Goal: Task Accomplishment & Management: Manage account settings

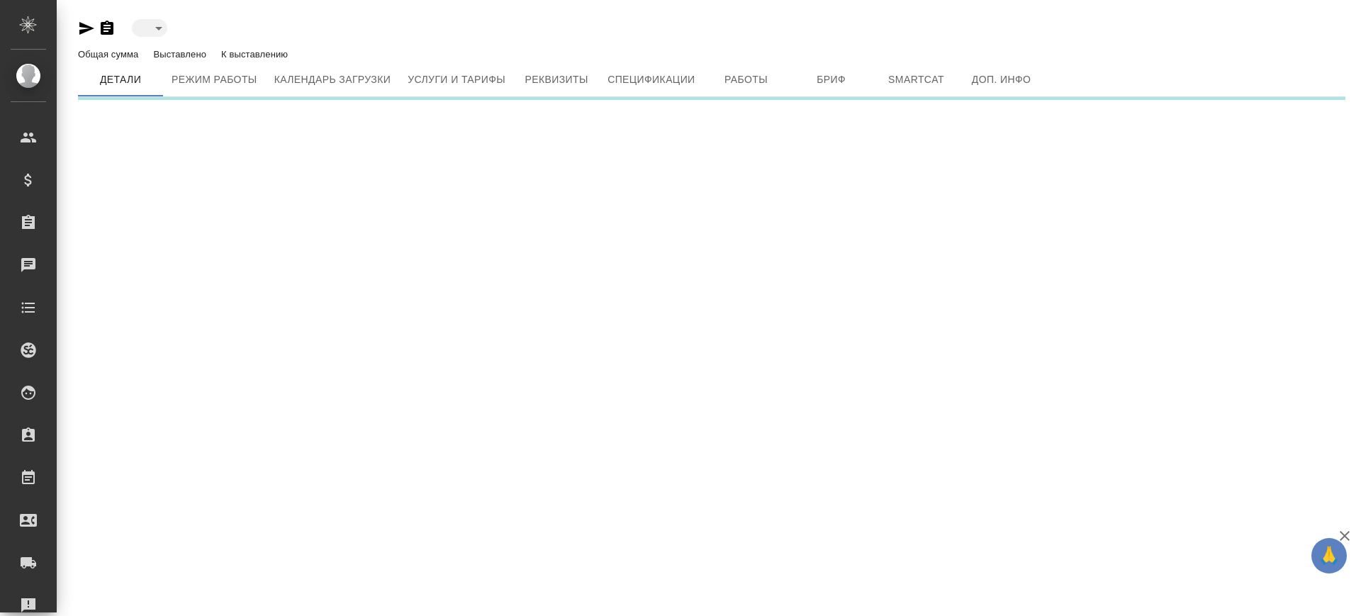
type input "active"
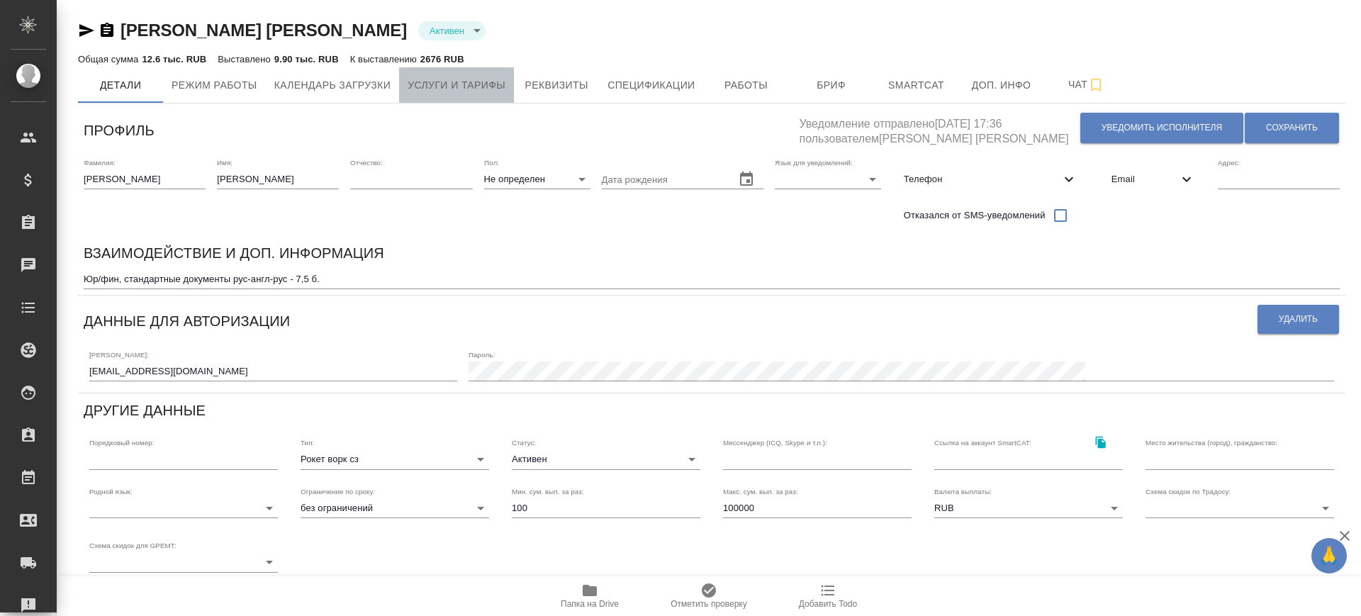
click at [424, 78] on span "Услуги и тарифы" at bounding box center [457, 86] width 98 height 18
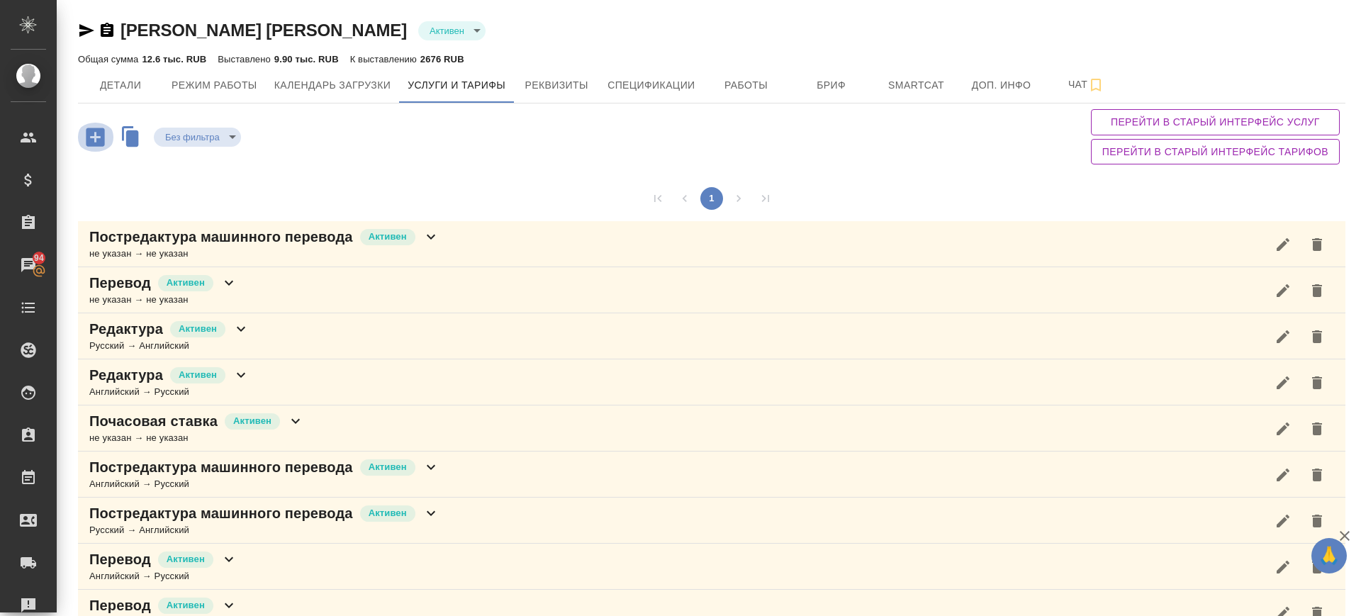
click at [83, 128] on icon "button" at bounding box center [95, 137] width 25 height 25
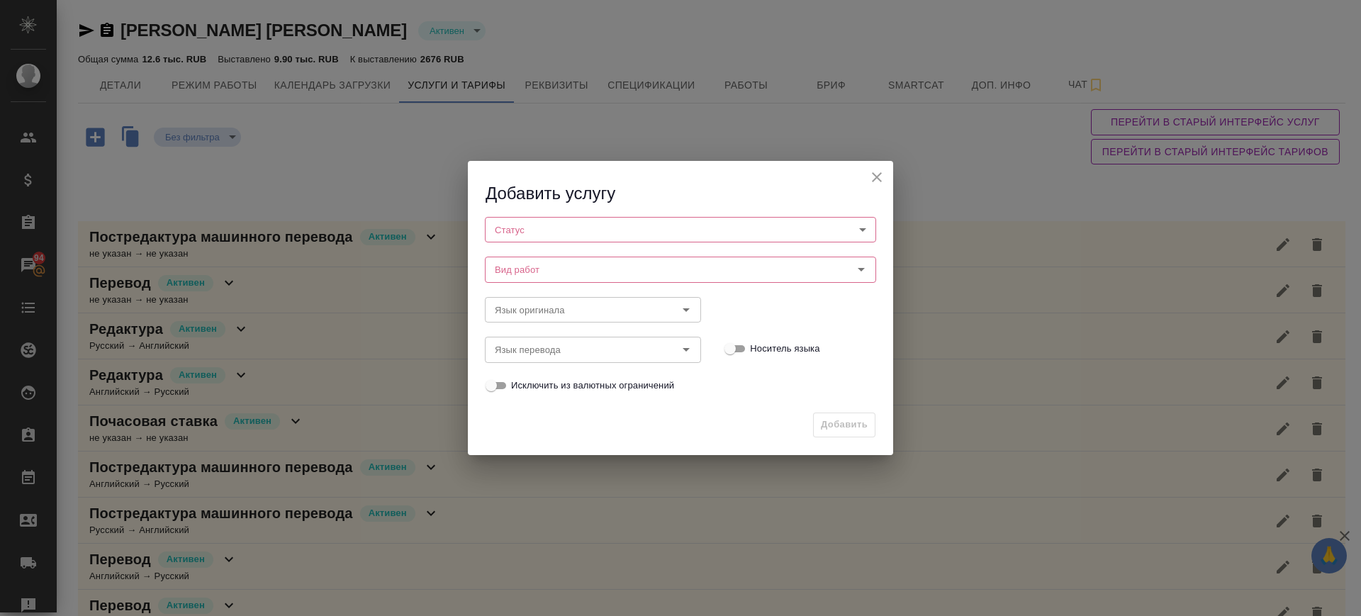
drag, startPoint x: 881, startPoint y: 171, endPoint x: 844, endPoint y: 180, distance: 38.7
click at [882, 170] on icon "close" at bounding box center [876, 177] width 17 height 17
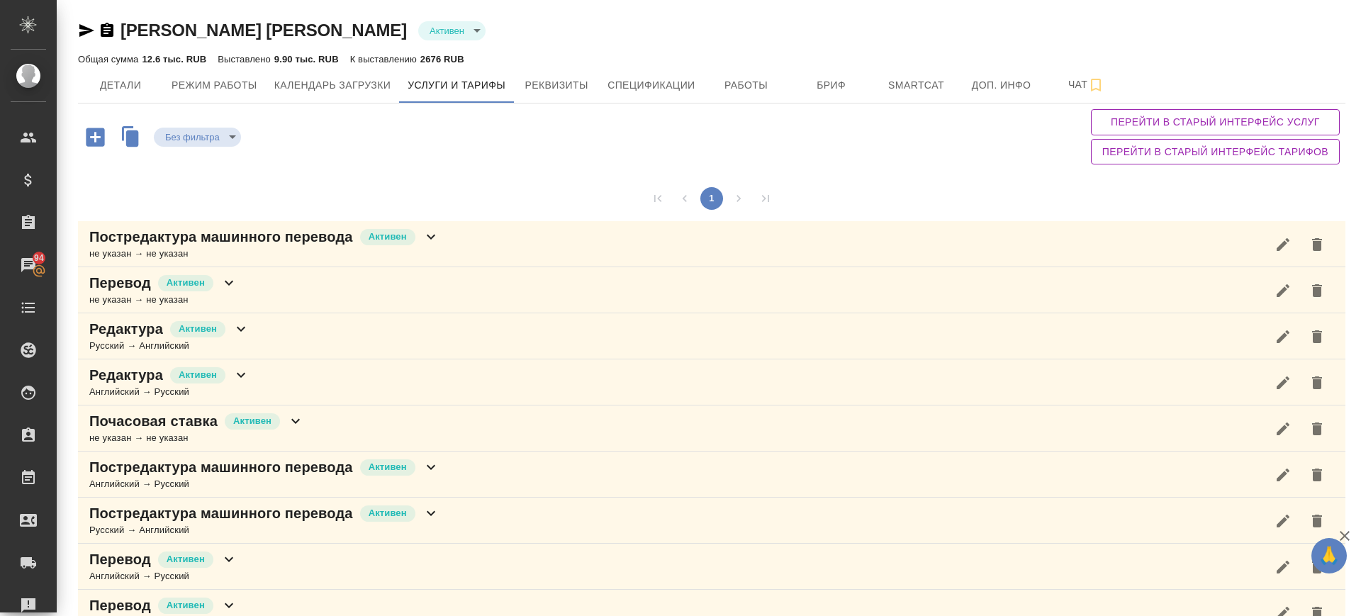
click at [544, 251] on div "Постредактура машинного перевода Активен не указан → не указан" at bounding box center [712, 244] width 1268 height 46
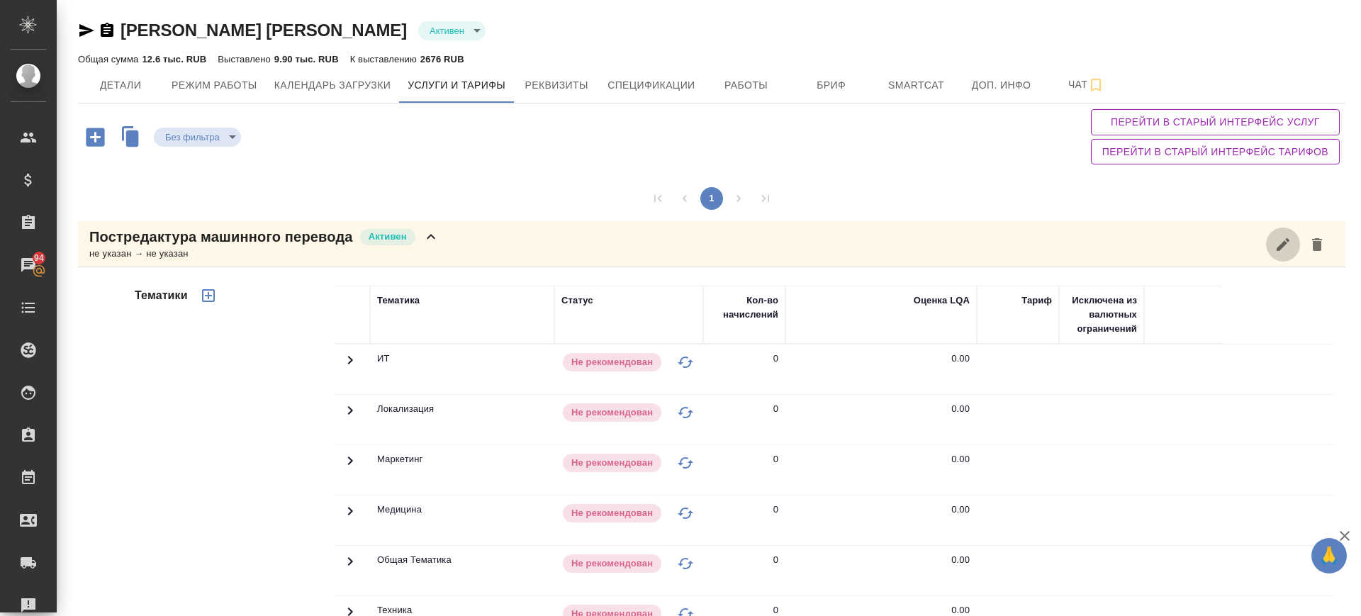
click at [1275, 246] on icon "button" at bounding box center [1283, 244] width 17 height 17
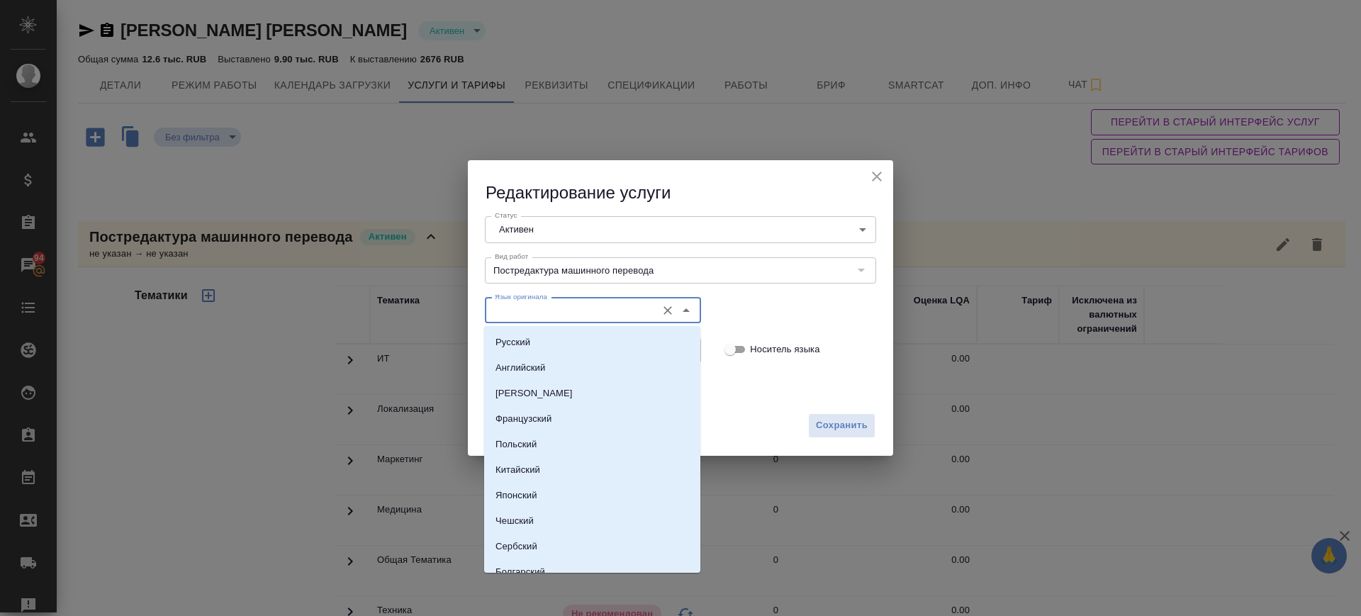
click at [549, 316] on input "Язык оригинала" at bounding box center [569, 310] width 160 height 17
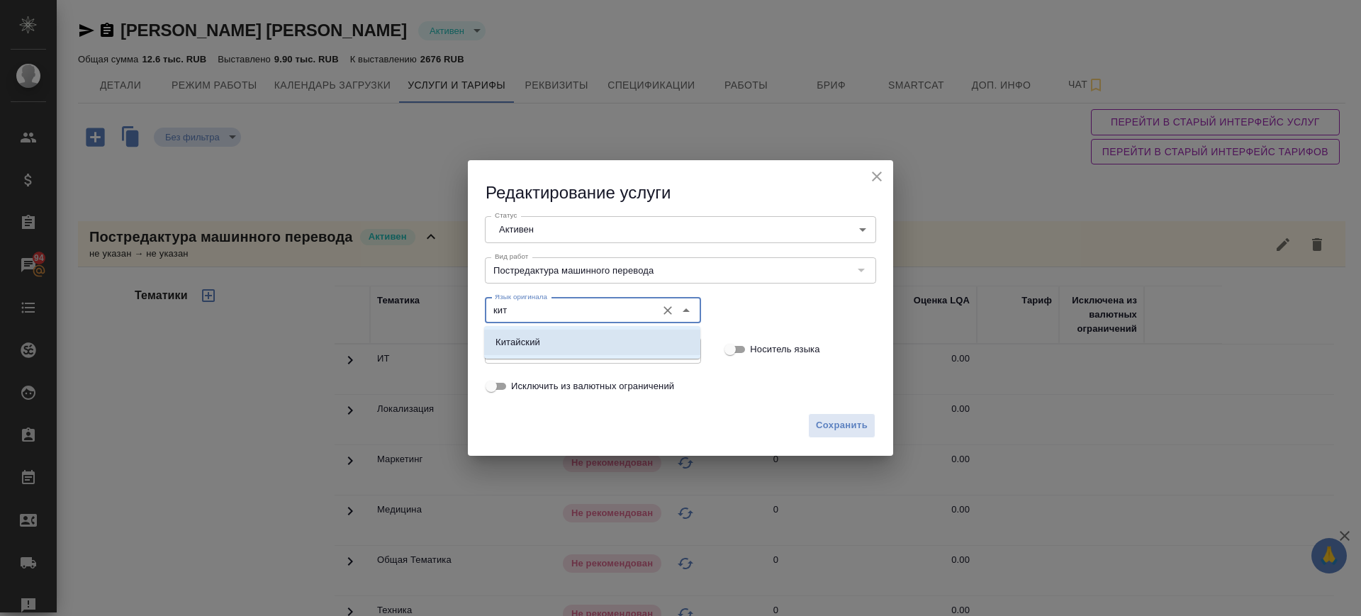
click at [574, 332] on li "Китайский" at bounding box center [592, 343] width 216 height 26
click at [578, 338] on div "Язык перевода" at bounding box center [593, 350] width 216 height 26
type input "Китайский"
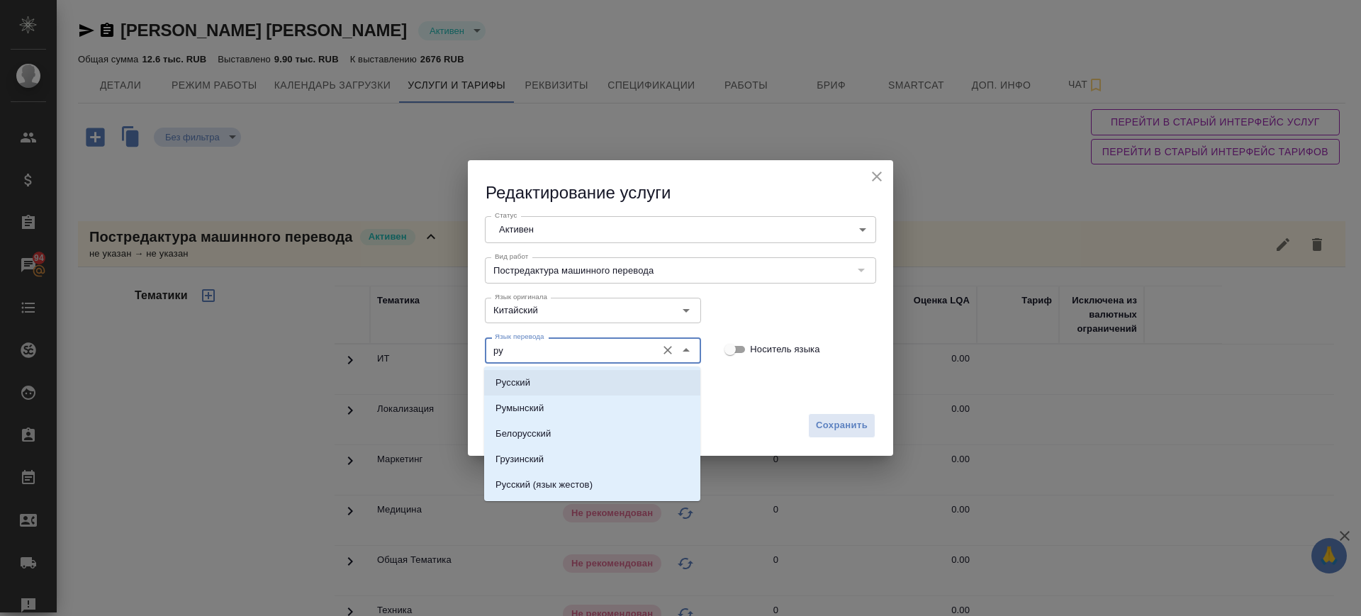
click at [576, 374] on li "Русский" at bounding box center [592, 383] width 216 height 26
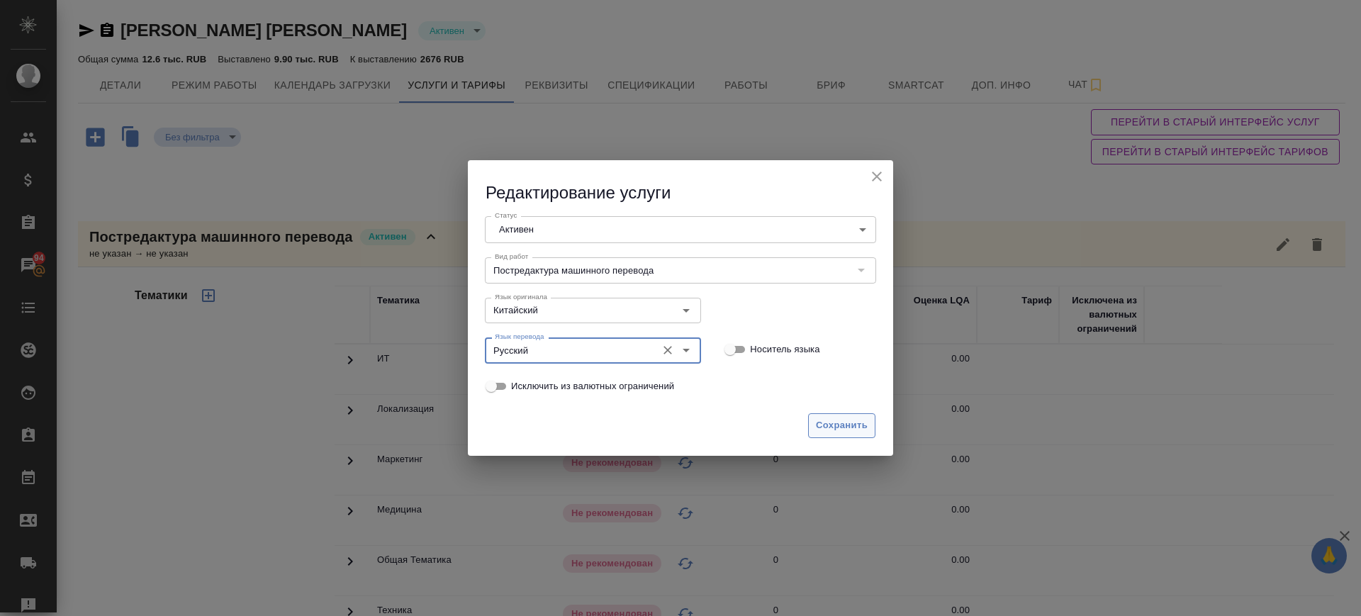
type input "Русский"
click at [863, 430] on span "Сохранить" at bounding box center [842, 426] width 52 height 16
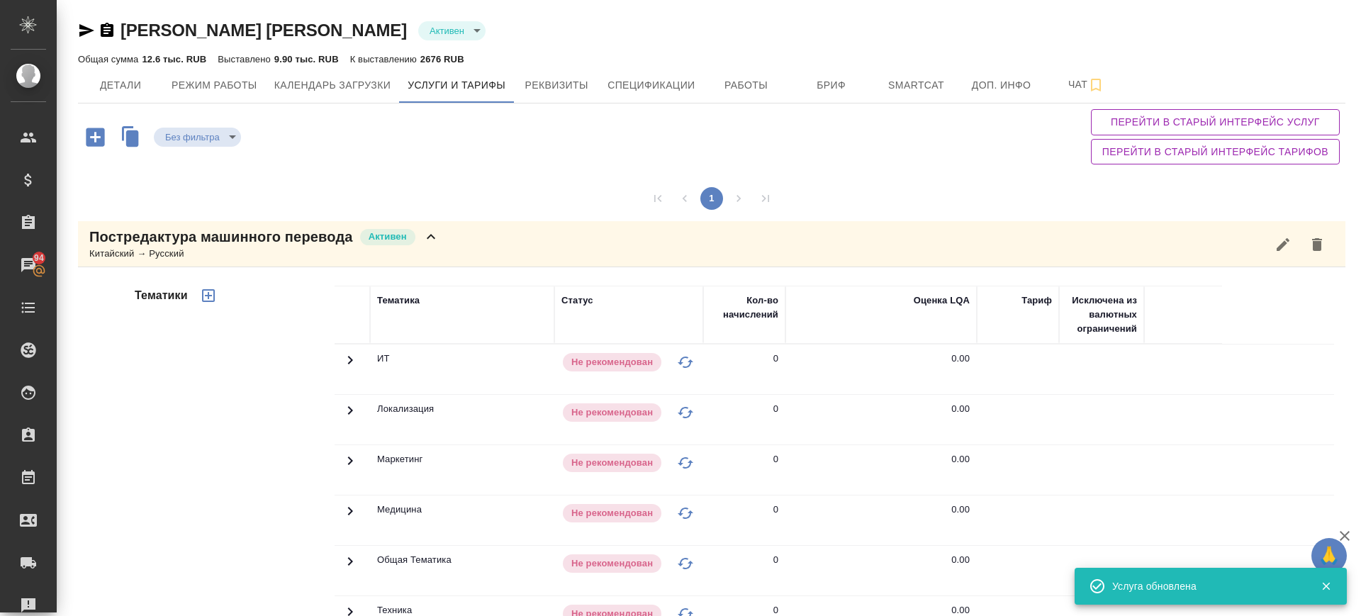
click at [95, 140] on icon "button" at bounding box center [95, 137] width 25 height 25
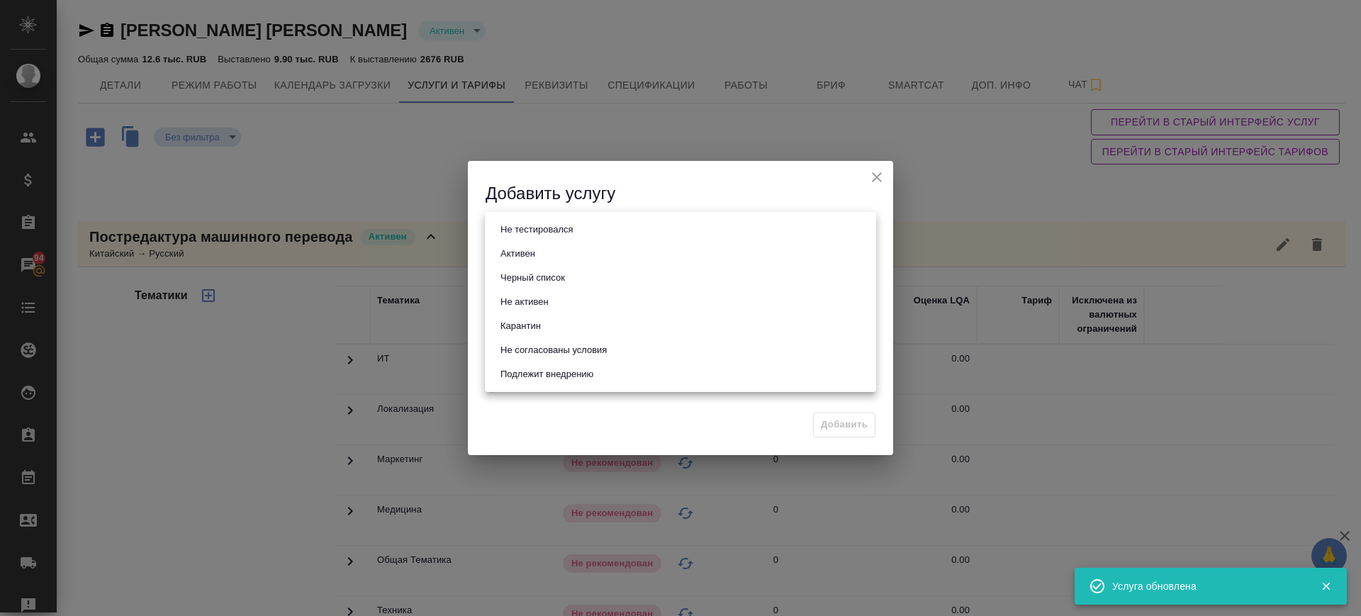
drag, startPoint x: 682, startPoint y: 227, endPoint x: 649, endPoint y: 261, distance: 47.1
click at [681, 227] on body "🙏 .cls-1 fill:#fff; AWATERA Саглам Виктория v.saglam Клиенты Спецификации Заказ…" at bounding box center [680, 308] width 1361 height 616
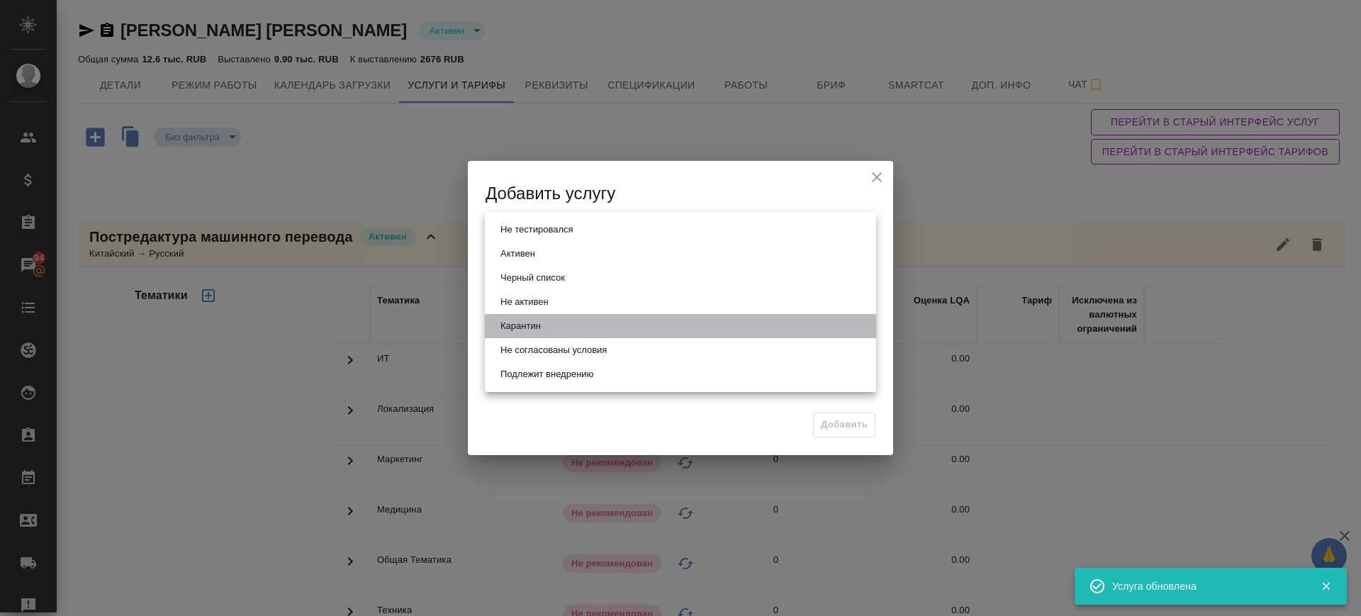
click at [611, 323] on li "Карантин" at bounding box center [680, 326] width 391 height 24
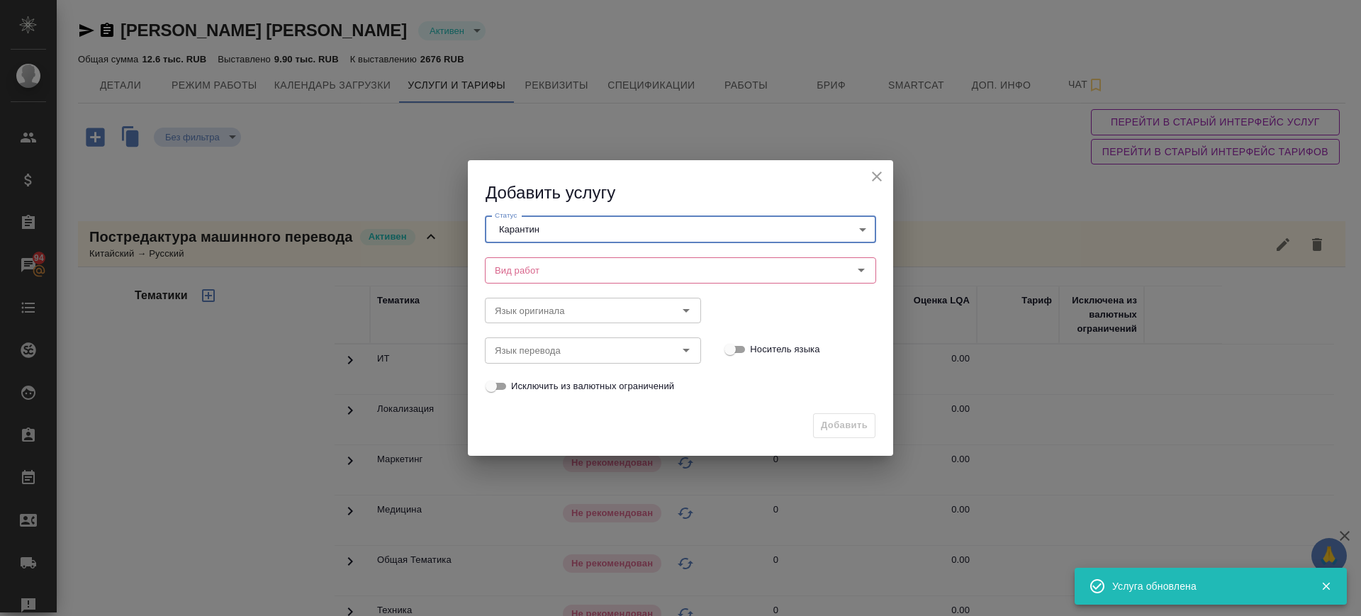
click at [589, 226] on body "🙏 .cls-1 fill:#fff; AWATERA Саглам Виктория v.saglam Клиенты Спецификации Заказ…" at bounding box center [680, 308] width 1361 height 616
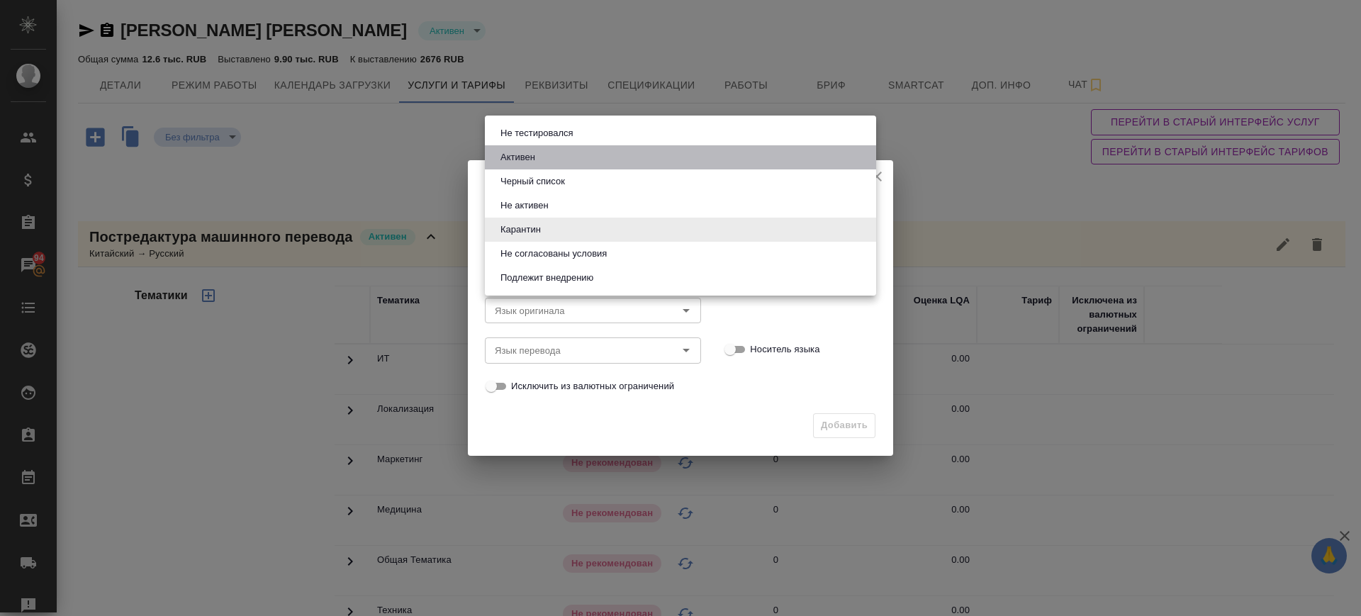
click at [537, 152] on button "Активен" at bounding box center [517, 158] width 43 height 16
type input "active"
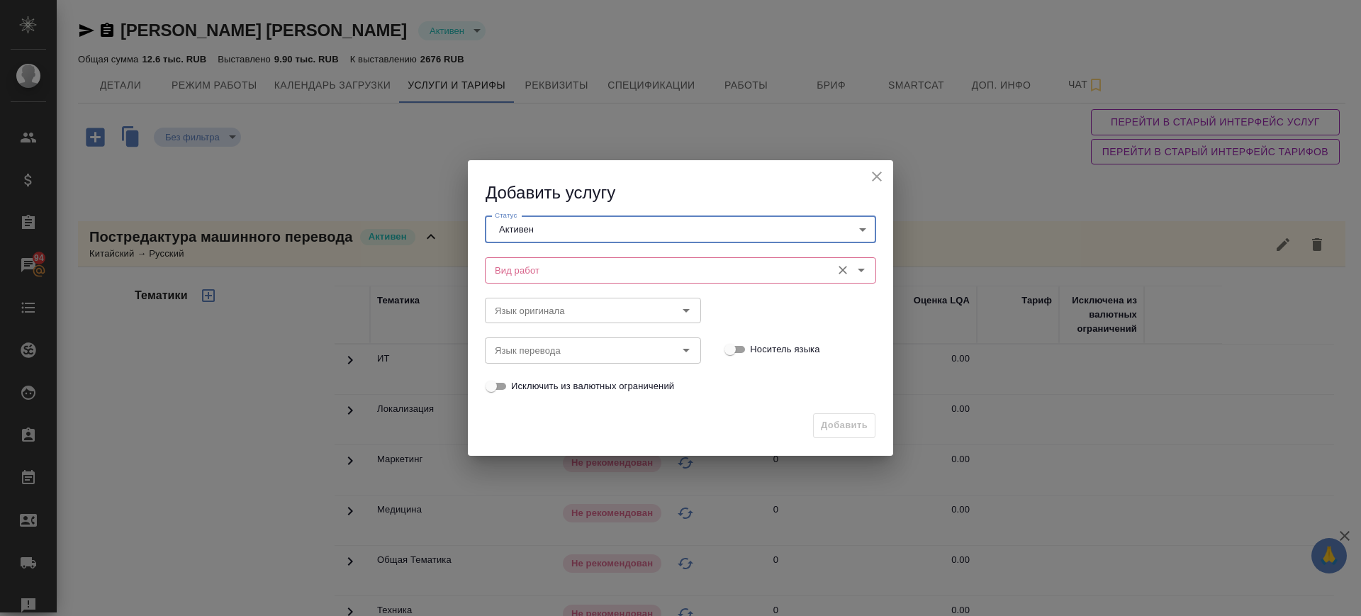
click at [544, 266] on input "Вид работ" at bounding box center [656, 270] width 335 height 17
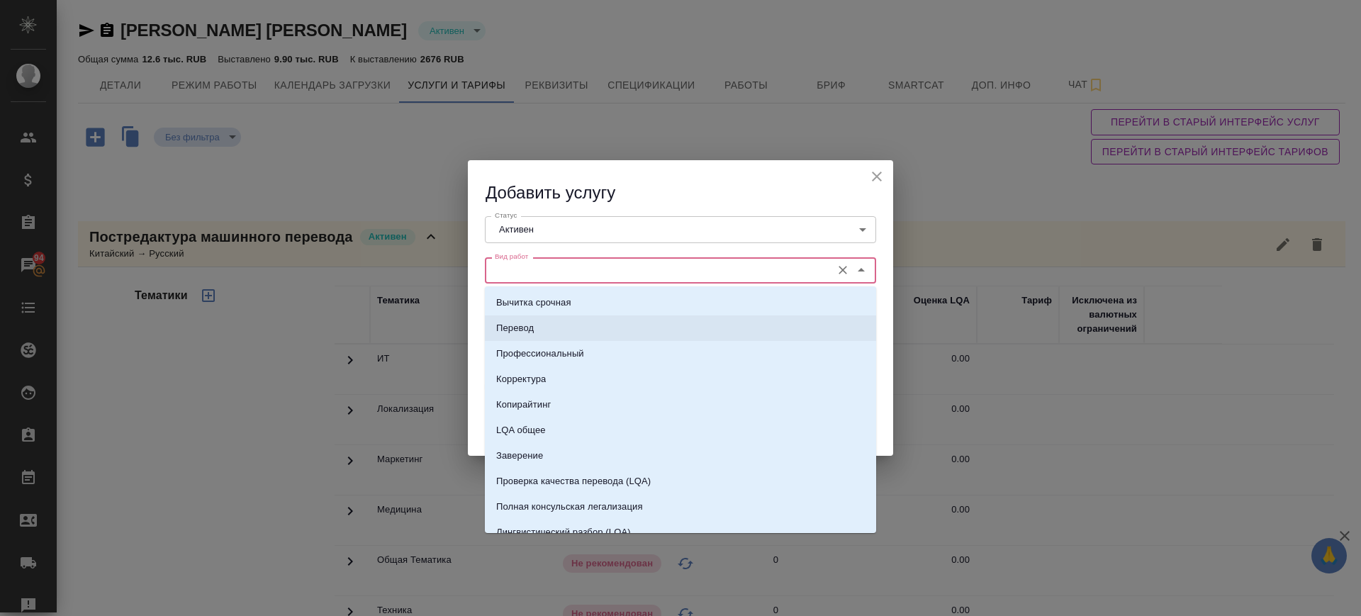
click at [542, 325] on li "Перевод" at bounding box center [680, 328] width 391 height 26
type input "Перевод"
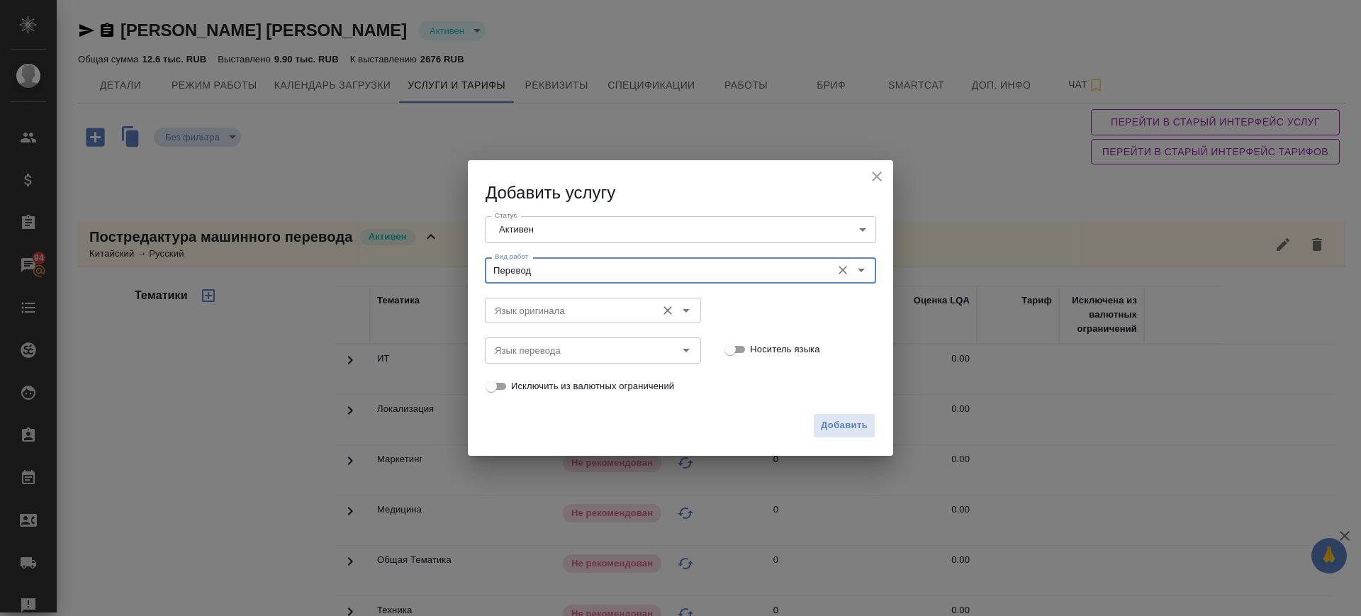
drag, startPoint x: 542, startPoint y: 335, endPoint x: 549, endPoint y: 320, distance: 16.5
click at [544, 332] on div "Язык перевода Язык перевода" at bounding box center [593, 349] width 216 height 34
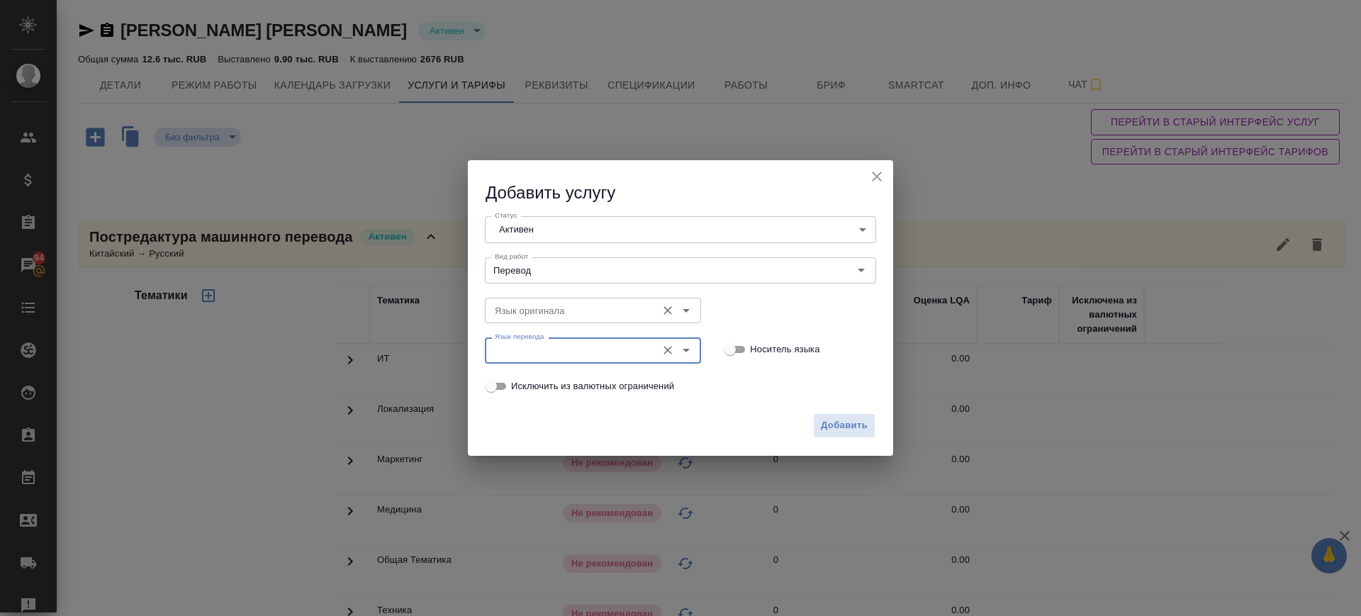
click at [550, 318] on div "Язык оригинала" at bounding box center [593, 311] width 216 height 26
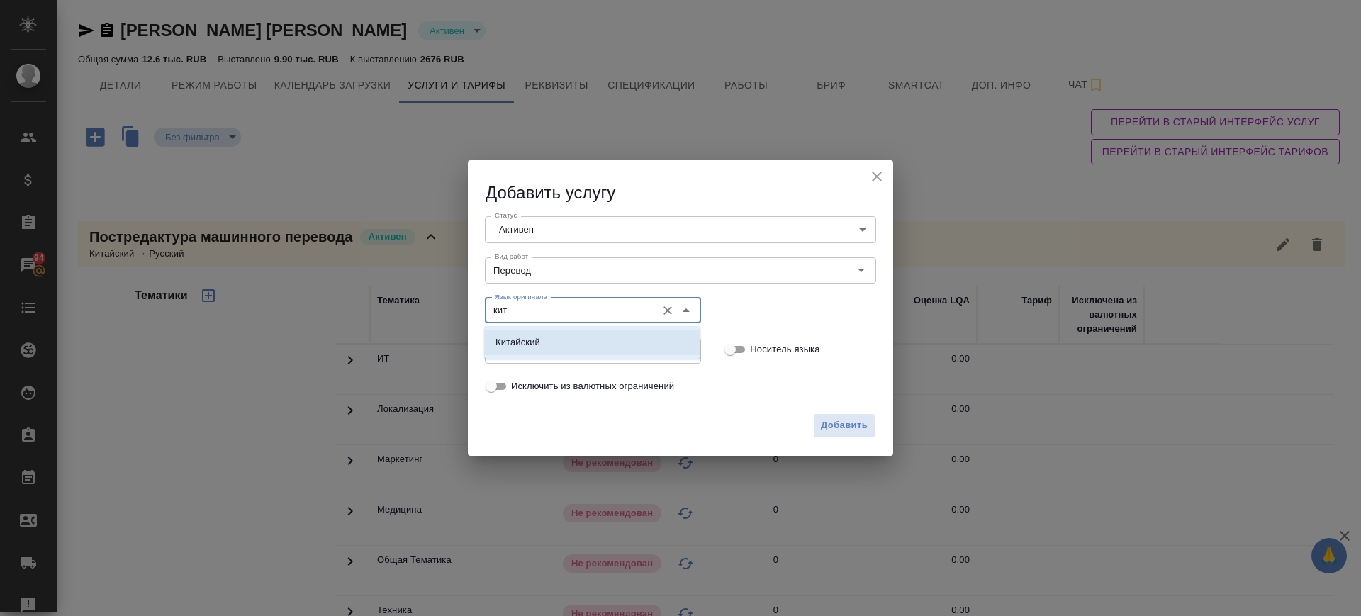
click at [543, 342] on li "Китайский" at bounding box center [592, 343] width 216 height 26
type input "Китайский"
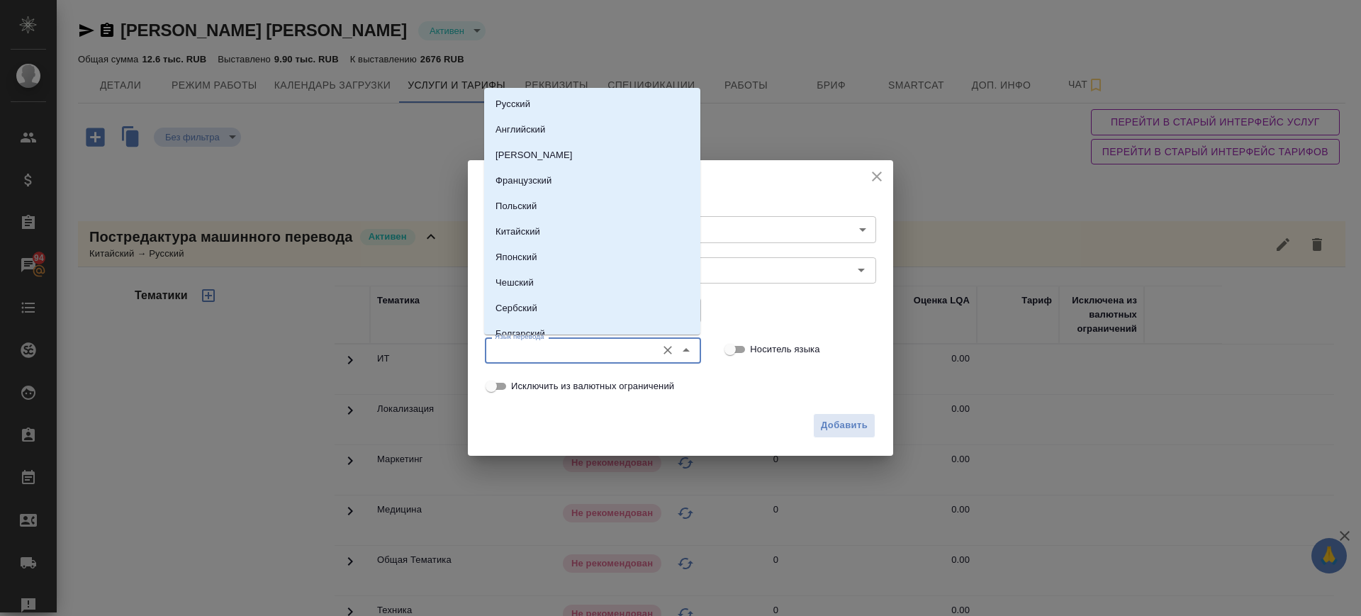
click at [544, 342] on input "Язык перевода" at bounding box center [569, 350] width 160 height 17
drag, startPoint x: 538, startPoint y: 103, endPoint x: 709, endPoint y: 418, distance: 357.5
click at [538, 105] on li "Русский" at bounding box center [592, 104] width 216 height 26
type input "Русский"
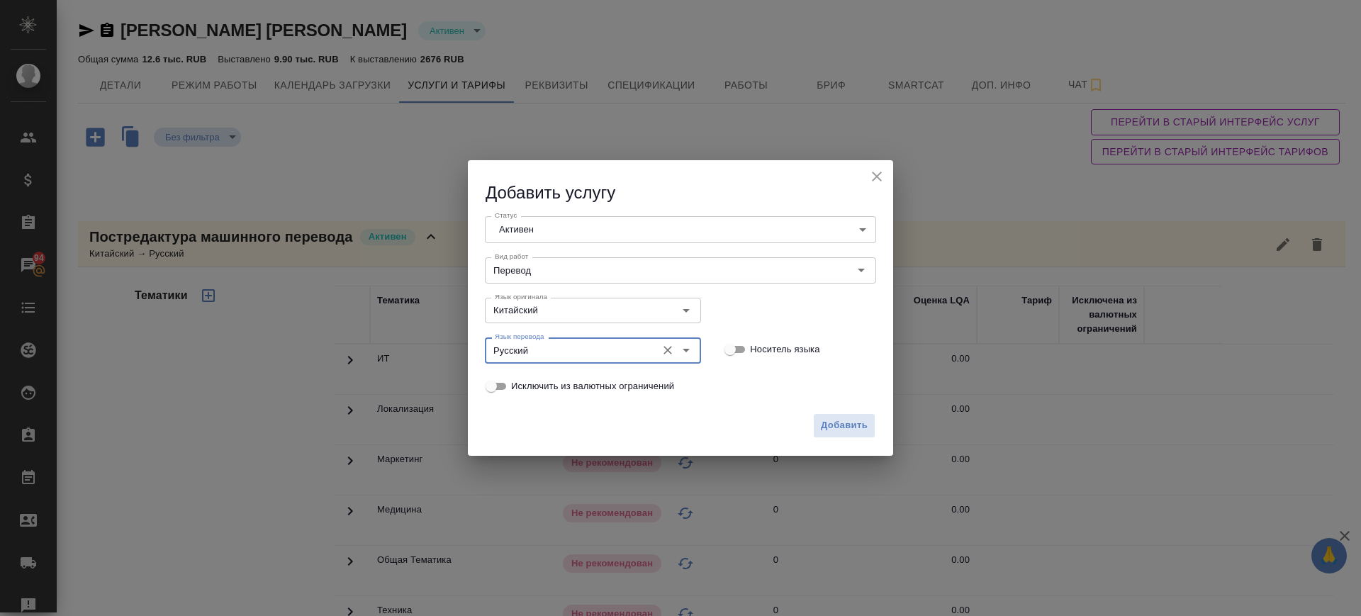
click at [842, 439] on div "Добавить" at bounding box center [680, 431] width 425 height 50
click at [840, 418] on span "Добавить" at bounding box center [844, 426] width 47 height 16
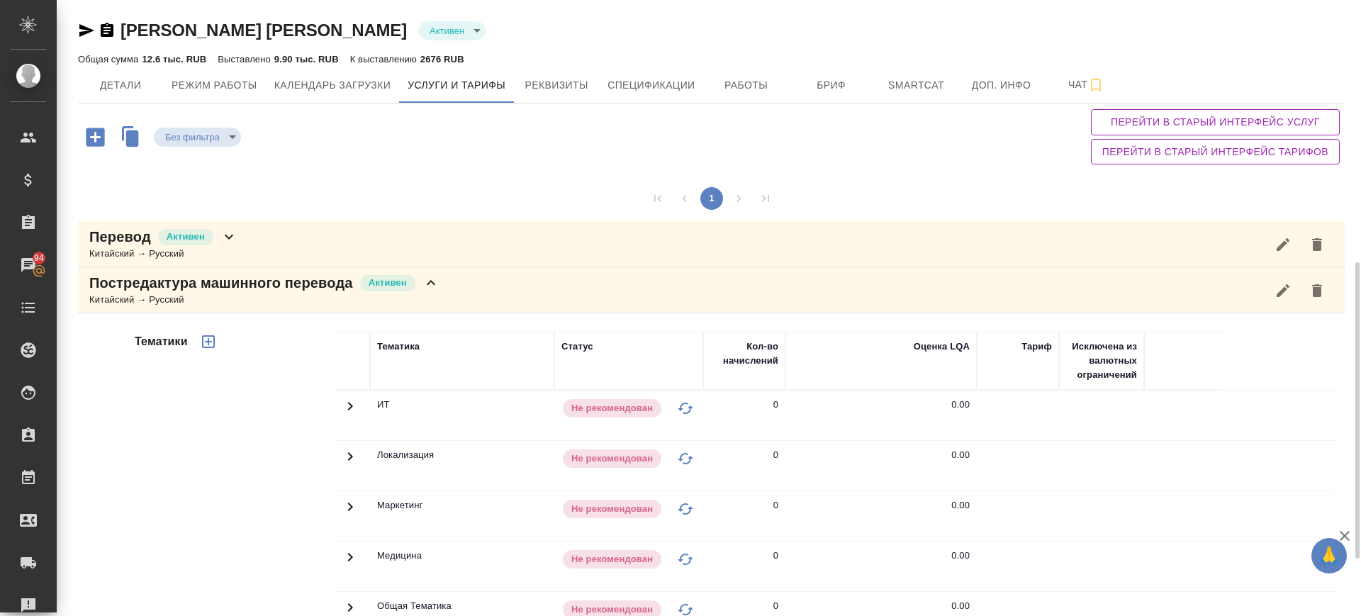
scroll to position [443, 0]
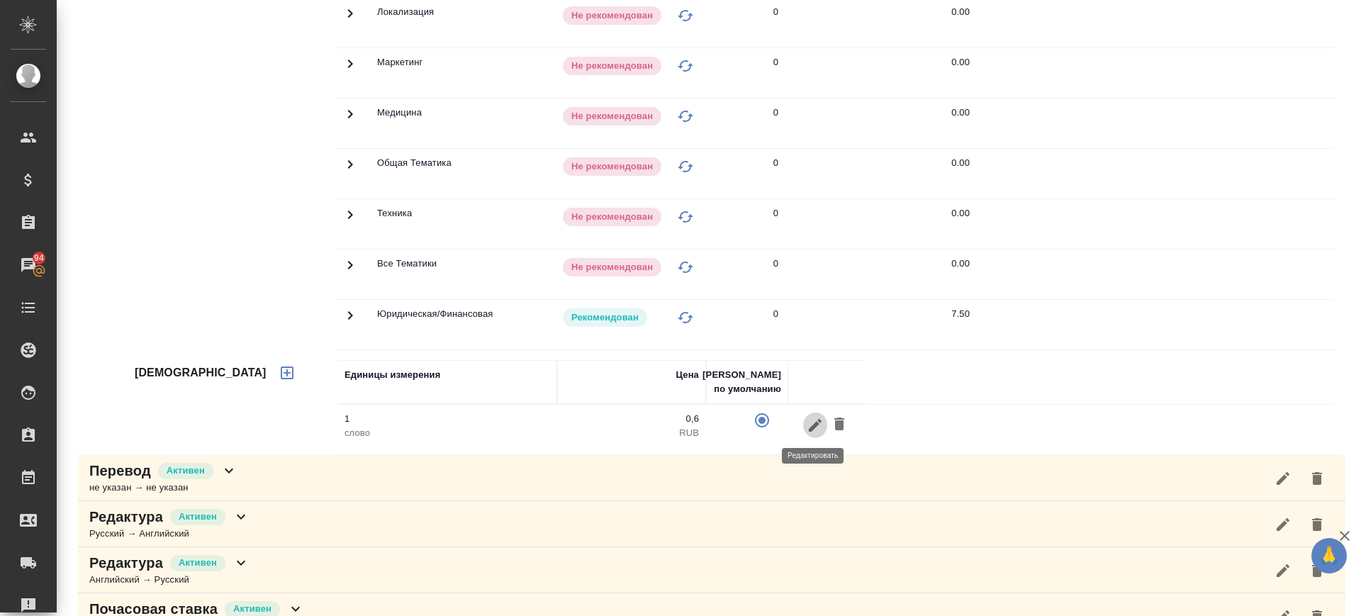
click at [815, 427] on icon "button" at bounding box center [815, 425] width 17 height 17
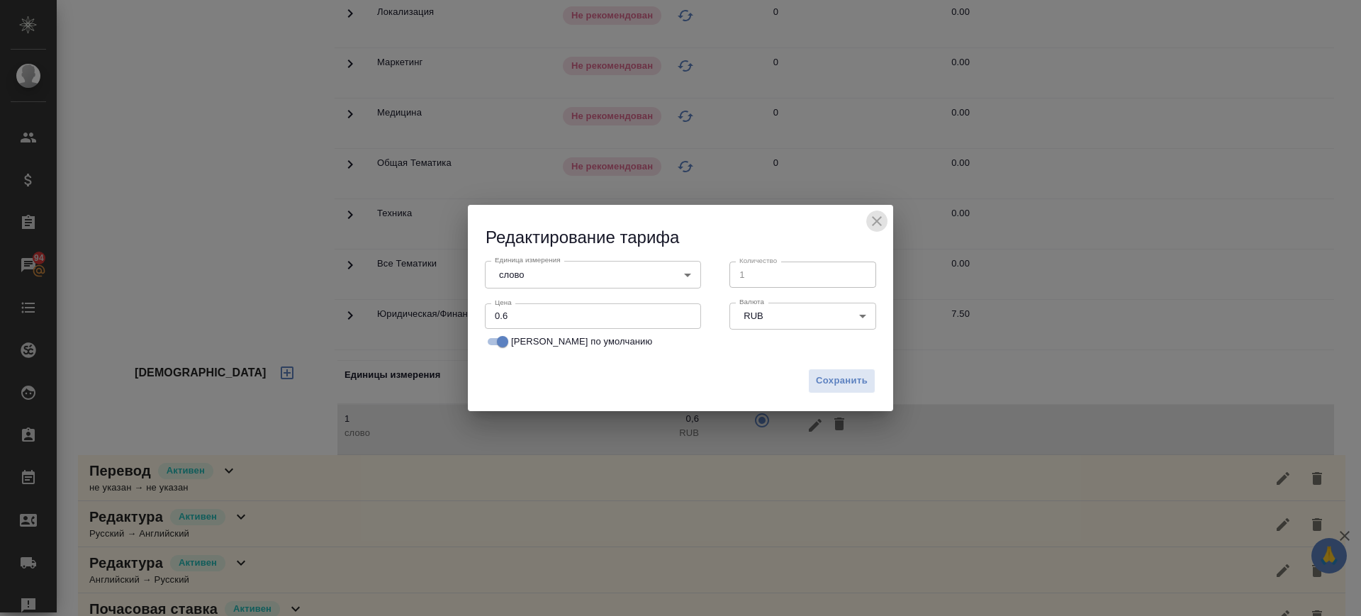
click at [878, 223] on icon "close" at bounding box center [876, 221] width 17 height 17
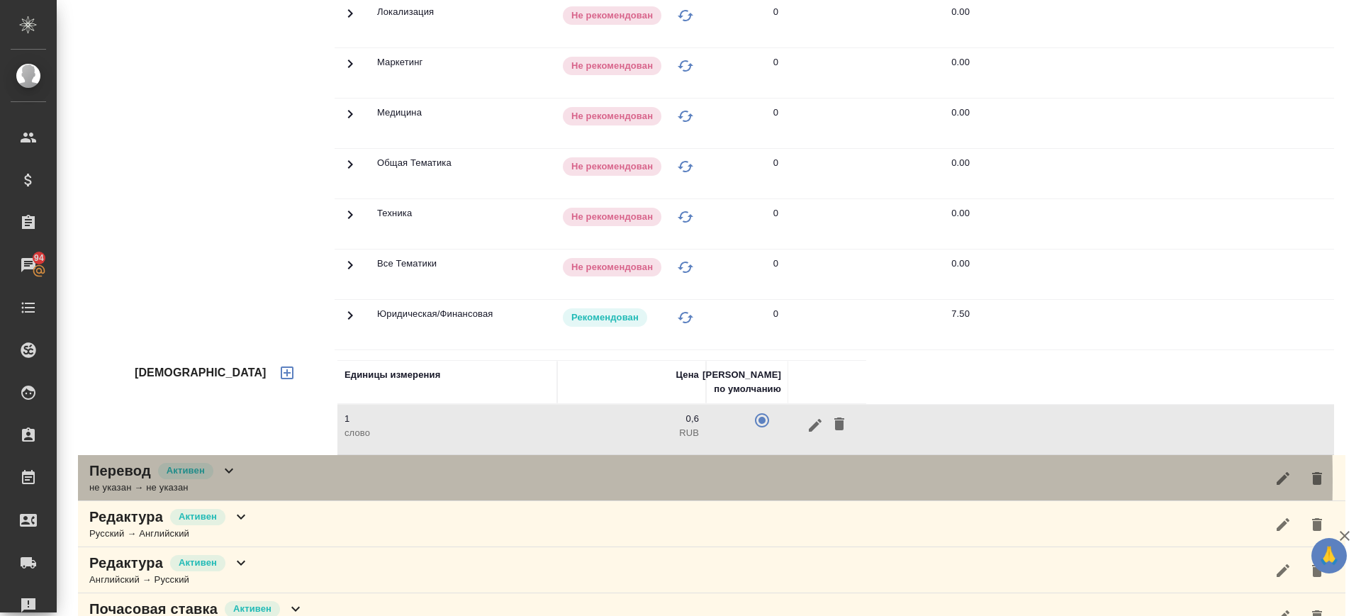
click at [334, 480] on div "Перевод Активен не указан → не указан" at bounding box center [712, 478] width 1268 height 46
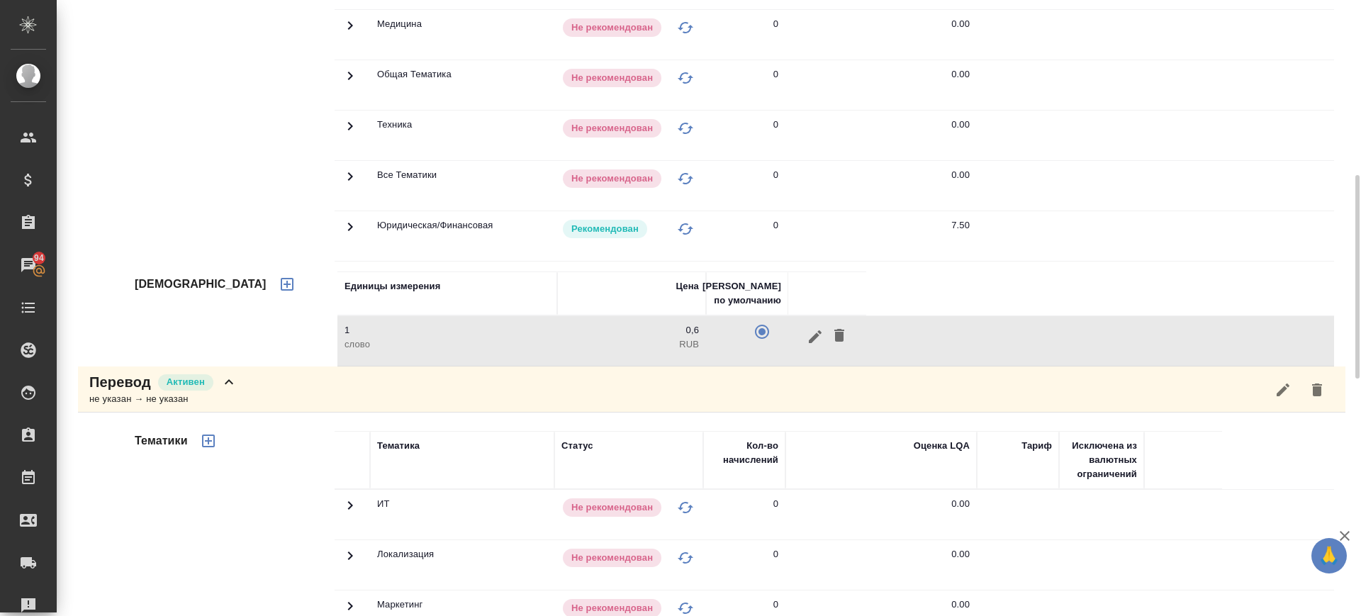
scroll to position [89, 0]
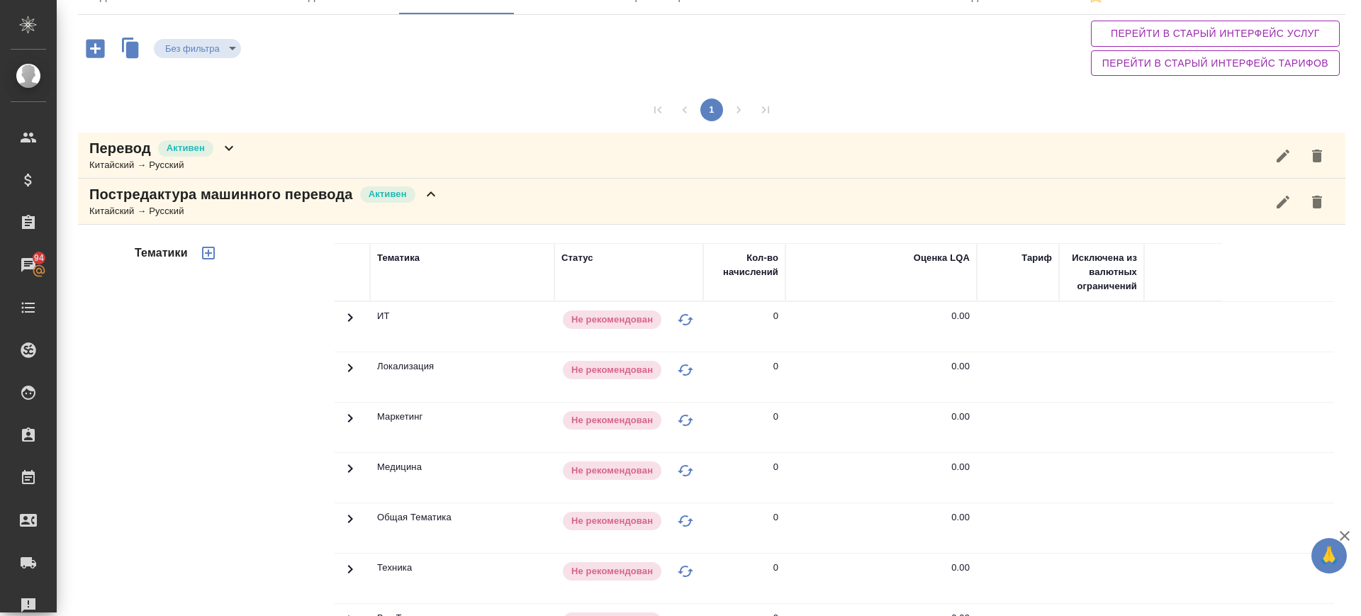
click at [1266, 203] on button "button" at bounding box center [1283, 202] width 34 height 34
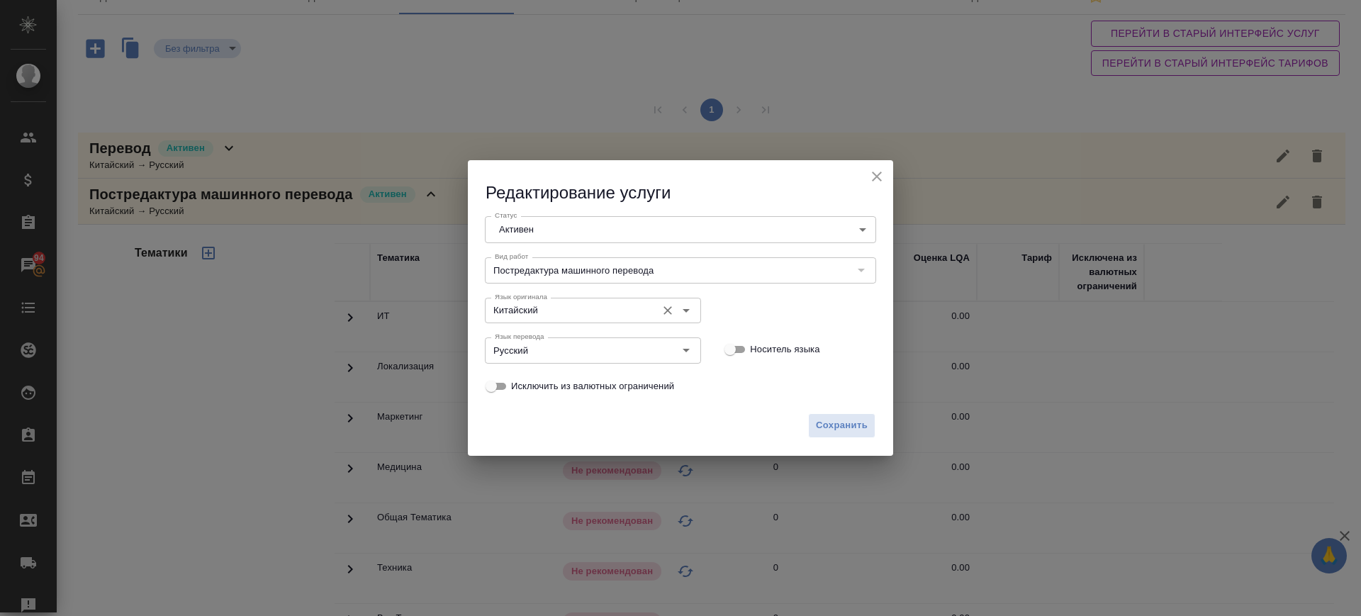
click at [674, 307] on icon "Очистить" at bounding box center [668, 310] width 14 height 14
drag, startPoint x: 668, startPoint y: 345, endPoint x: 808, endPoint y: 425, distance: 160.6
click at [668, 345] on icon "Очистить" at bounding box center [668, 350] width 14 height 14
click at [853, 420] on span "Сохранить" at bounding box center [842, 426] width 52 height 16
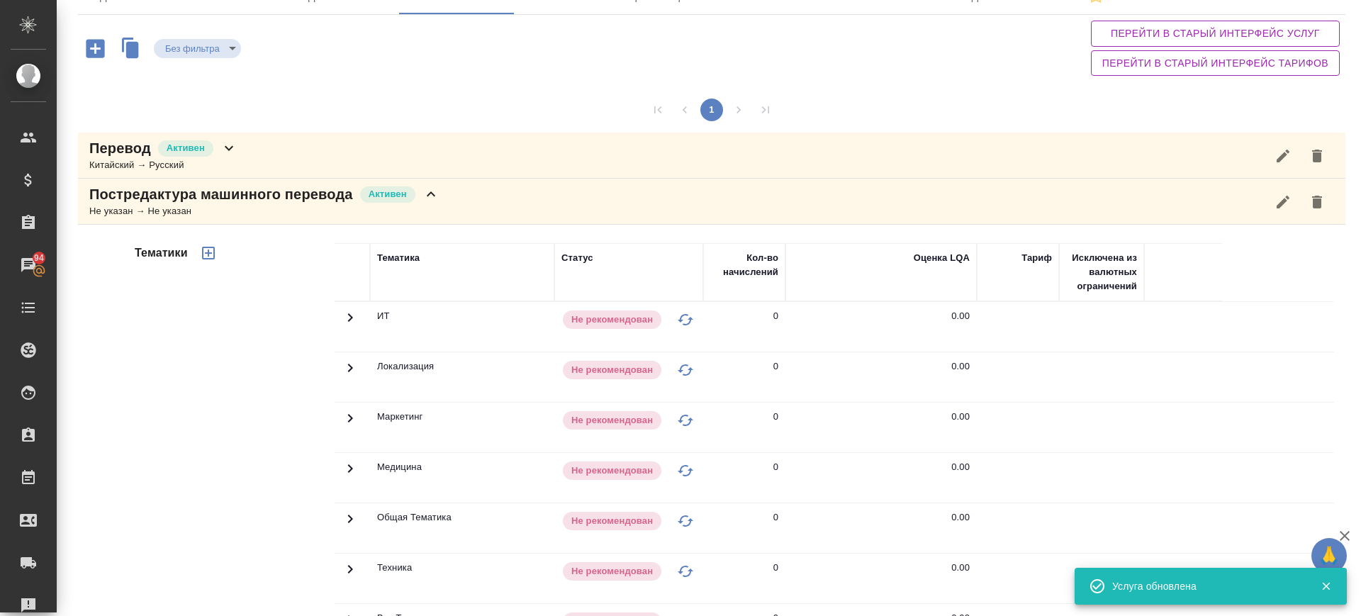
click at [100, 51] on icon "button" at bounding box center [95, 48] width 18 height 18
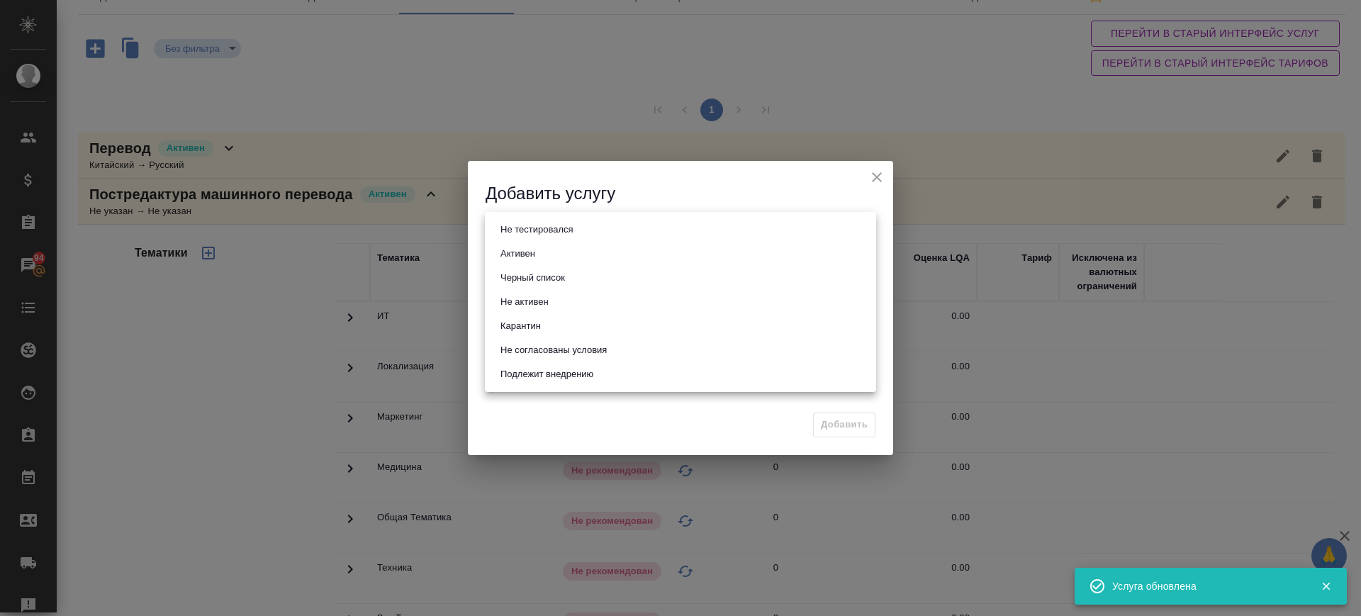
drag, startPoint x: 547, startPoint y: 226, endPoint x: 540, endPoint y: 240, distance: 15.9
click at [547, 225] on body "🙏 .cls-1 fill:#fff; AWATERA Саглам Виктория v.saglam Клиенты Спецификации Заказ…" at bounding box center [680, 308] width 1361 height 616
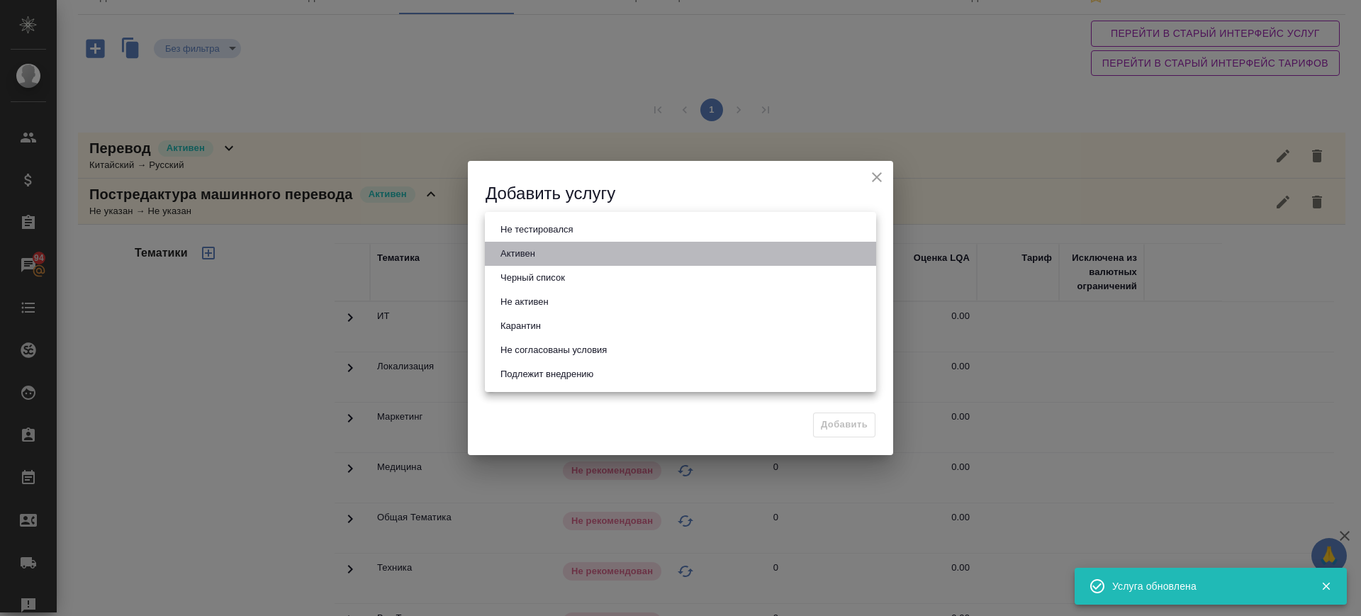
click at [540, 256] on li "Активен" at bounding box center [680, 254] width 391 height 24
type input "active"
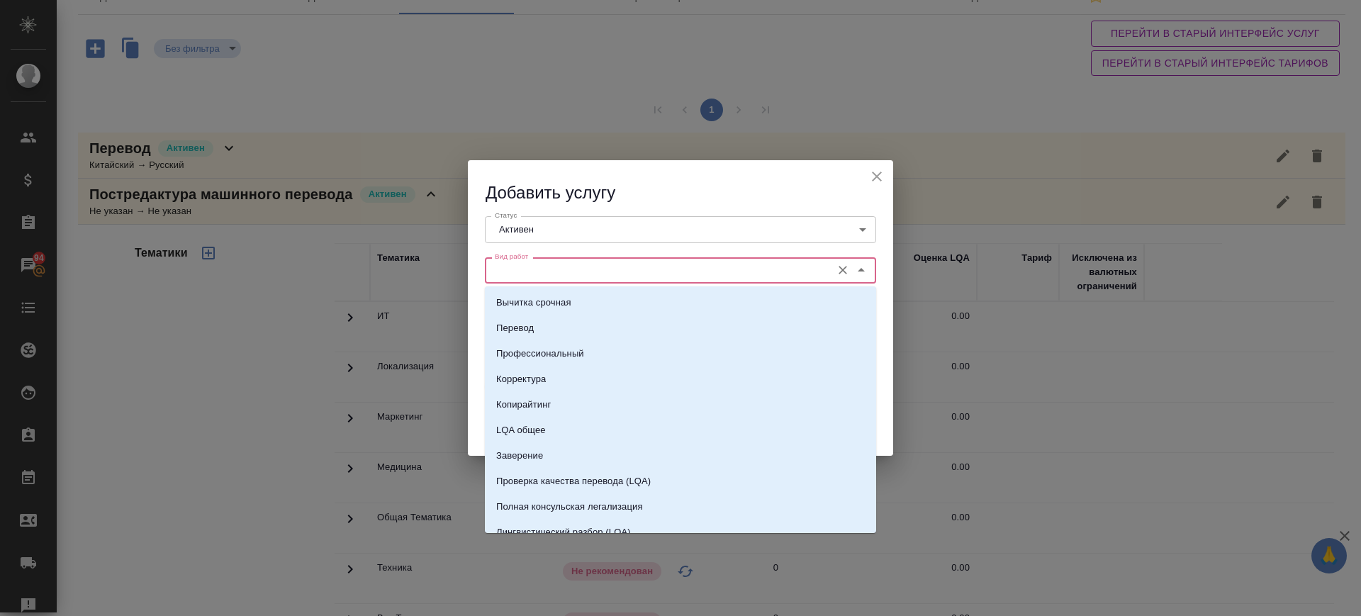
click at [535, 275] on input "Вид работ" at bounding box center [656, 270] width 335 height 17
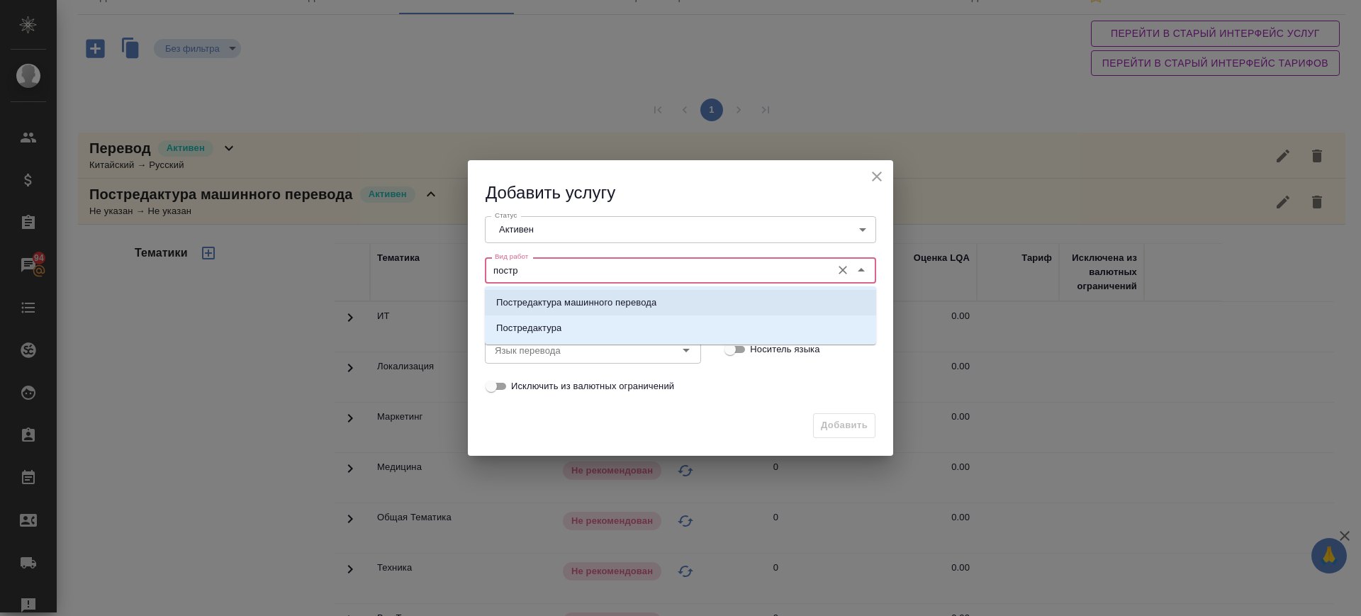
click at [562, 303] on p "Постредактура машинного перевода" at bounding box center [576, 303] width 160 height 14
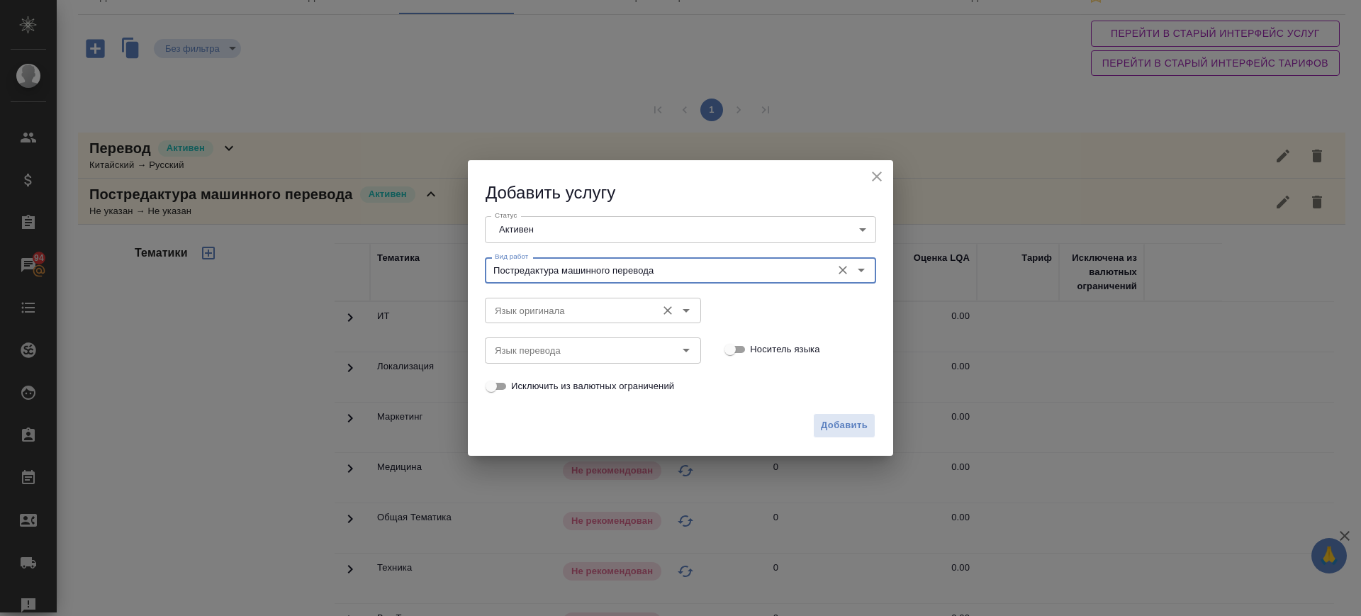
type input "Постредактура машинного перевода"
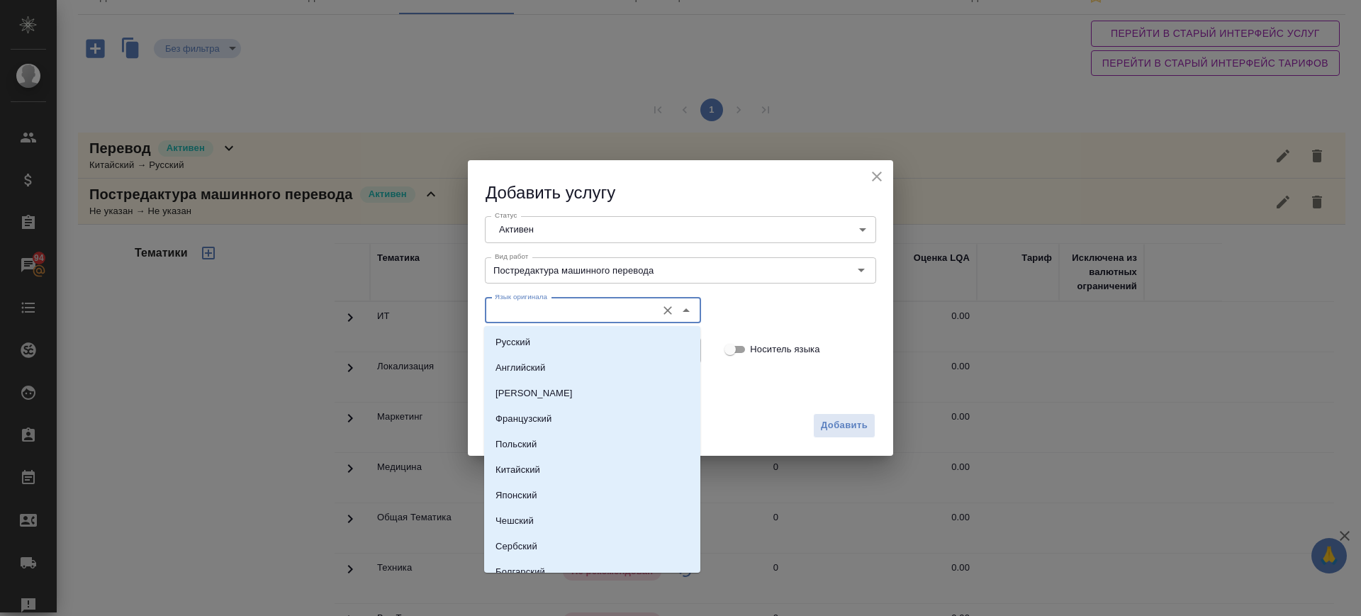
click at [566, 313] on input "Язык оригинала" at bounding box center [569, 310] width 160 height 17
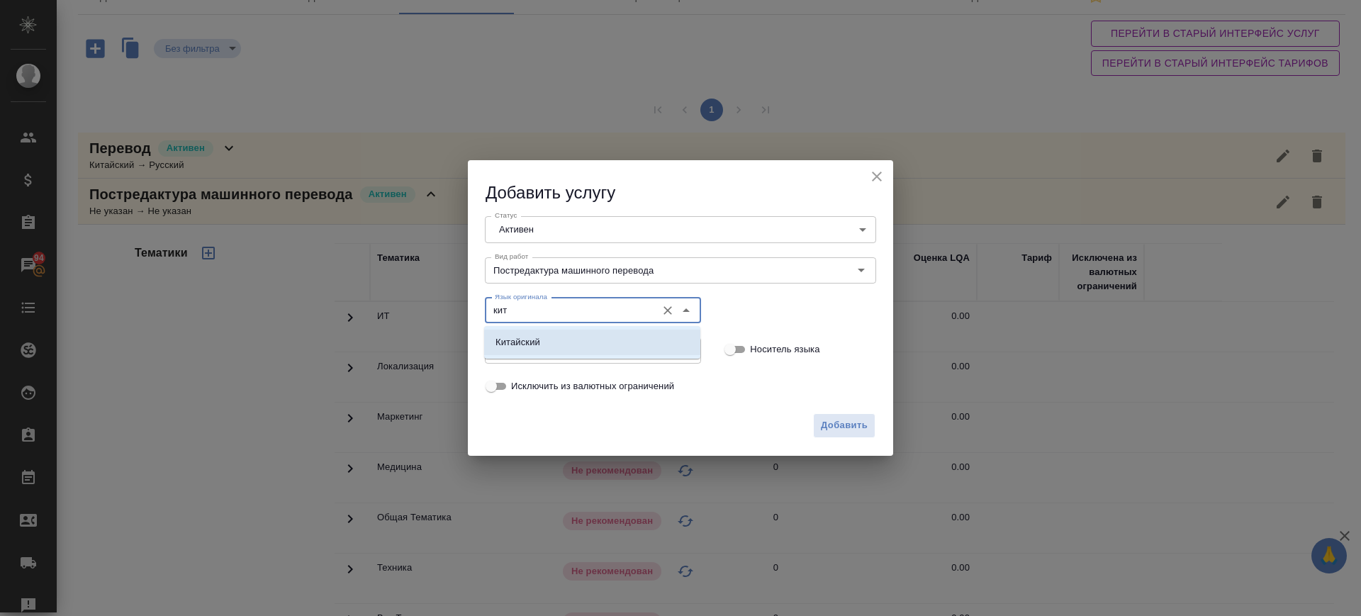
click at [564, 336] on li "Китайский" at bounding box center [592, 343] width 216 height 26
click at [564, 336] on div "Язык перевода Язык перевода" at bounding box center [593, 349] width 216 height 34
type input "Китайский"
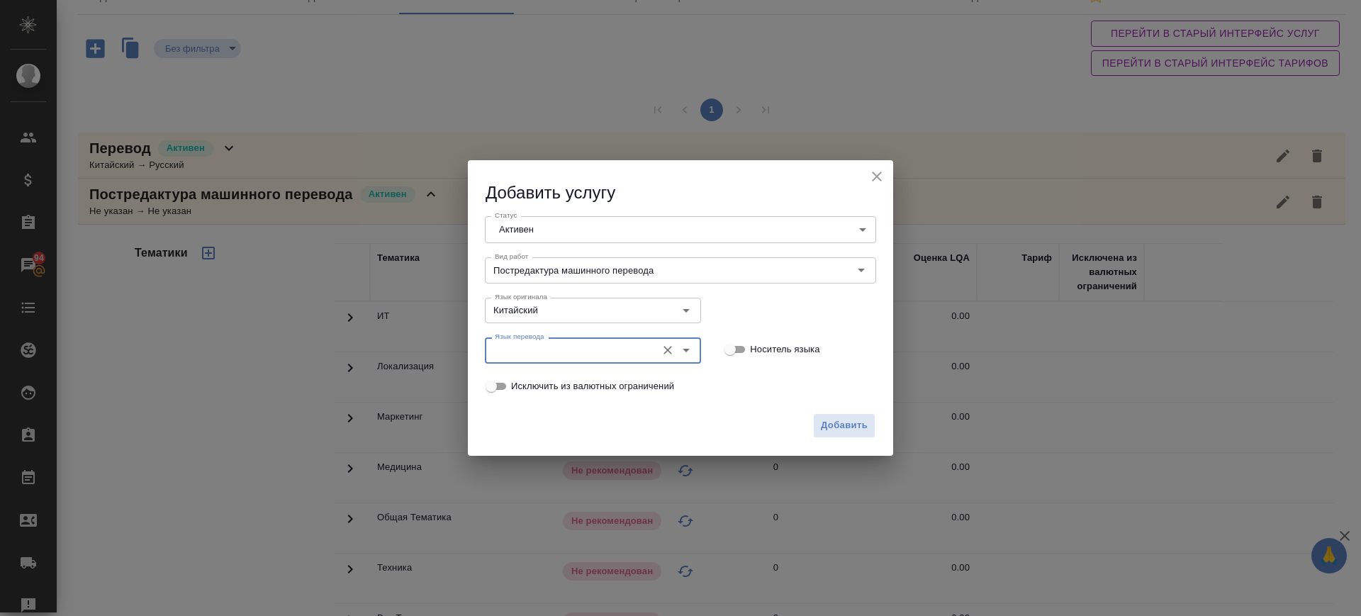
click at [562, 336] on div "Язык перевода Язык перевода" at bounding box center [593, 349] width 216 height 34
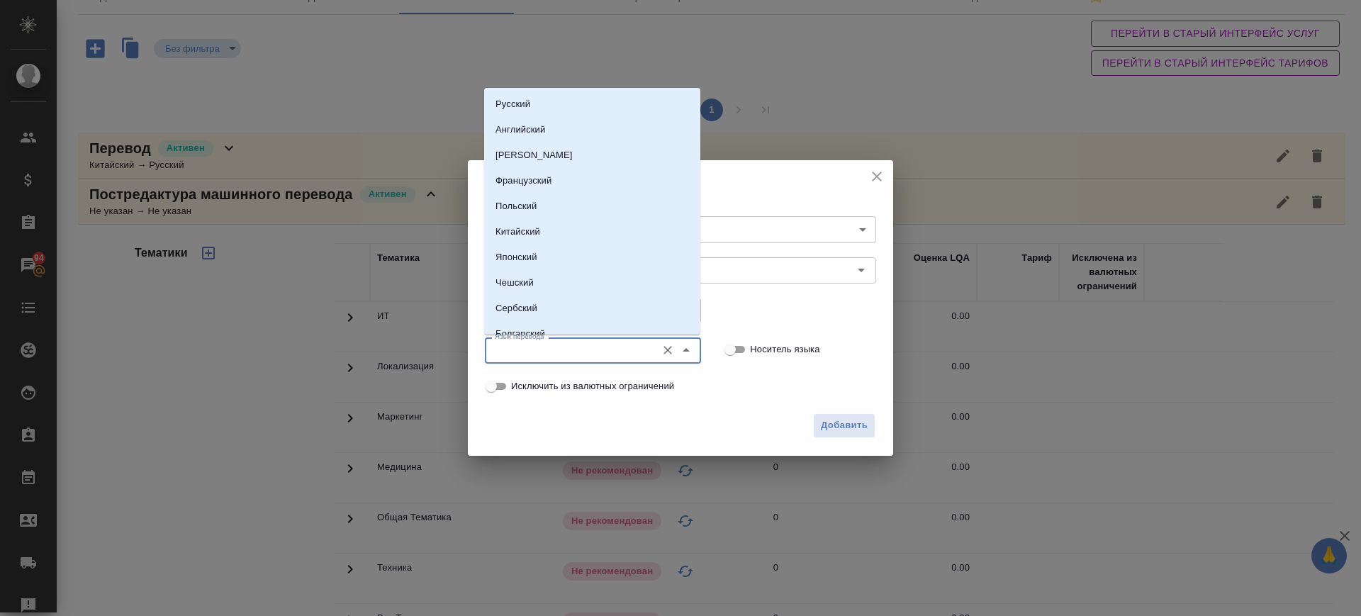
click at [559, 345] on input "Язык перевода" at bounding box center [569, 350] width 160 height 17
click at [529, 93] on li "Русский" at bounding box center [592, 104] width 216 height 26
type input "Русский"
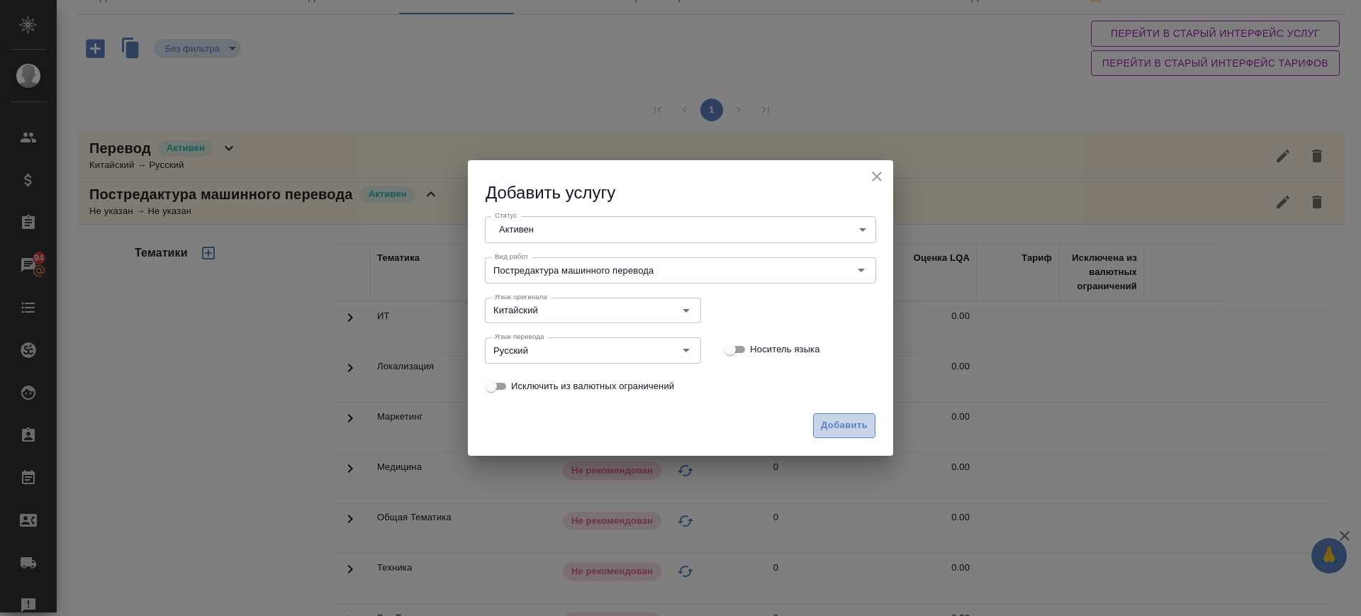
click at [834, 425] on span "Добавить" at bounding box center [844, 426] width 47 height 16
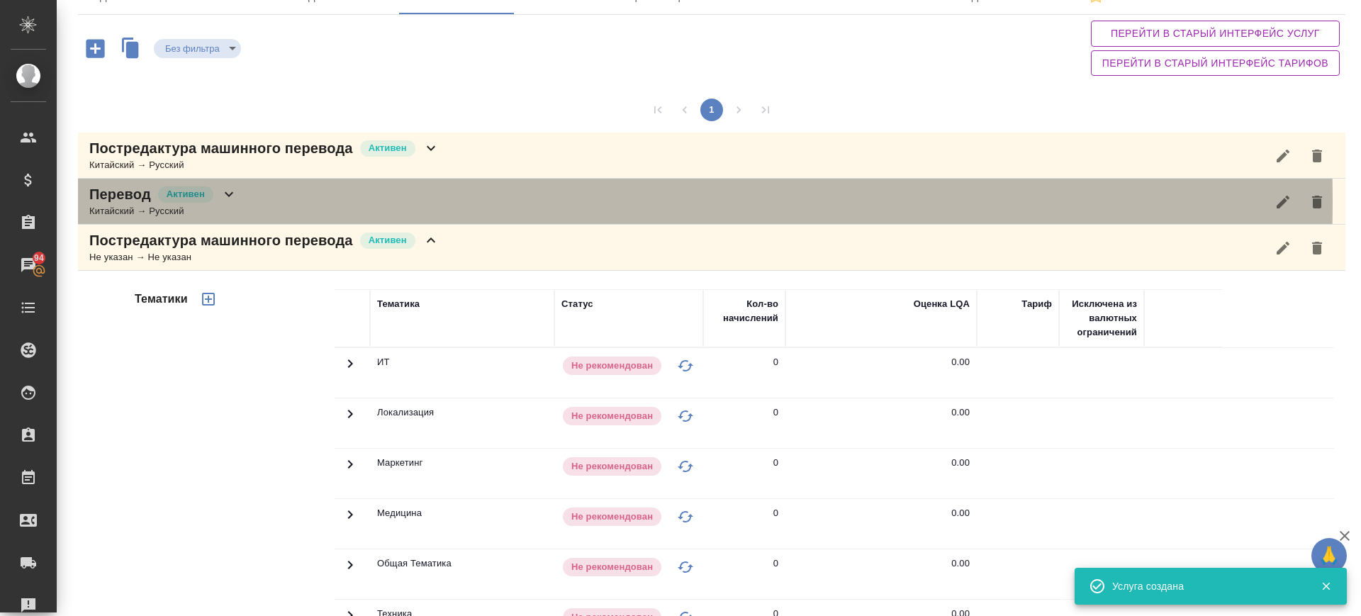
click at [261, 201] on div "Перевод Активен Китайский → Русский" at bounding box center [712, 202] width 1268 height 46
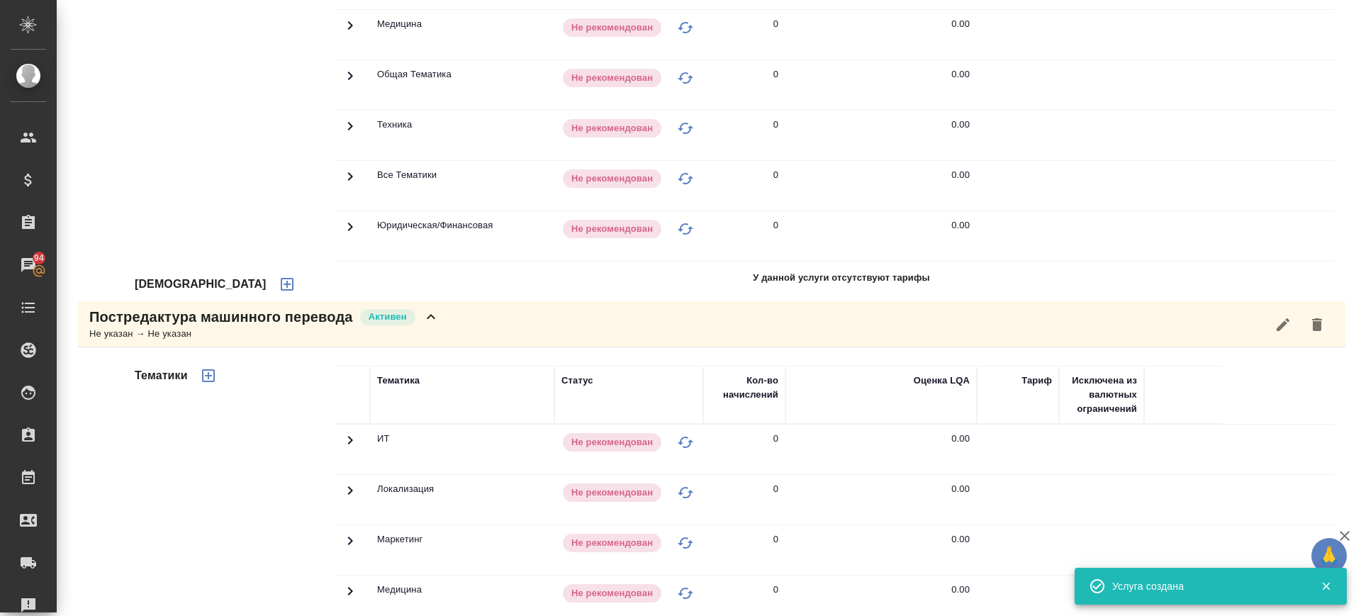
scroll to position [620, 0]
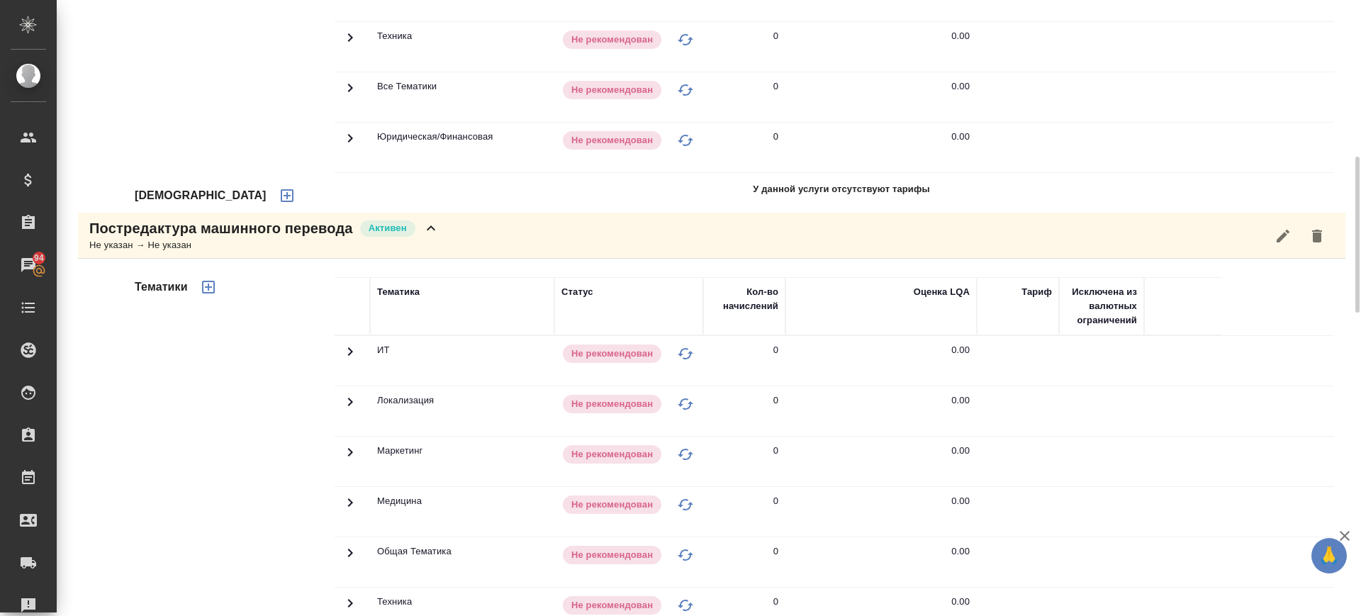
click at [279, 194] on icon "button" at bounding box center [287, 195] width 17 height 17
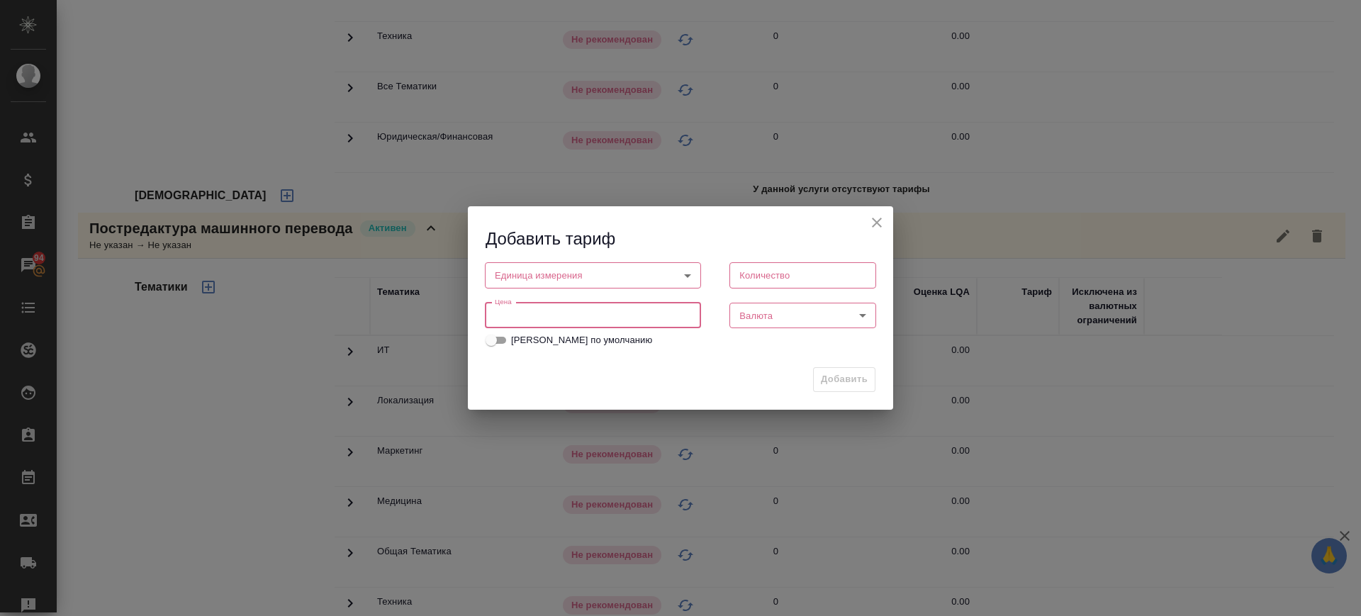
drag, startPoint x: 661, startPoint y: 315, endPoint x: 639, endPoint y: 312, distance: 22.2
click at [643, 315] on input "number" at bounding box center [593, 316] width 216 height 26
drag, startPoint x: 671, startPoint y: 310, endPoint x: 542, endPoint y: 301, distance: 129.3
click at [542, 301] on div "Цена 0.72 Цена" at bounding box center [593, 314] width 245 height 62
drag, startPoint x: 522, startPoint y: 321, endPoint x: 408, endPoint y: 318, distance: 114.2
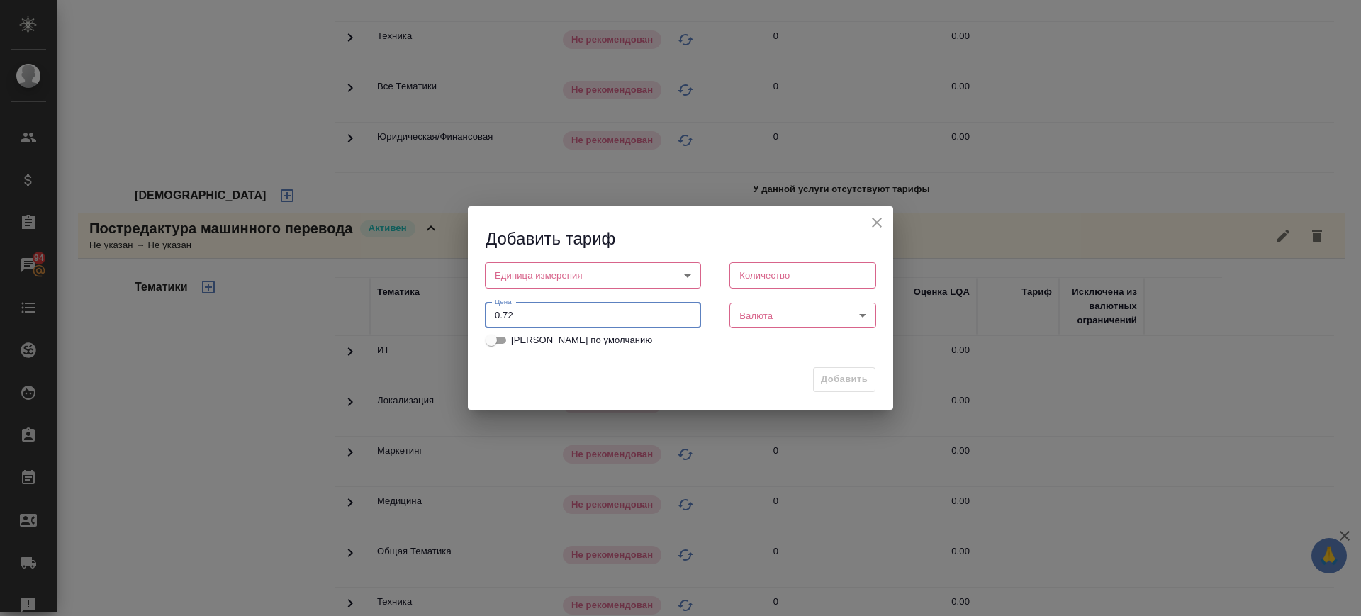
click at [408, 318] on div "Добавить тариф Единица измерения ​ Единица измерения Количество Количество Цена…" at bounding box center [680, 308] width 1361 height 616
type input "0.72"
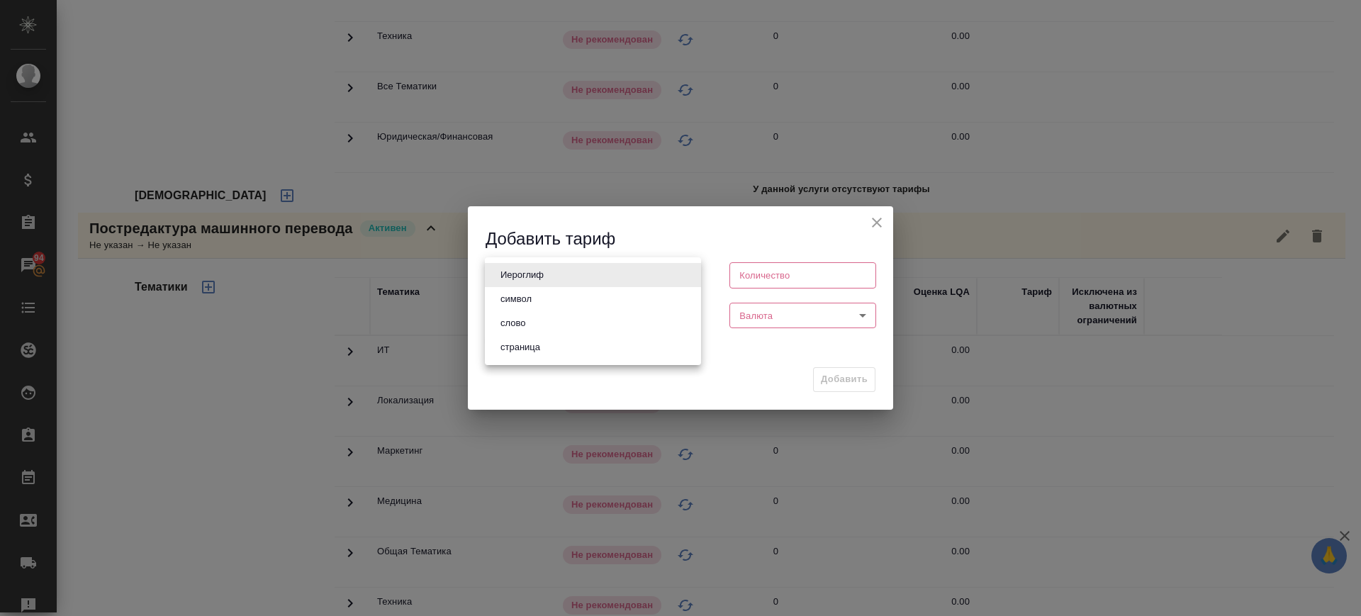
drag, startPoint x: 544, startPoint y: 275, endPoint x: 535, endPoint y: 295, distance: 21.9
click at [544, 276] on body "🙏 .cls-1 fill:#fff; AWATERA Саглам Виктория v.saglam Клиенты Спецификации Заказ…" at bounding box center [680, 308] width 1361 height 616
drag, startPoint x: 531, startPoint y: 328, endPoint x: 757, endPoint y: 350, distance: 227.3
click at [530, 327] on li "слово" at bounding box center [593, 323] width 216 height 24
type input "5a8b1489cc6b4906c91bfd90"
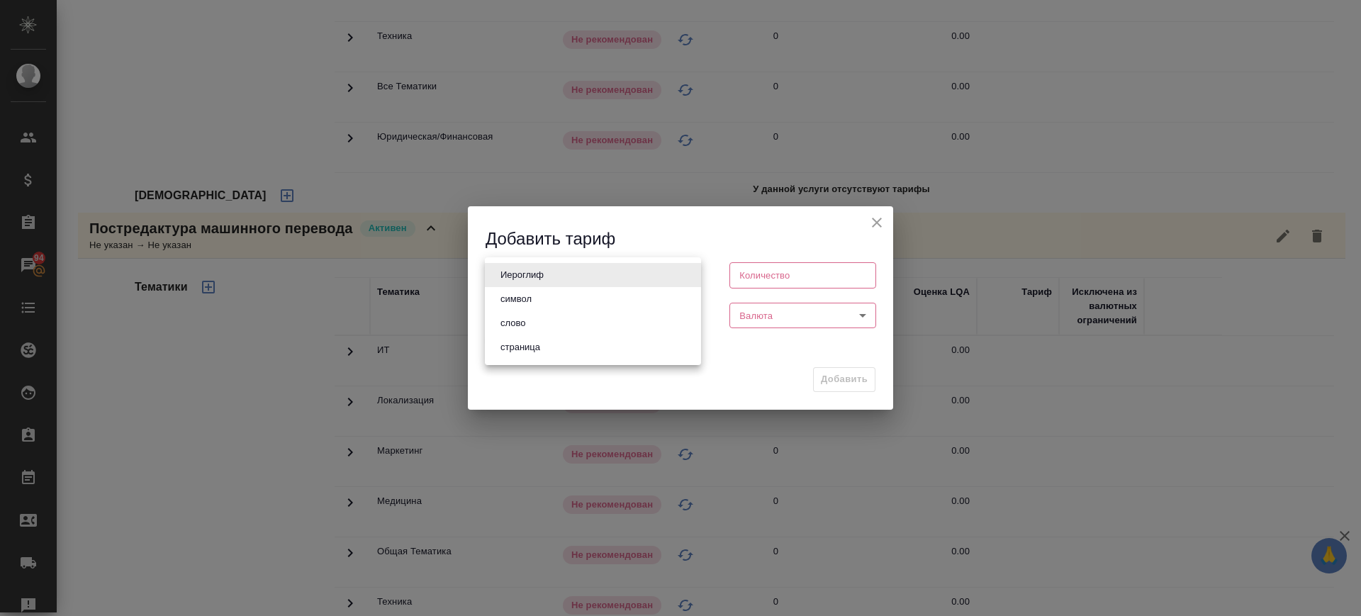
type input "1"
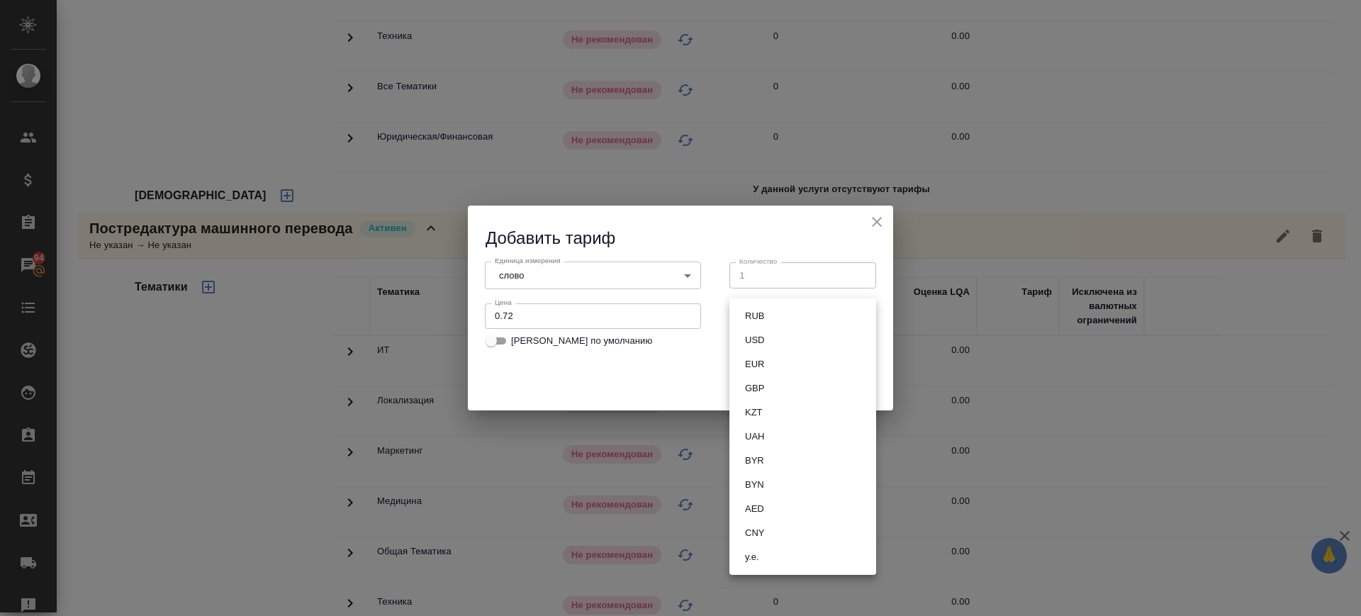
click at [753, 318] on body "🙏 .cls-1 fill:#fff; AWATERA Саглам Виктория v.saglam Клиенты Спецификации Заказ…" at bounding box center [680, 308] width 1361 height 616
click at [753, 315] on button "RUB" at bounding box center [755, 316] width 28 height 16
type input "RUB"
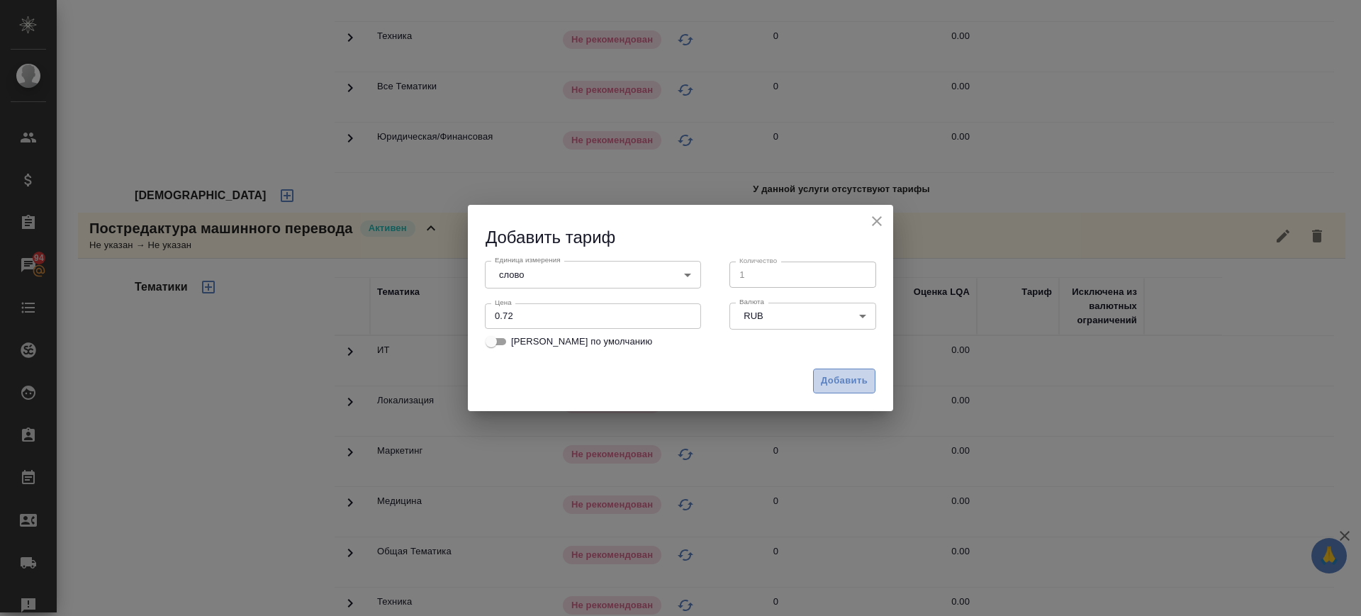
click at [840, 383] on span "Добавить" at bounding box center [844, 381] width 47 height 16
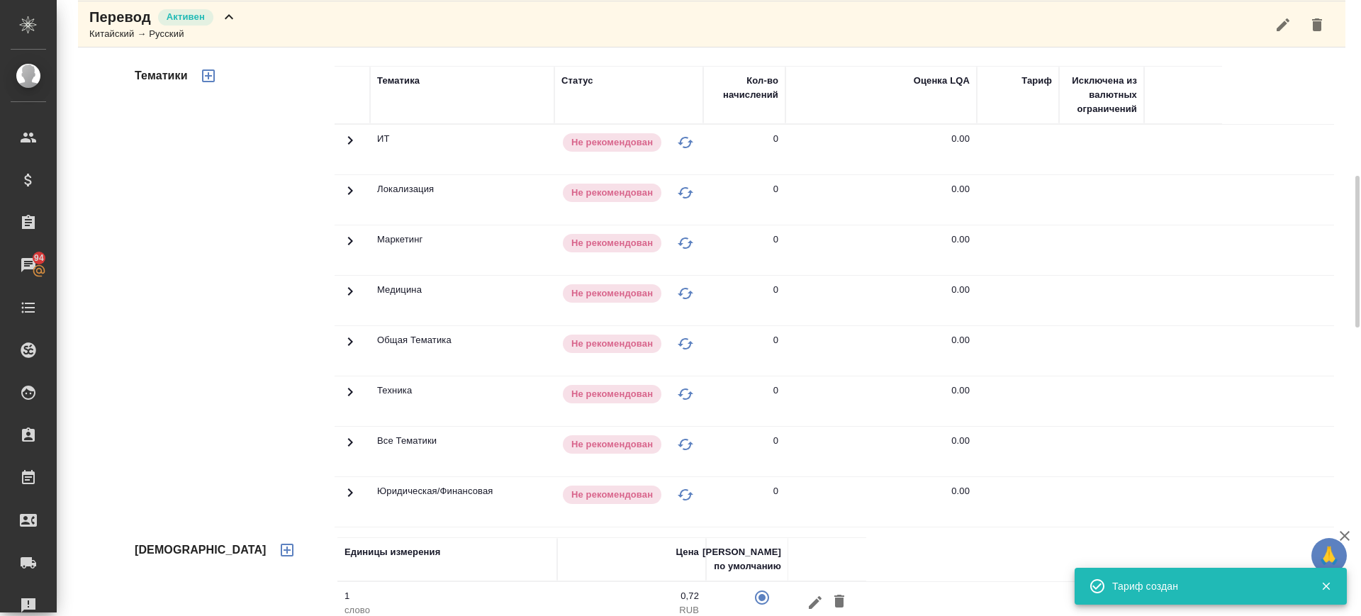
scroll to position [177, 0]
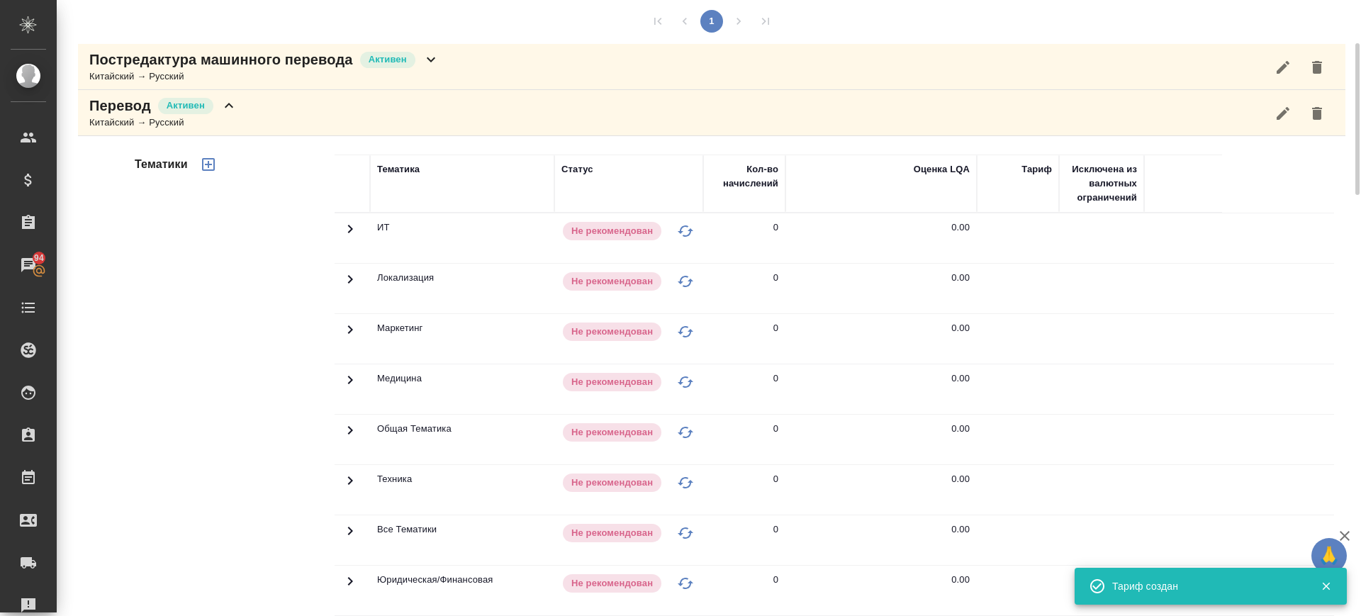
drag, startPoint x: 207, startPoint y: 162, endPoint x: 220, endPoint y: 164, distance: 13.6
click at [220, 164] on button "button" at bounding box center [208, 164] width 34 height 34
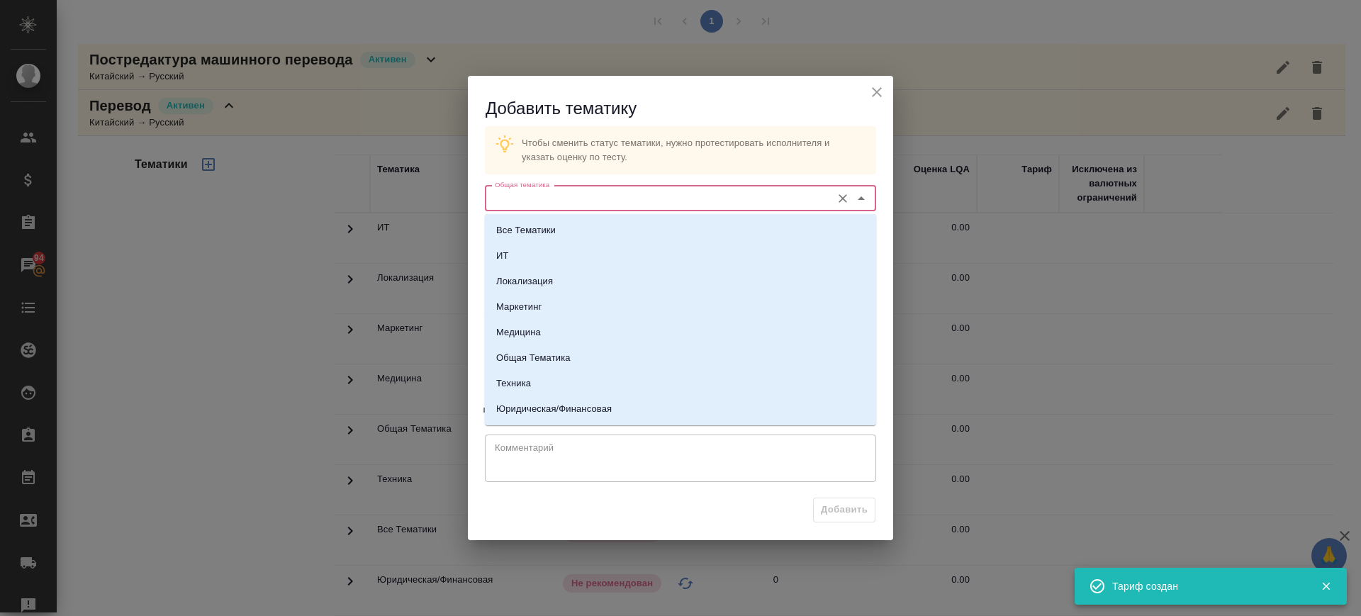
click at [683, 203] on input "Общая тематика" at bounding box center [656, 198] width 335 height 17
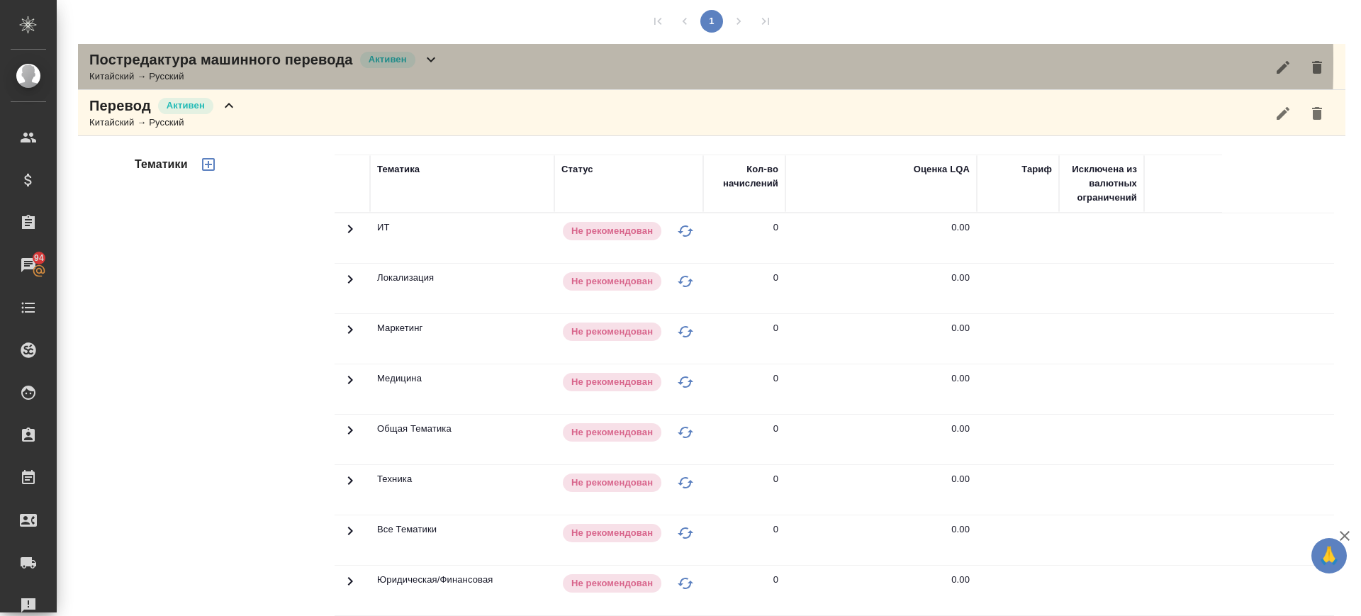
click at [411, 60] on span "Активен" at bounding box center [387, 59] width 55 height 14
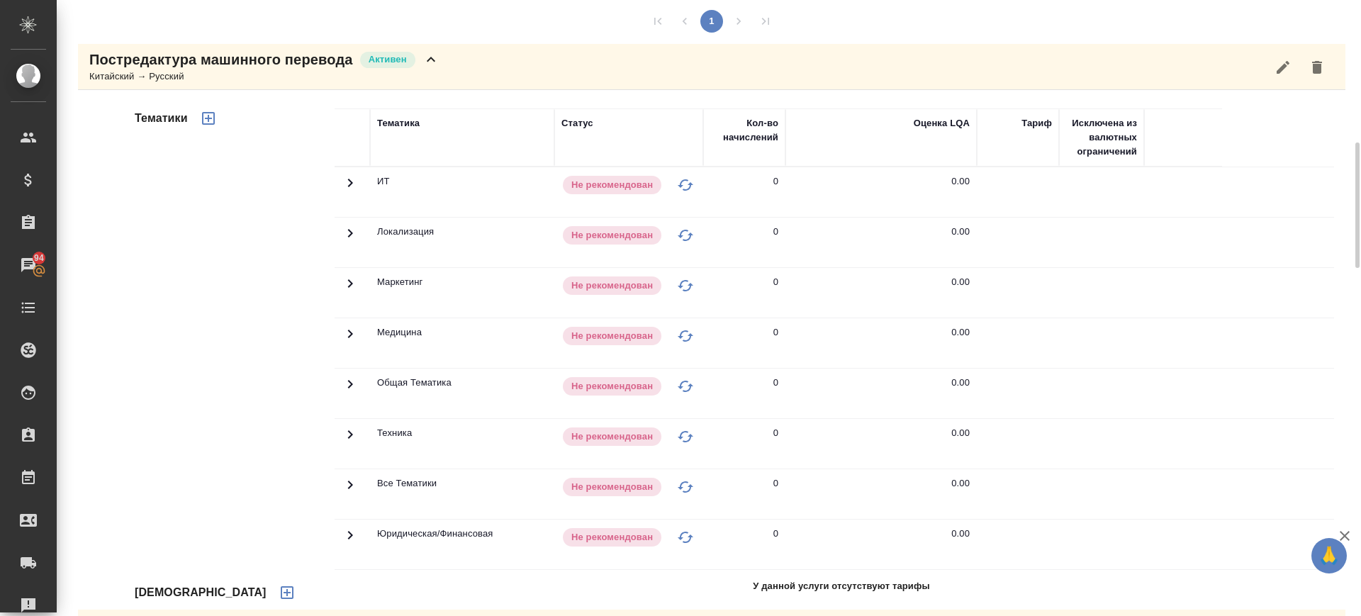
scroll to position [354, 0]
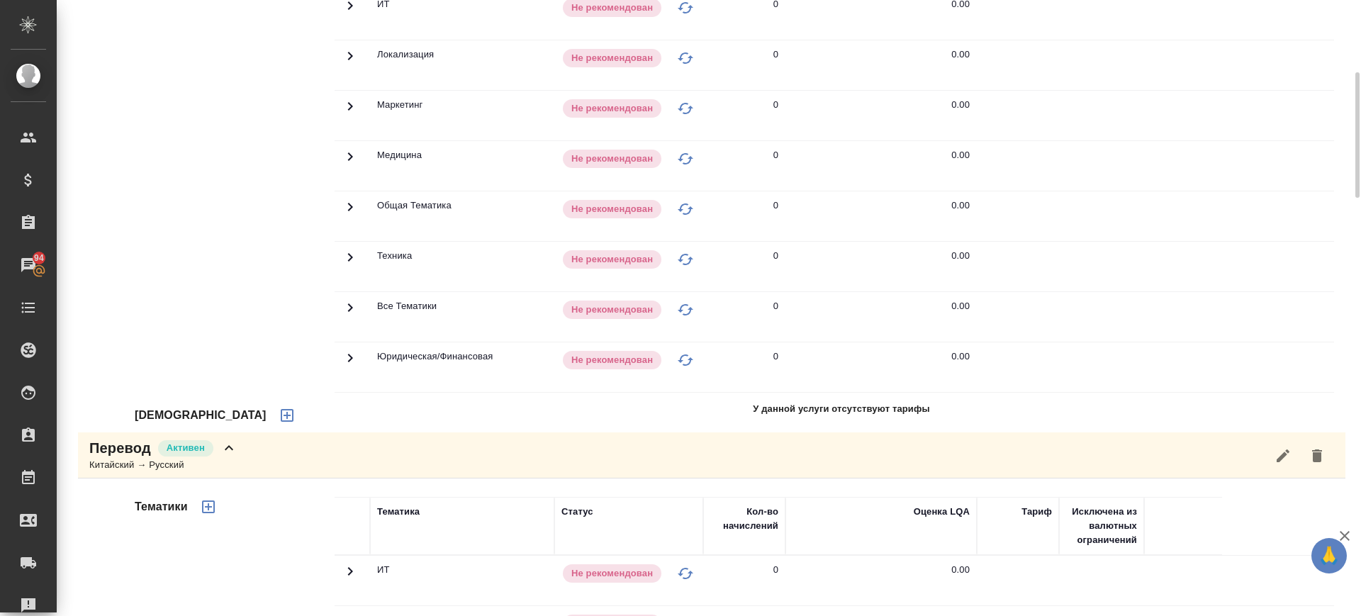
click at [279, 413] on icon "button" at bounding box center [287, 415] width 17 height 17
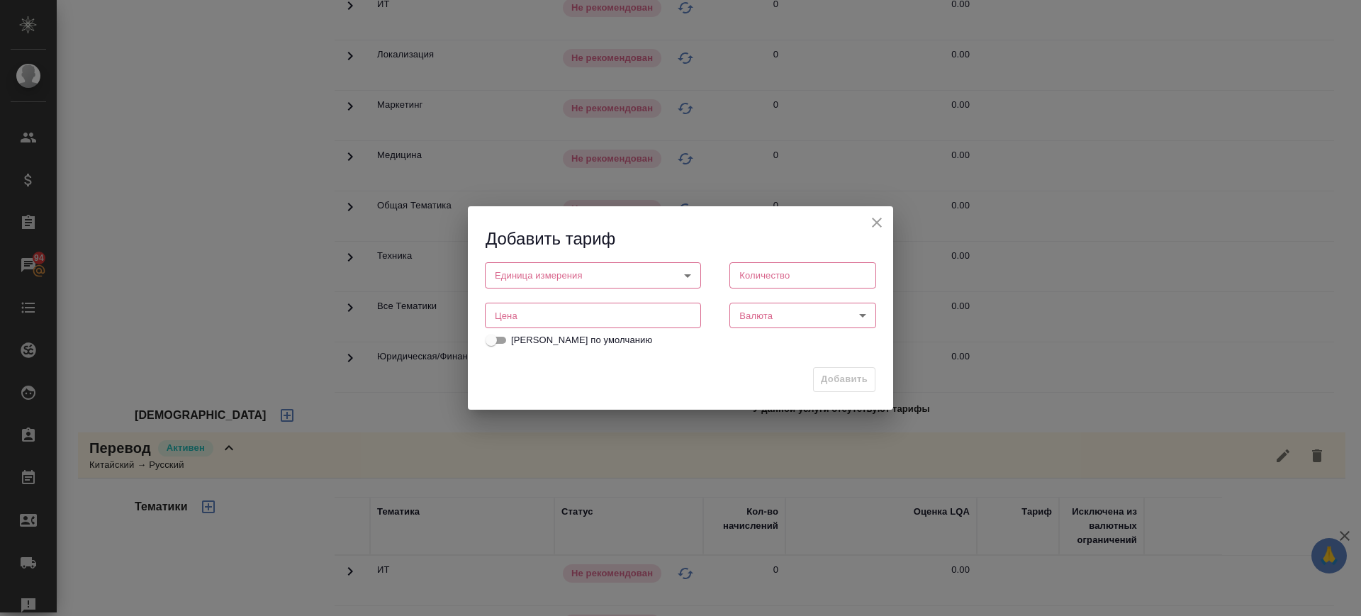
click at [630, 316] on input "number" at bounding box center [593, 316] width 216 height 26
paste input "0.72"
type input "0.72"
click at [599, 277] on body "🙏 .cls-1 fill:#fff; AWATERA Саглам Виктория v.saglam Клиенты Спецификации Заказ…" at bounding box center [680, 308] width 1361 height 616
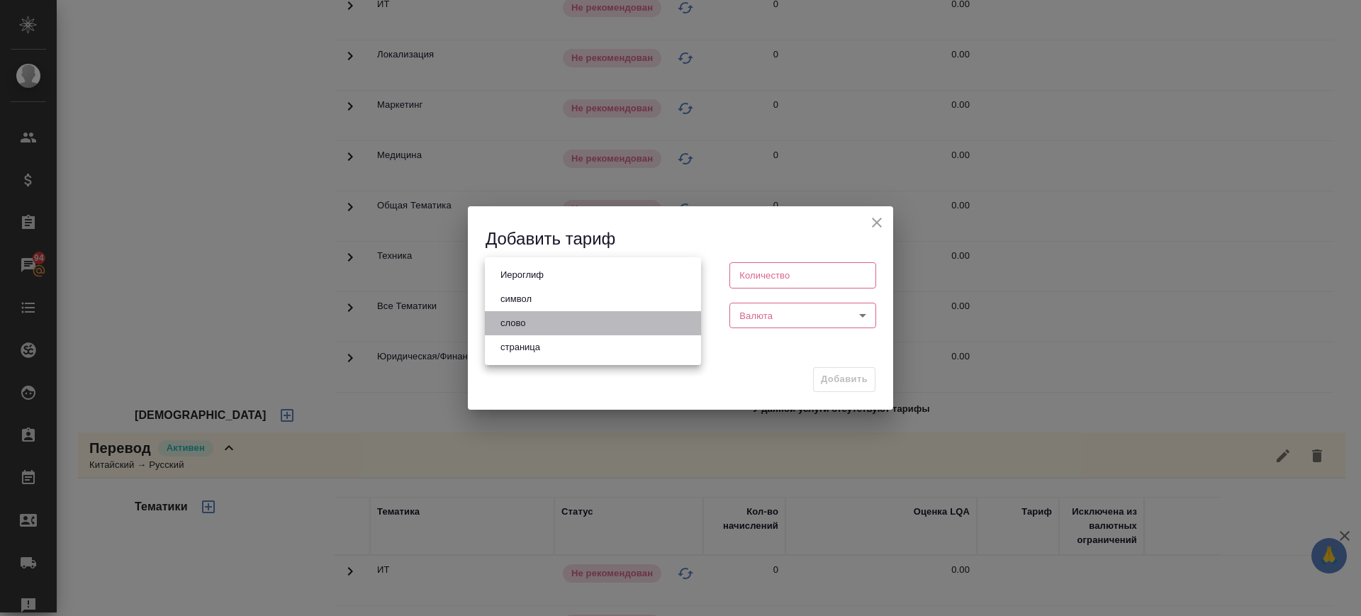
drag, startPoint x: 566, startPoint y: 318, endPoint x: 783, endPoint y: 315, distance: 217.6
click at [569, 317] on li "слово" at bounding box center [593, 323] width 216 height 24
type input "5a8b1489cc6b4906c91bfd90"
type input "1"
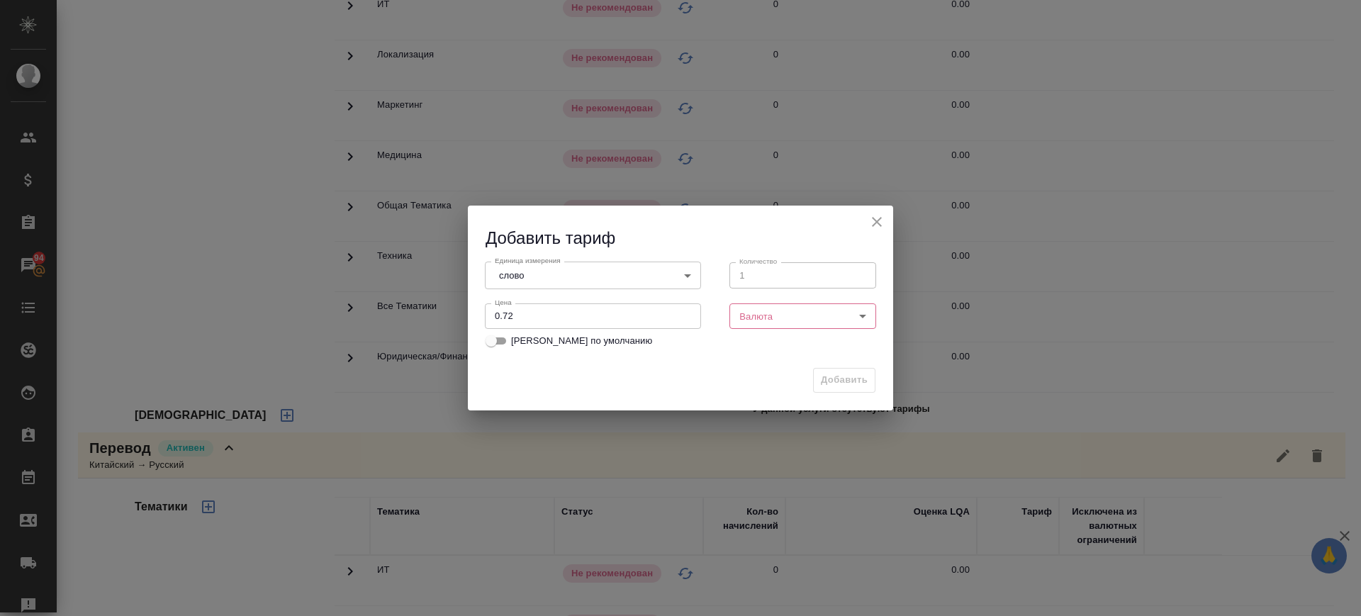
click at [757, 318] on body "🙏 .cls-1 fill:#fff; AWATERA Саглам Виктория v.saglam Клиенты Спецификации Заказ…" at bounding box center [680, 308] width 1361 height 616
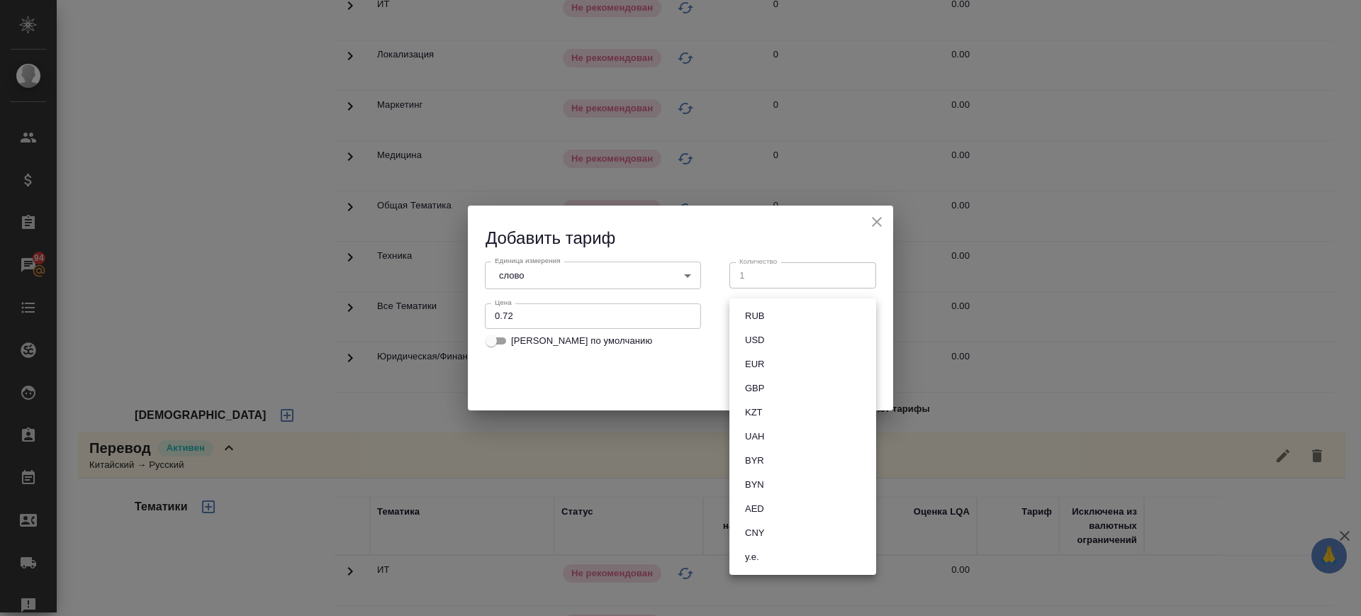
click at [751, 316] on button "RUB" at bounding box center [755, 316] width 28 height 16
type input "RUB"
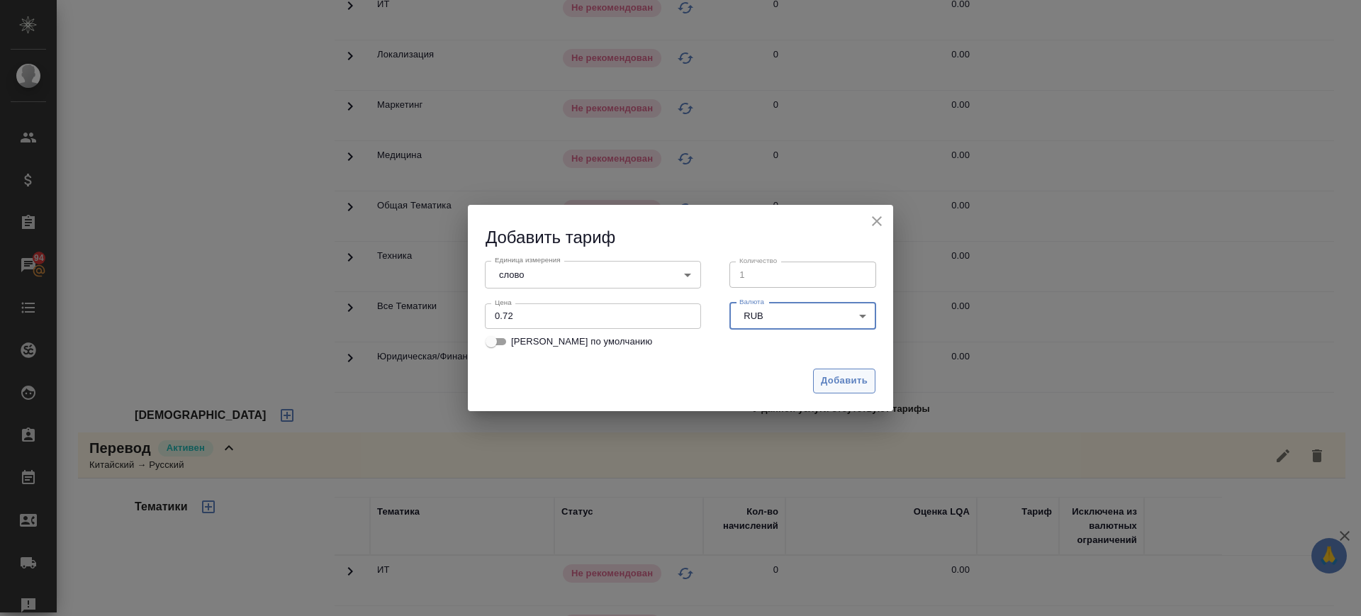
click at [847, 373] on span "Добавить" at bounding box center [844, 381] width 47 height 16
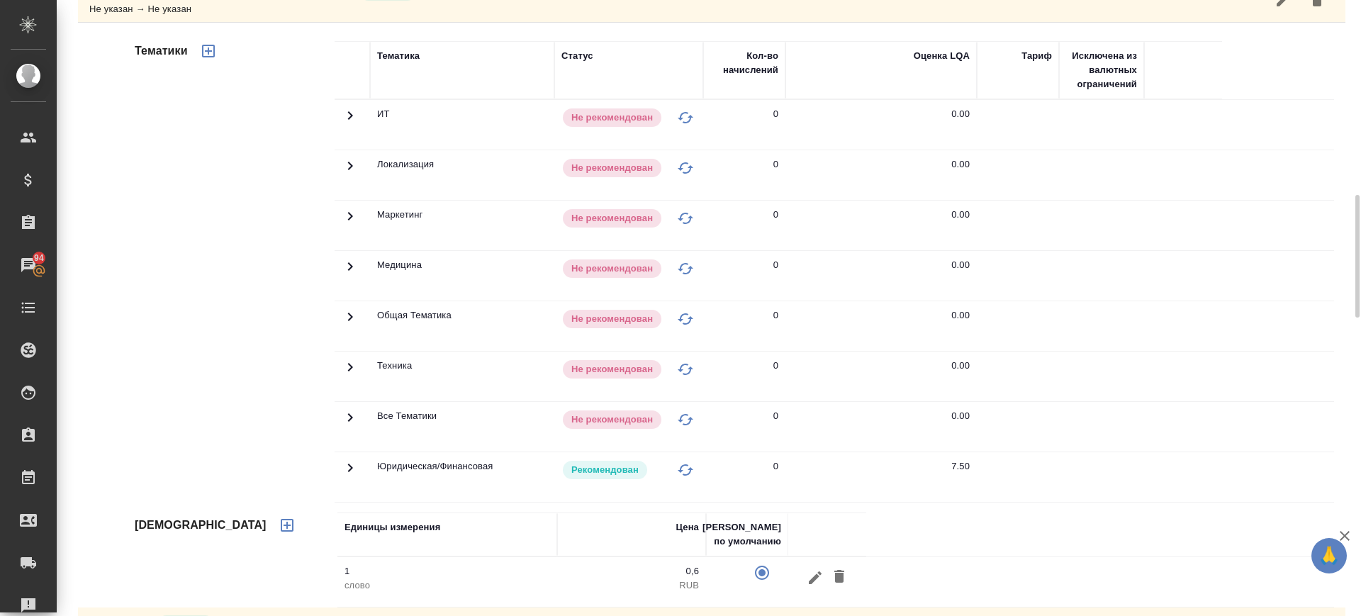
scroll to position [1418, 0]
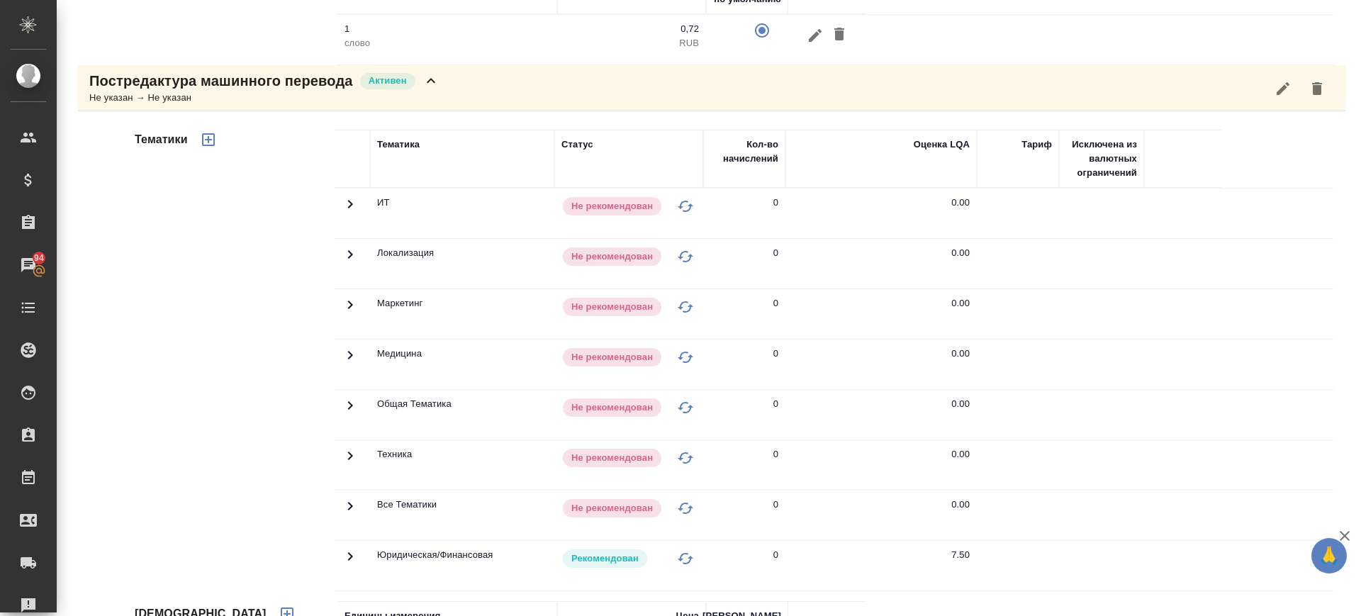
click at [345, 559] on icon at bounding box center [350, 556] width 17 height 17
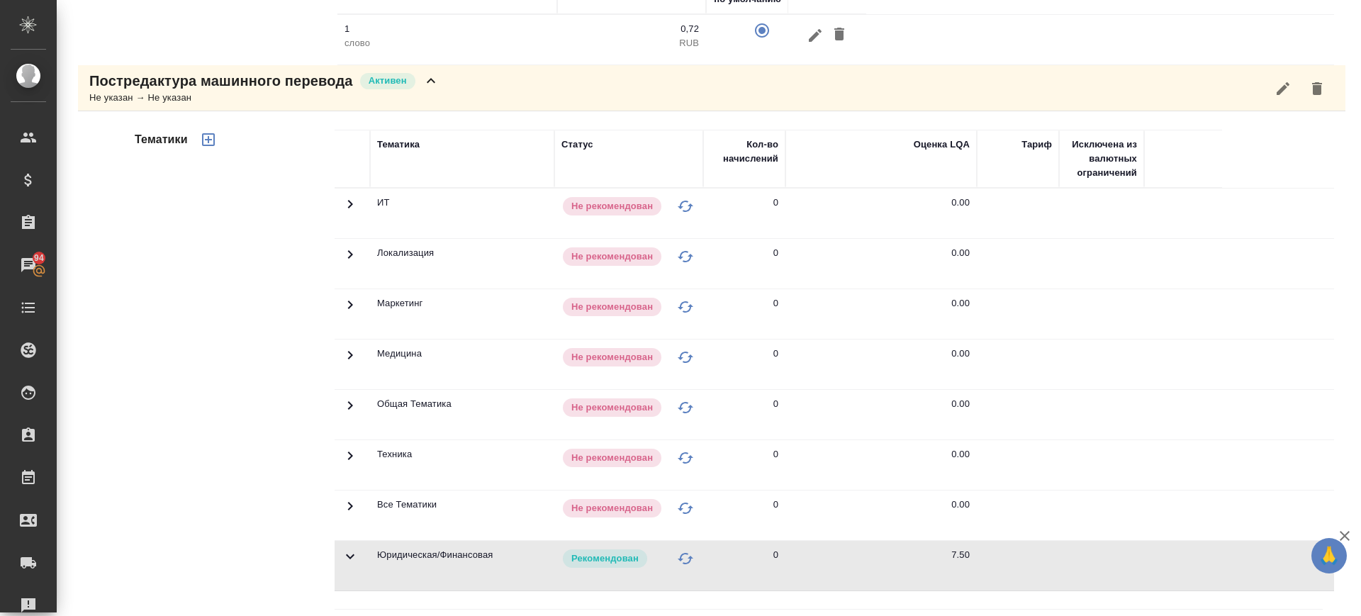
scroll to position [1684, 0]
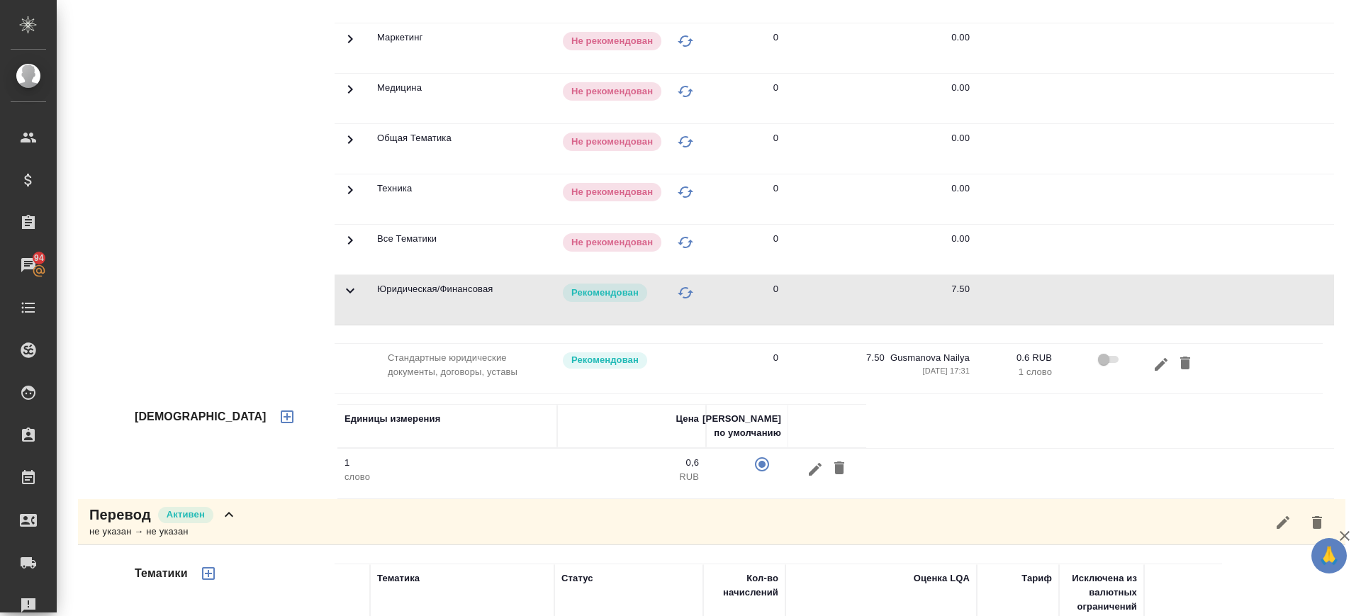
click at [347, 291] on icon at bounding box center [350, 291] width 9 height 5
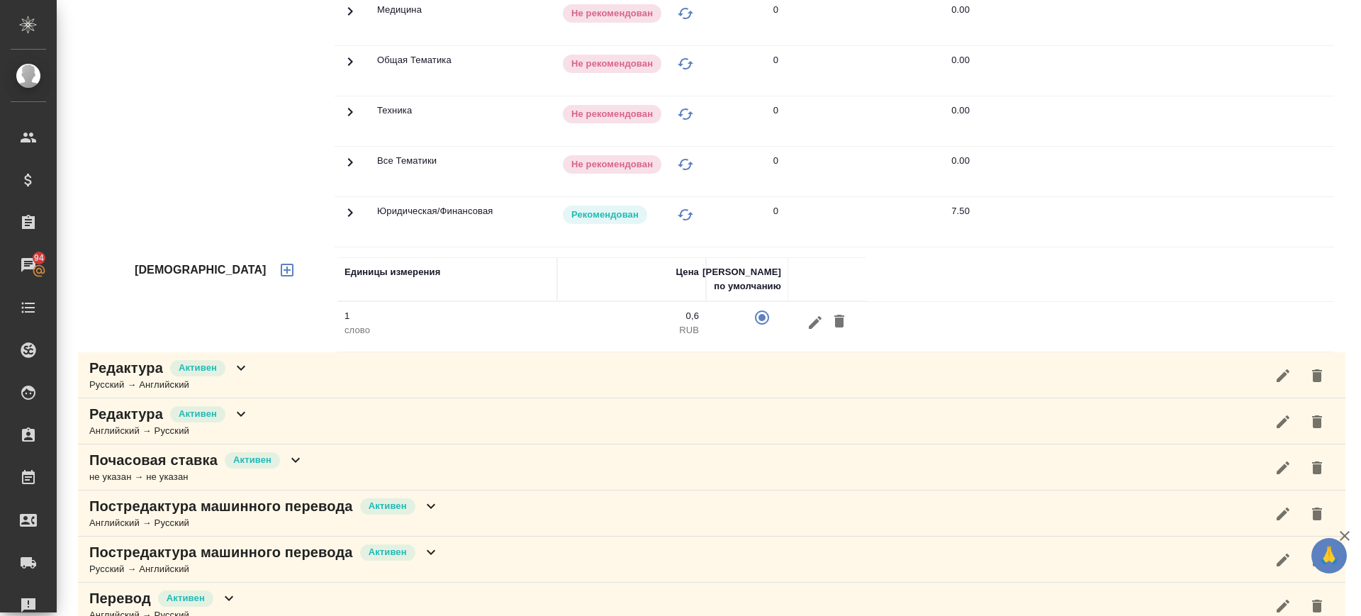
scroll to position [2465, 0]
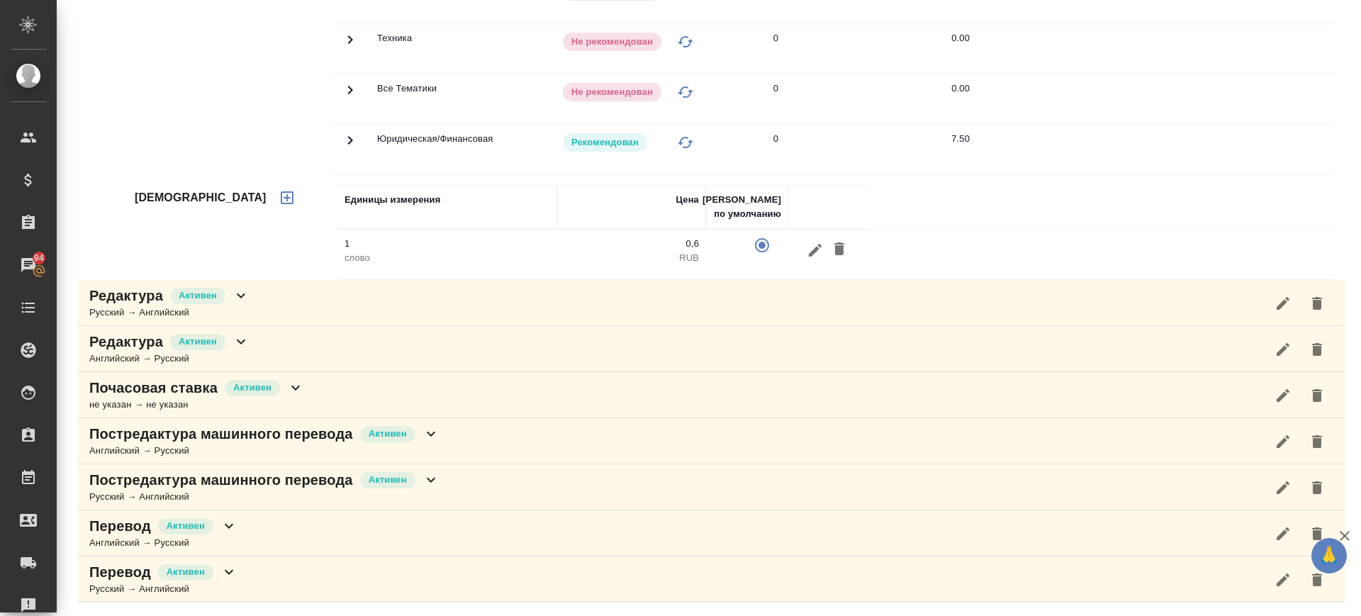
click at [473, 440] on div "Постредактура машинного перевода Активен Английский → Русский" at bounding box center [712, 441] width 1268 height 46
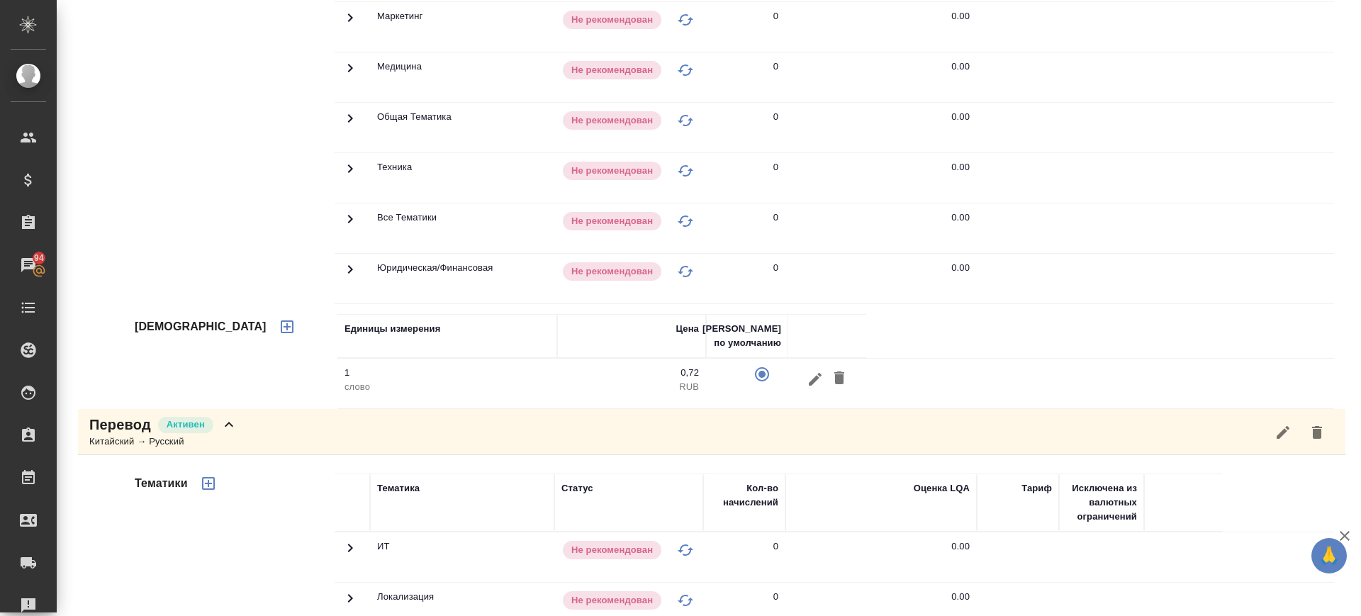
scroll to position [89, 0]
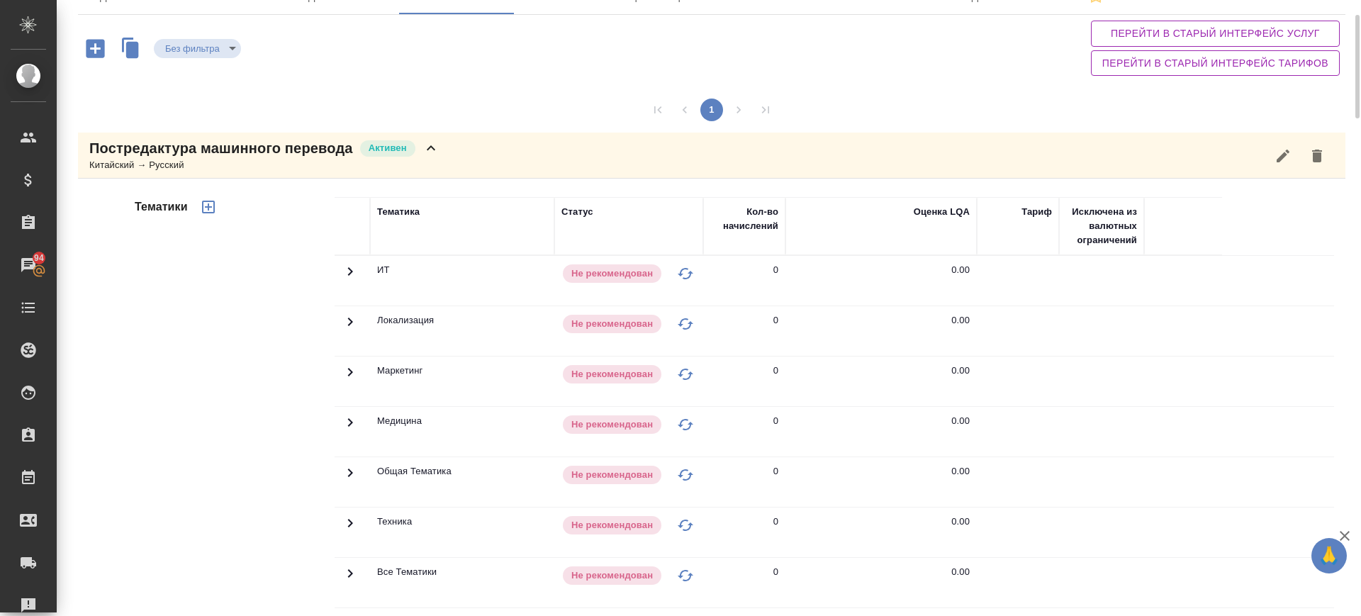
click at [208, 202] on icon "button" at bounding box center [208, 206] width 17 height 17
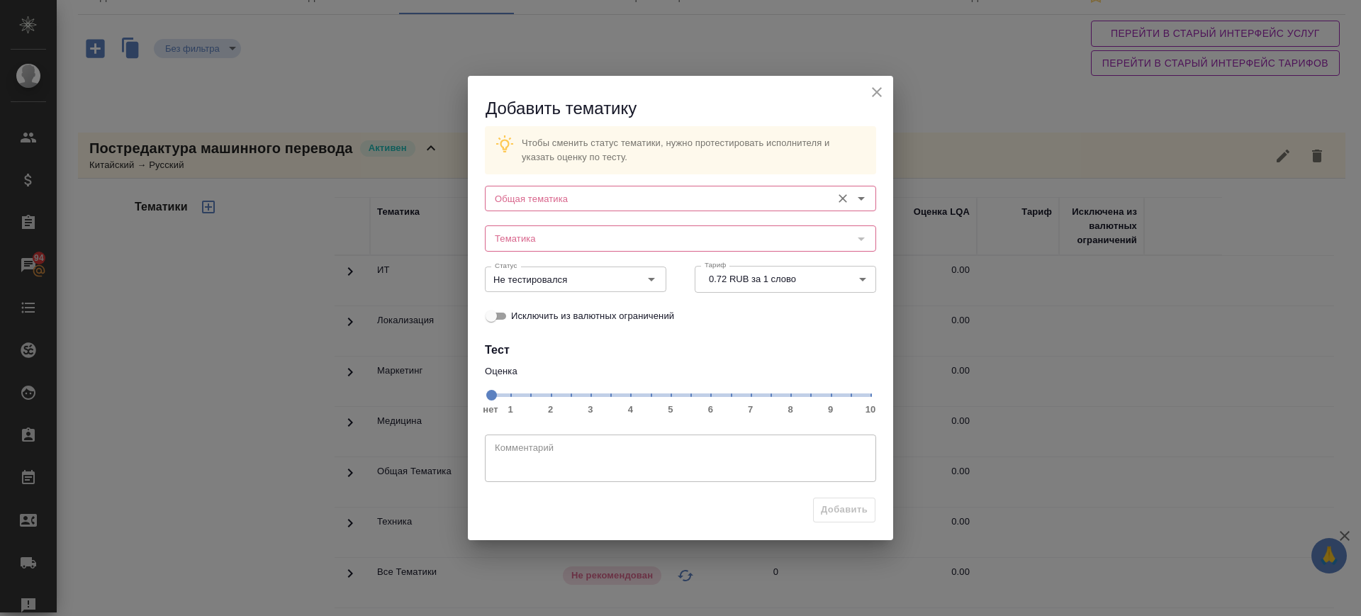
click at [615, 201] on input "Общая тематика" at bounding box center [656, 198] width 335 height 17
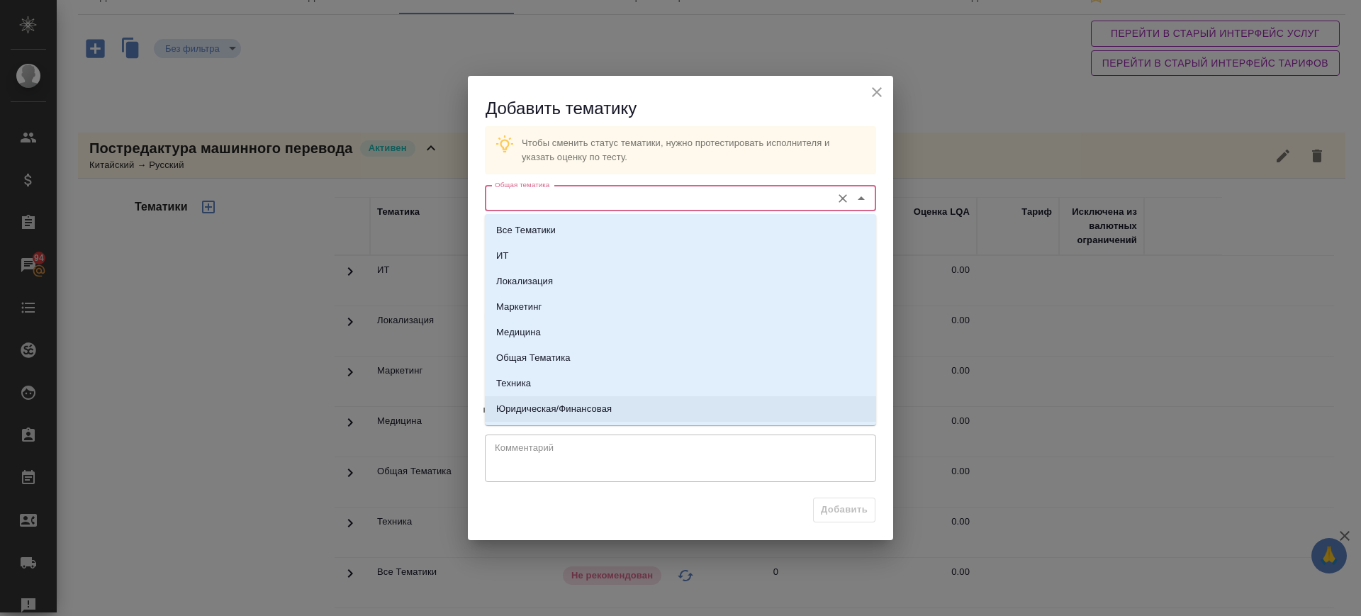
click at [668, 408] on li "Юридическая/Финансовая" at bounding box center [680, 409] width 391 height 26
type input "Юридическая/Финансовая"
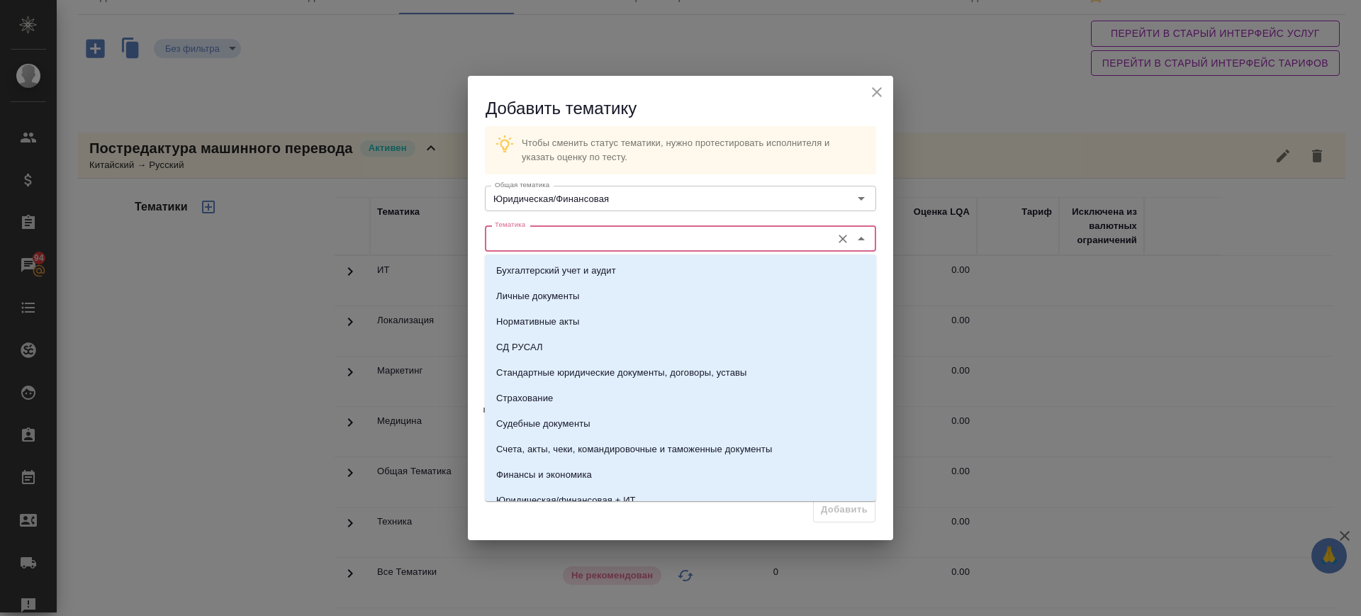
click at [617, 245] on input "Тематика" at bounding box center [656, 238] width 335 height 17
click at [651, 373] on p "Стандартные юридические документы, договоры, уставы" at bounding box center [621, 373] width 251 height 14
type input "Стандартные юридические документы, договоры, уставы"
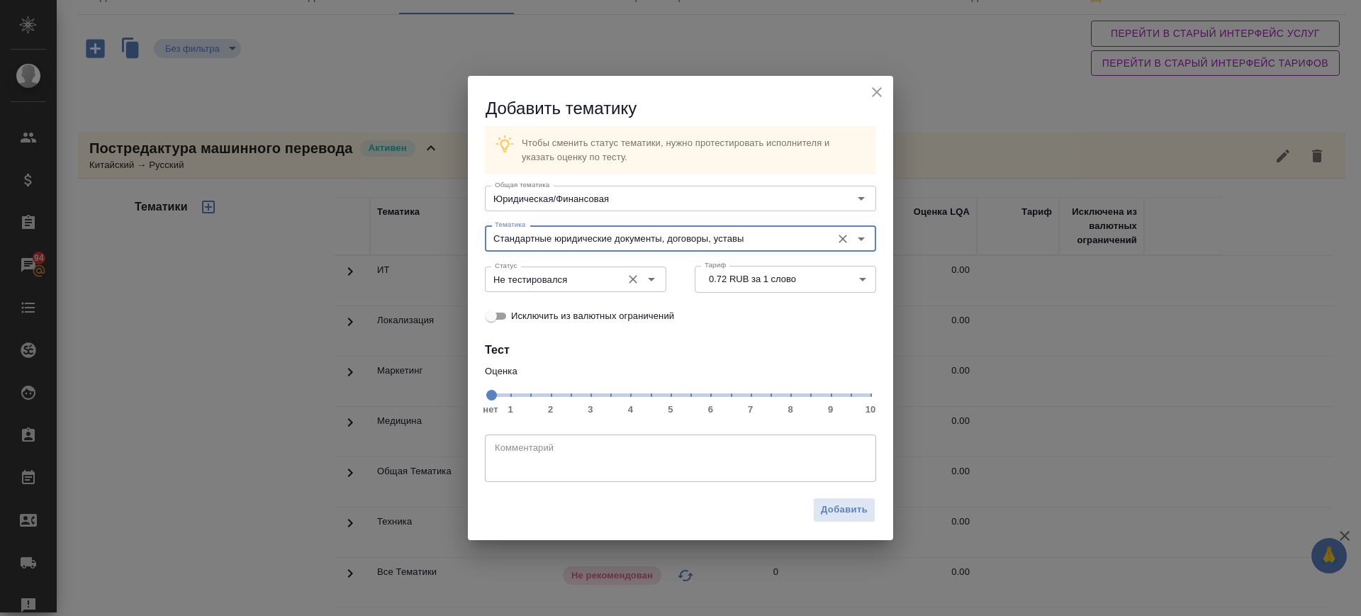
click at [752, 395] on span "нет 1 2 3 4 5 6 7 8 9 10" at bounding box center [681, 394] width 380 height 20
click at [604, 280] on input "Не тестировался" at bounding box center [551, 279] width 125 height 17
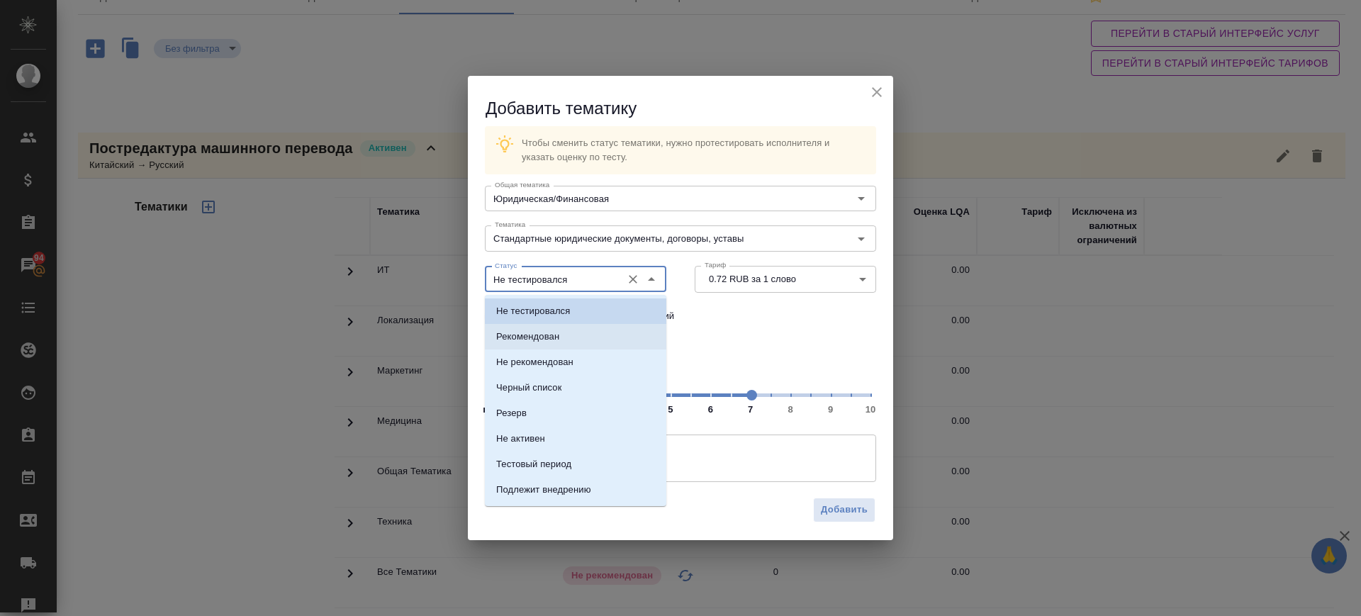
click at [574, 338] on li "Рекомендован" at bounding box center [575, 337] width 181 height 26
type input "Рекомендован"
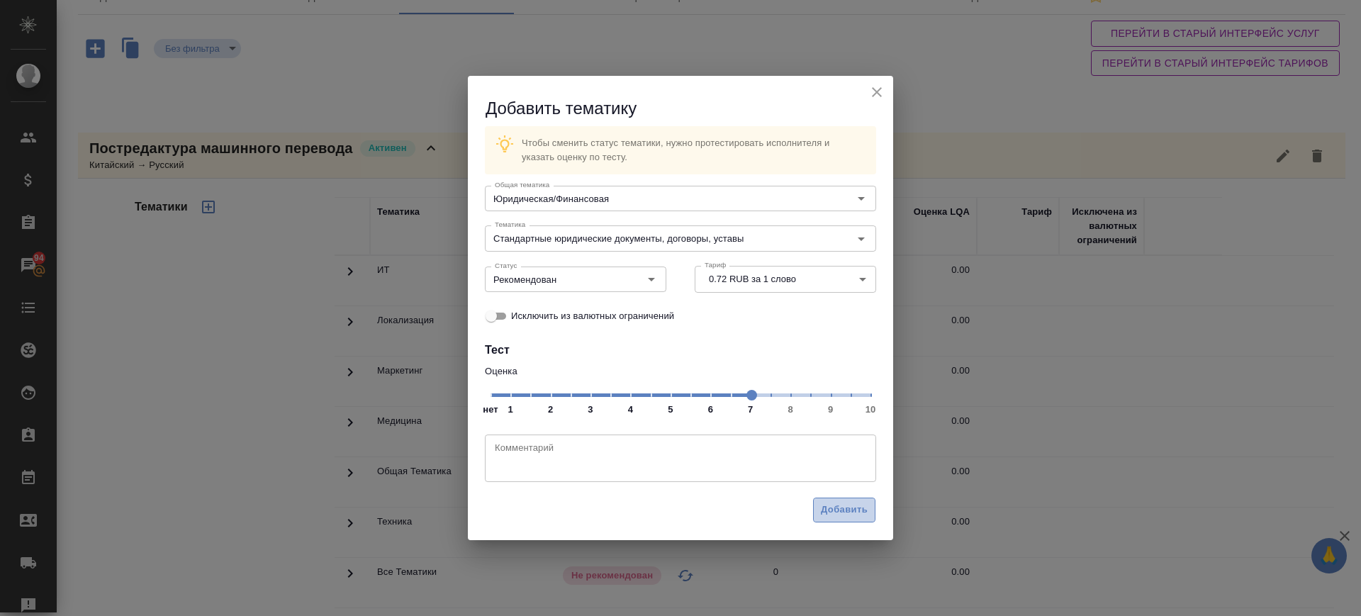
click at [855, 508] on span "Добавить" at bounding box center [844, 510] width 47 height 16
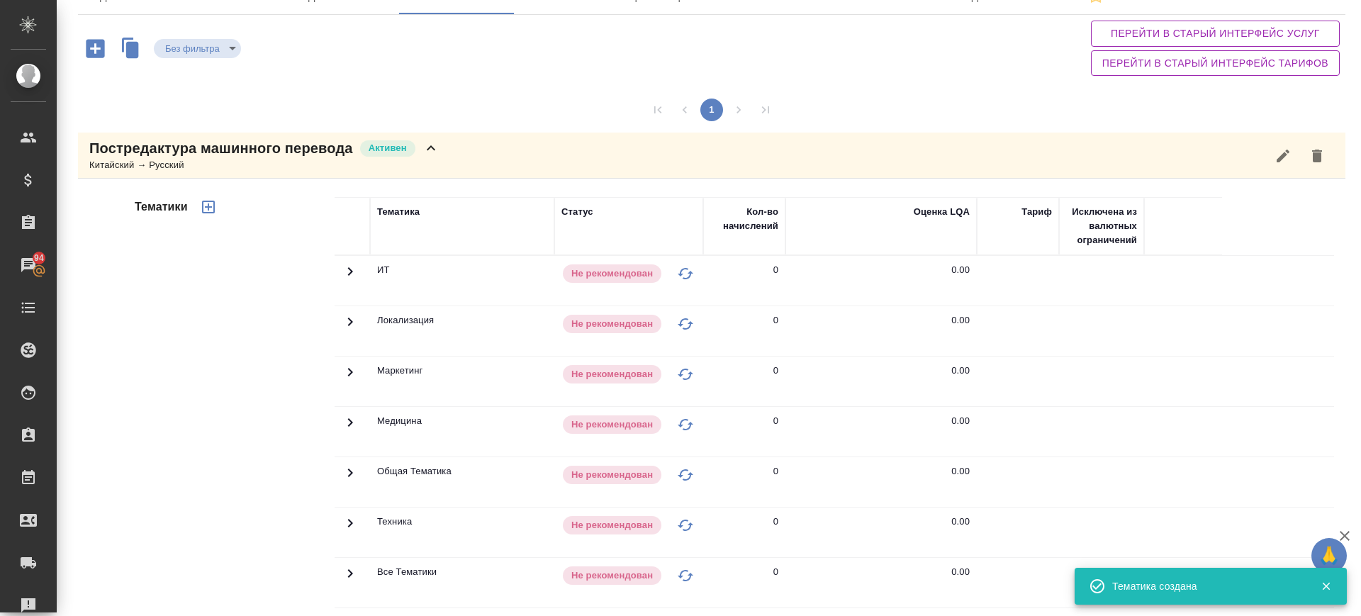
click at [436, 152] on icon at bounding box center [431, 148] width 17 height 17
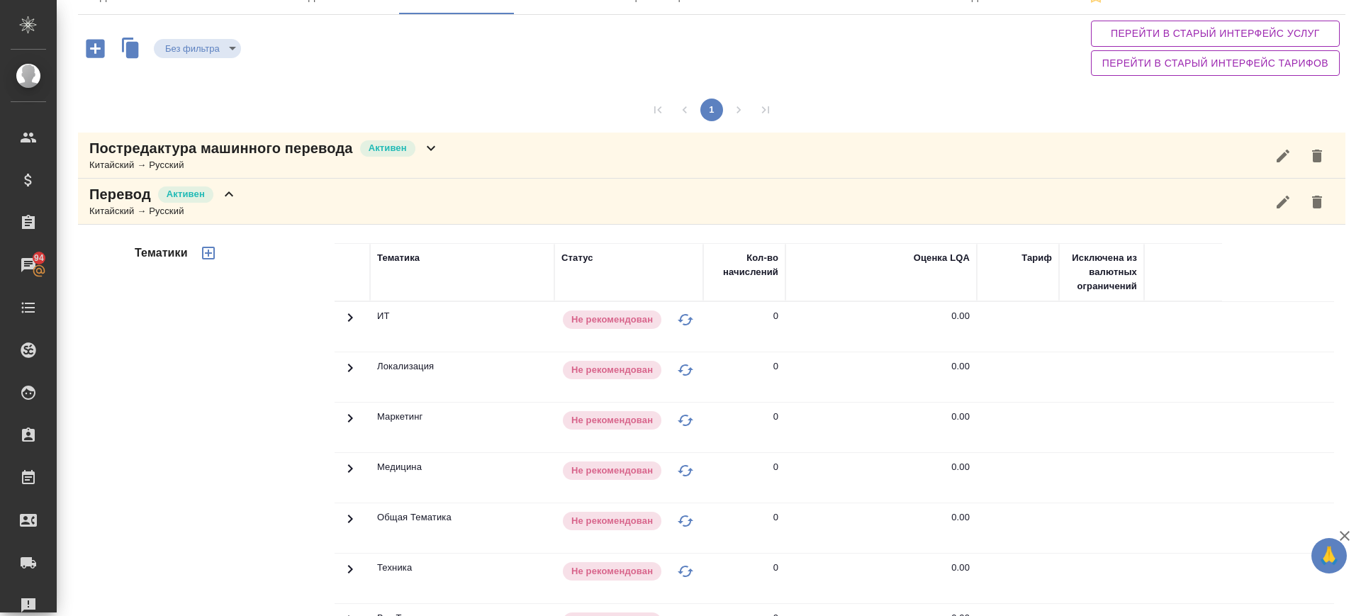
click at [211, 253] on icon "button" at bounding box center [208, 253] width 17 height 17
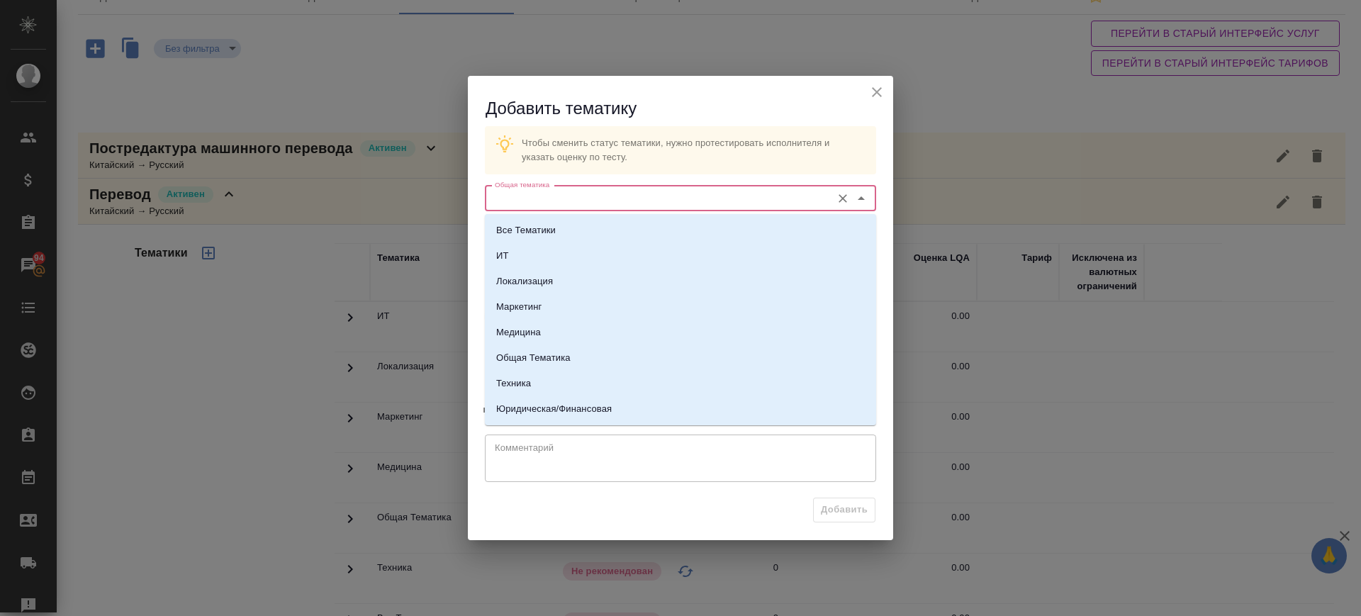
click at [593, 198] on input "Общая тематика" at bounding box center [656, 198] width 335 height 17
click at [556, 409] on p "Юридическая/Финансовая" at bounding box center [554, 409] width 116 height 14
type input "Юридическая/Финансовая"
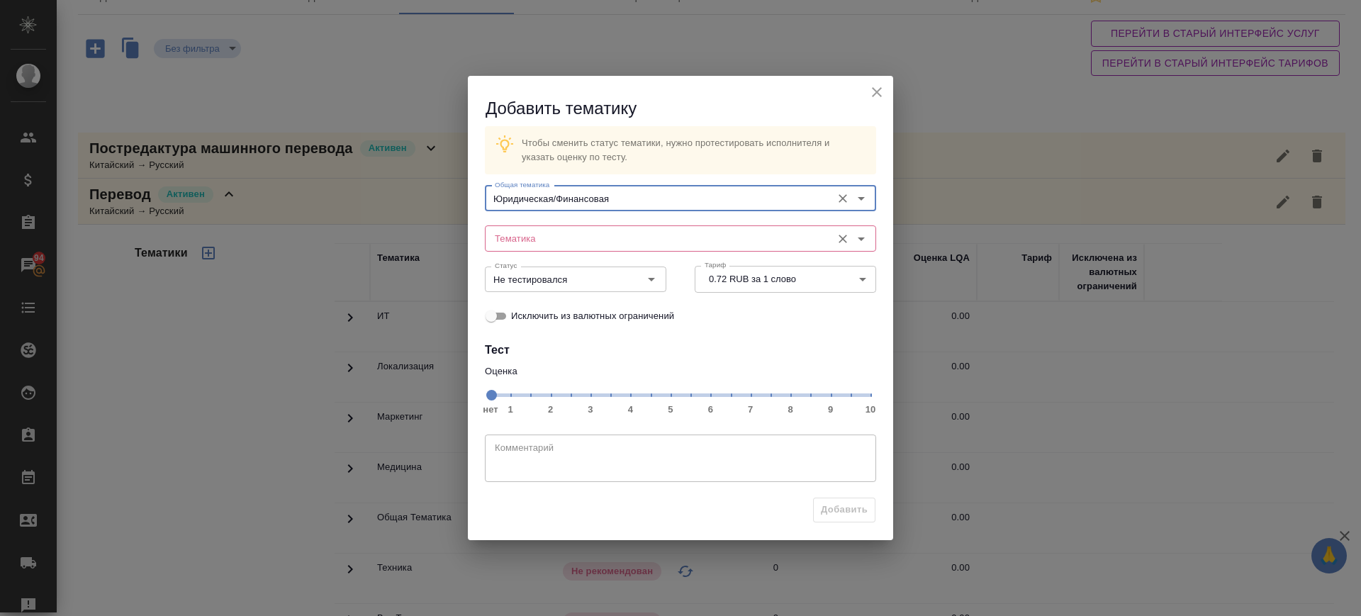
click at [597, 235] on input "Тематика" at bounding box center [656, 238] width 335 height 17
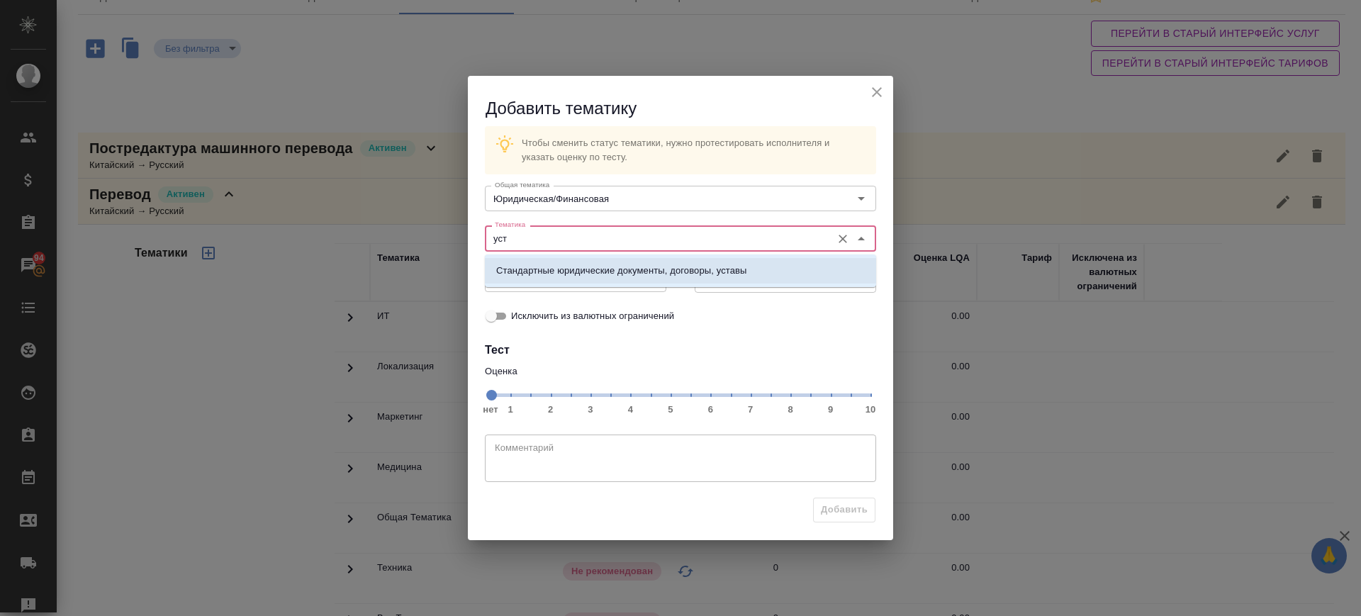
click at [605, 272] on p "Стандартные юридические документы, договоры, уставы" at bounding box center [621, 271] width 251 height 14
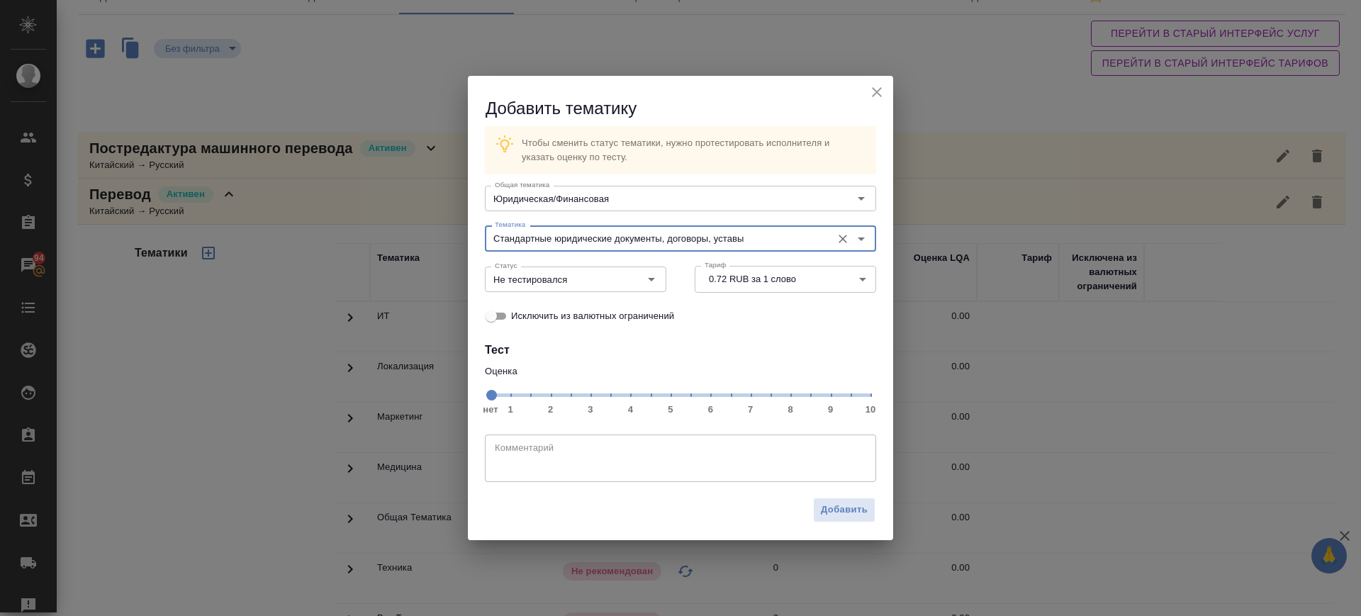
type input "Стандартные юридические документы, договоры, уставы"
drag, startPoint x: 751, startPoint y: 396, endPoint x: 580, endPoint y: 280, distance: 207.2
click at [750, 396] on span "нет 1 2 3 4 5 6 7 8 9 10" at bounding box center [681, 394] width 380 height 20
click at [580, 280] on input "Не тестировался" at bounding box center [551, 279] width 125 height 17
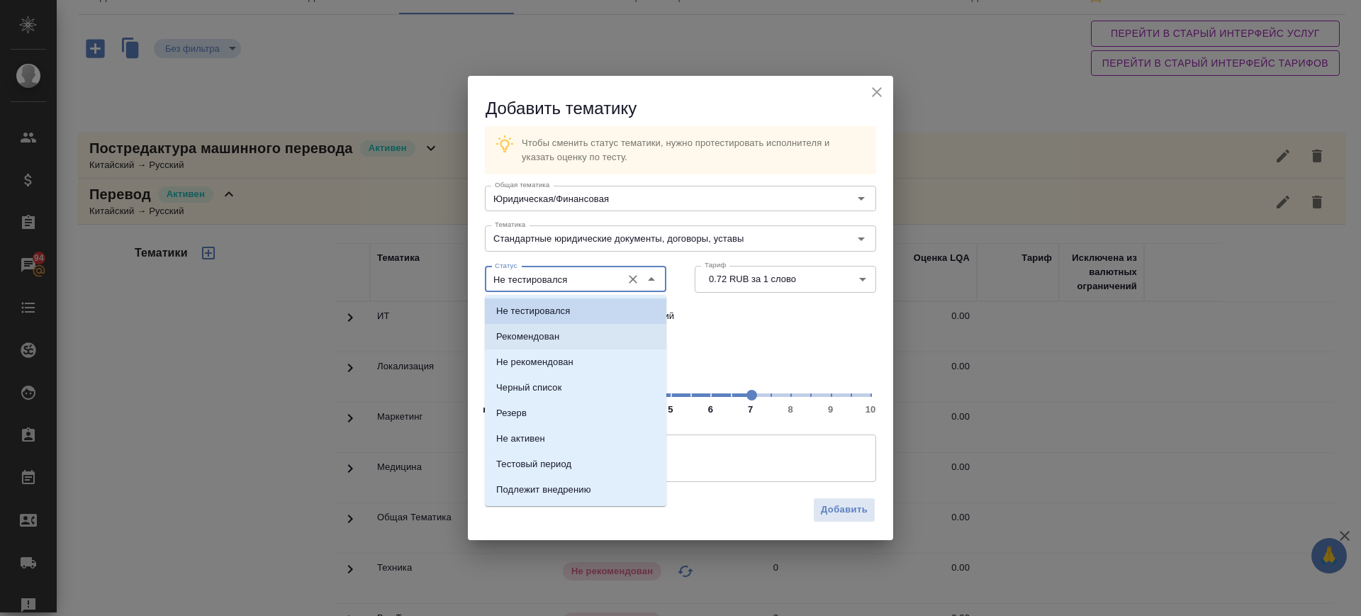
click at [575, 335] on li "Рекомендован" at bounding box center [575, 337] width 181 height 26
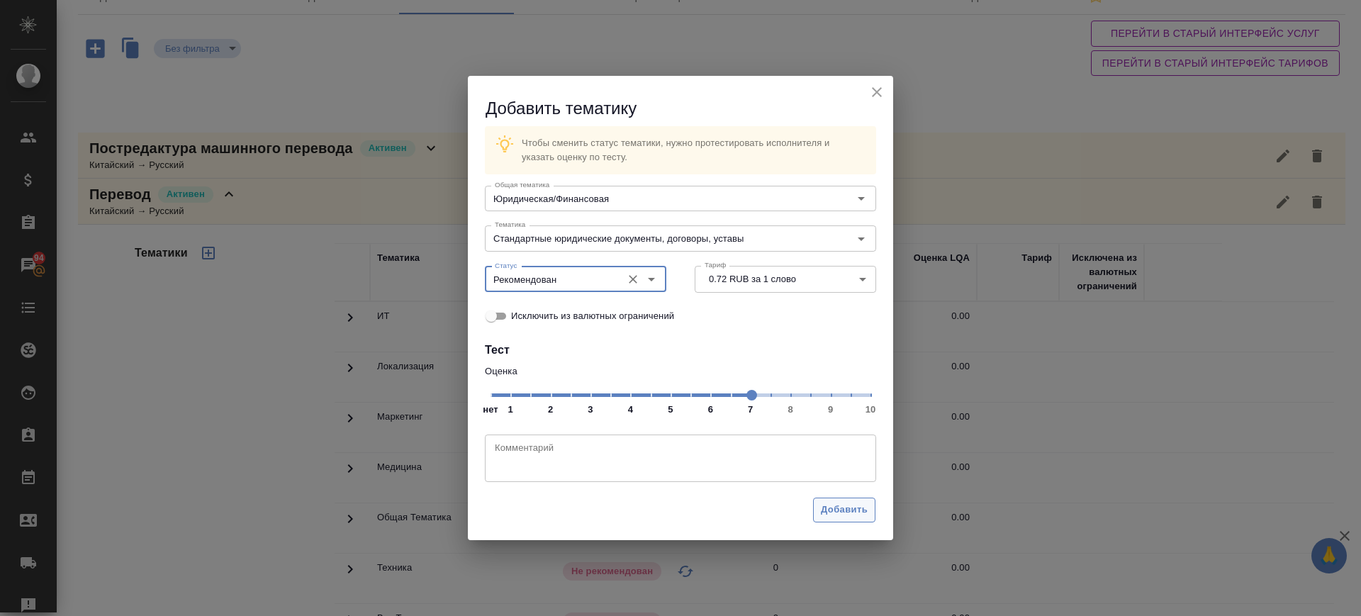
type input "Рекомендован"
click at [832, 502] on span "Добавить" at bounding box center [844, 510] width 47 height 16
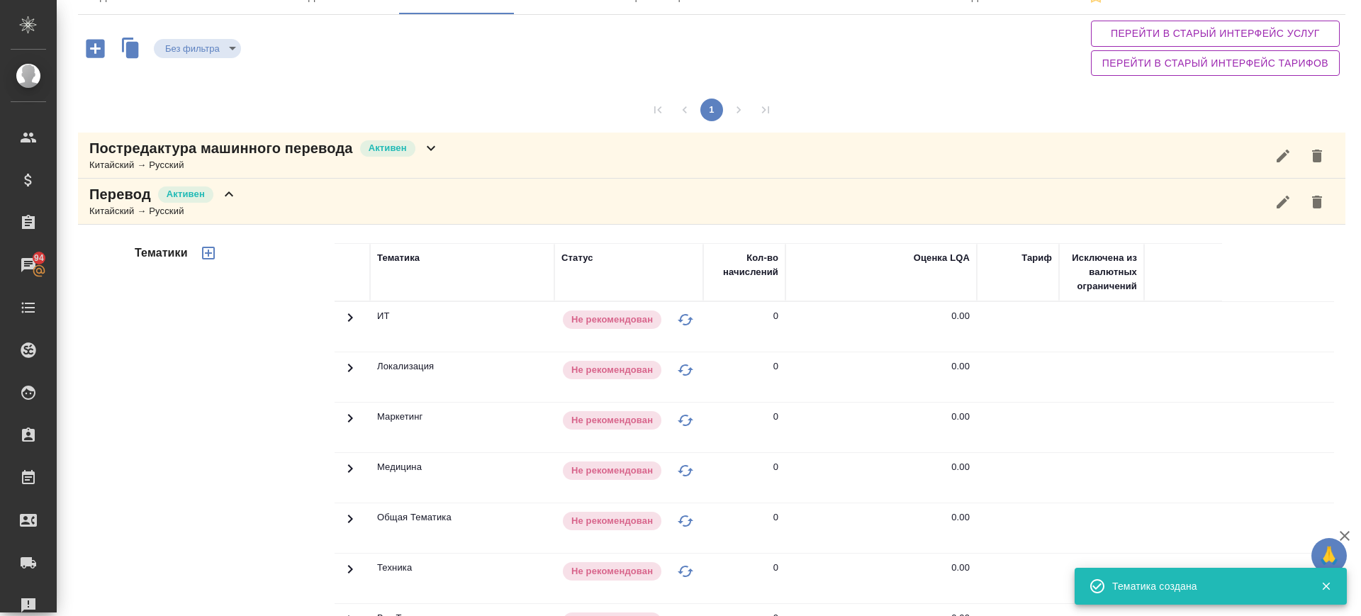
click at [262, 207] on div "Перевод Активен Китайский → Русский" at bounding box center [712, 202] width 1268 height 46
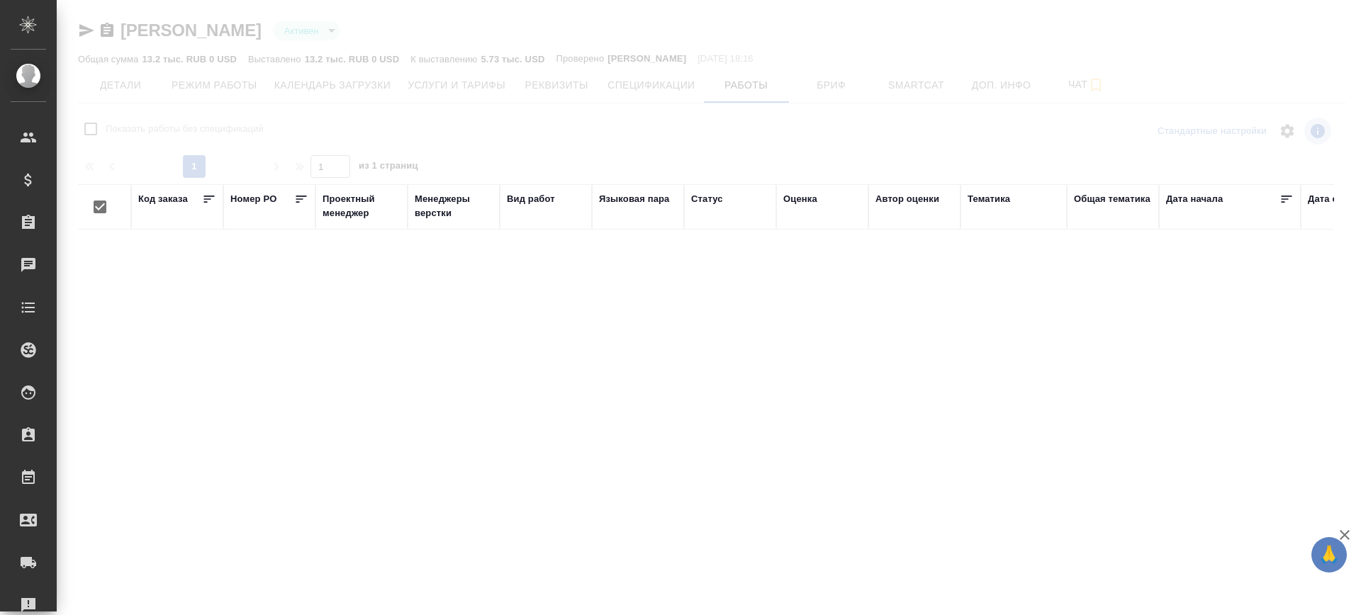
checkbox input "false"
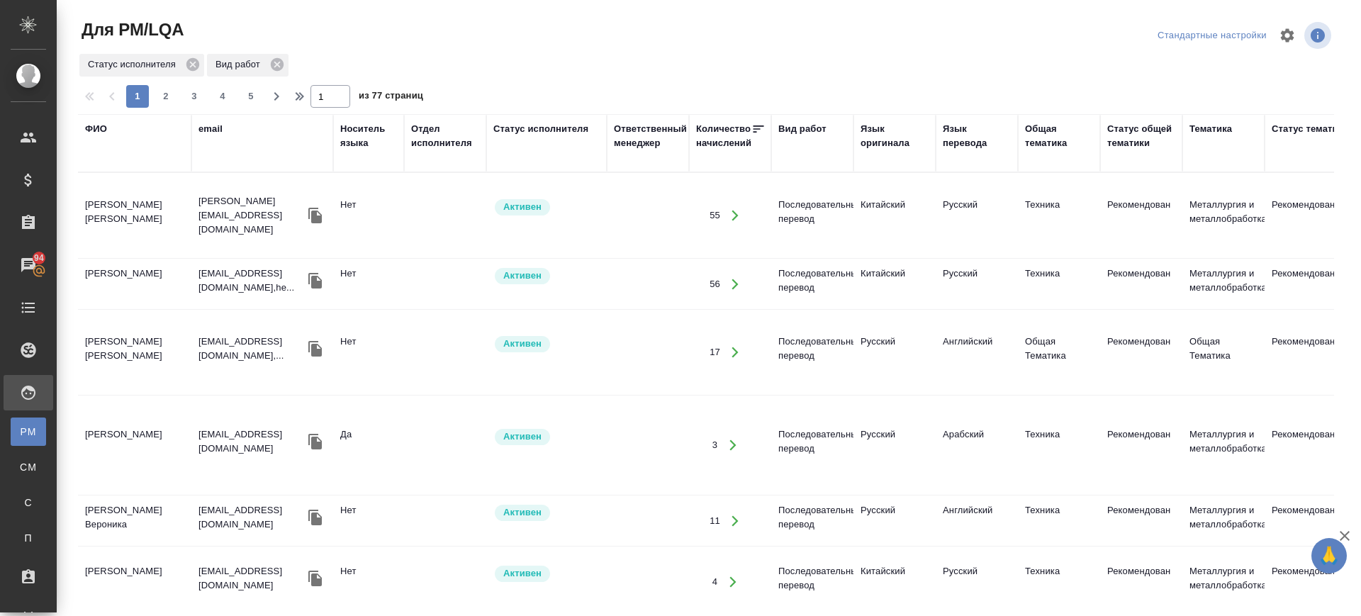
click at [876, 132] on div "Язык оригинала" at bounding box center [895, 136] width 68 height 28
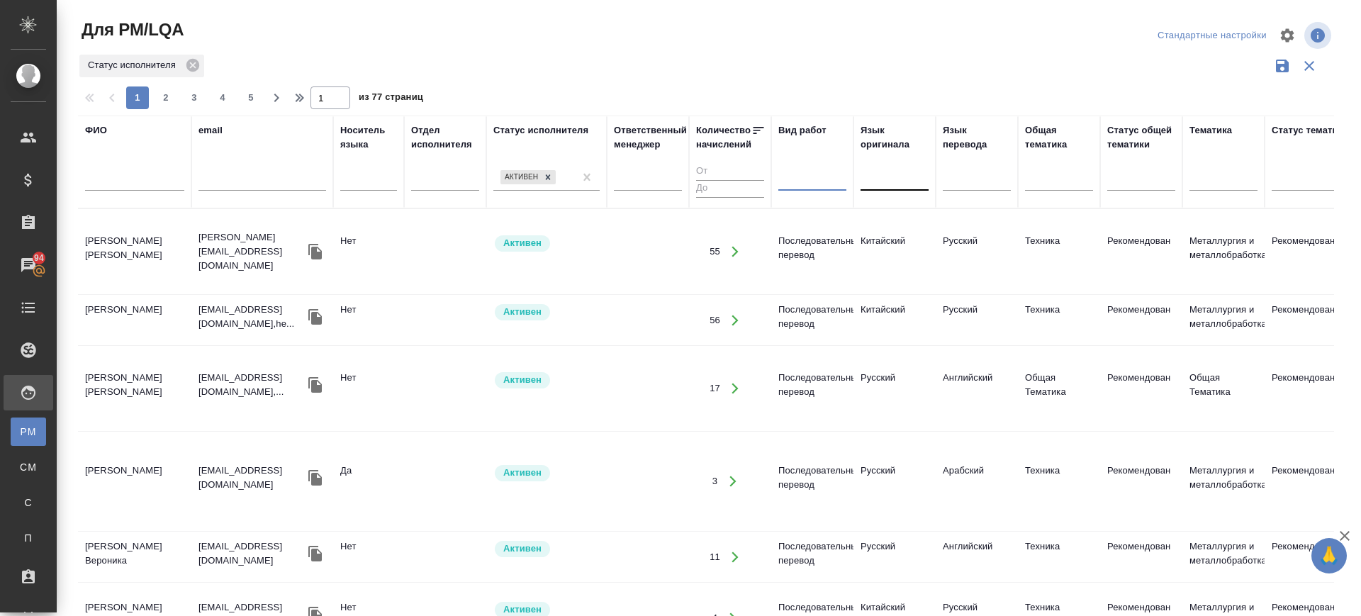
click at [903, 185] on div at bounding box center [895, 177] width 68 height 21
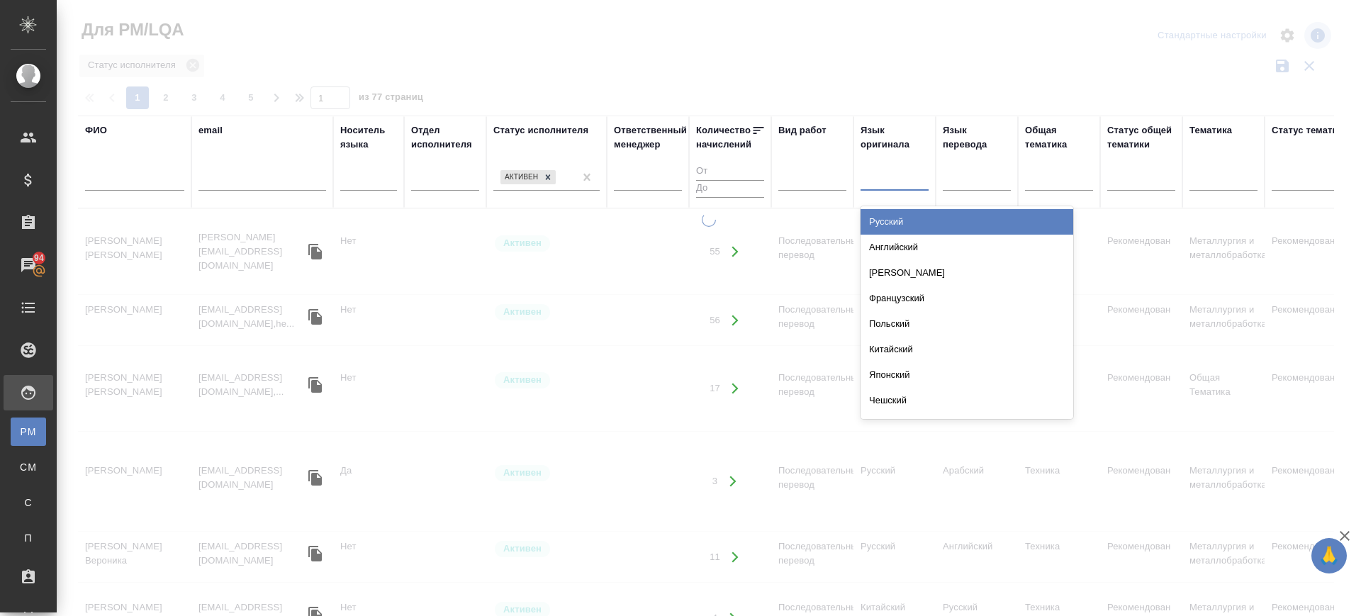
click at [897, 217] on div "Русский" at bounding box center [967, 222] width 213 height 26
click at [961, 175] on div at bounding box center [977, 177] width 68 height 21
type input "rbh"
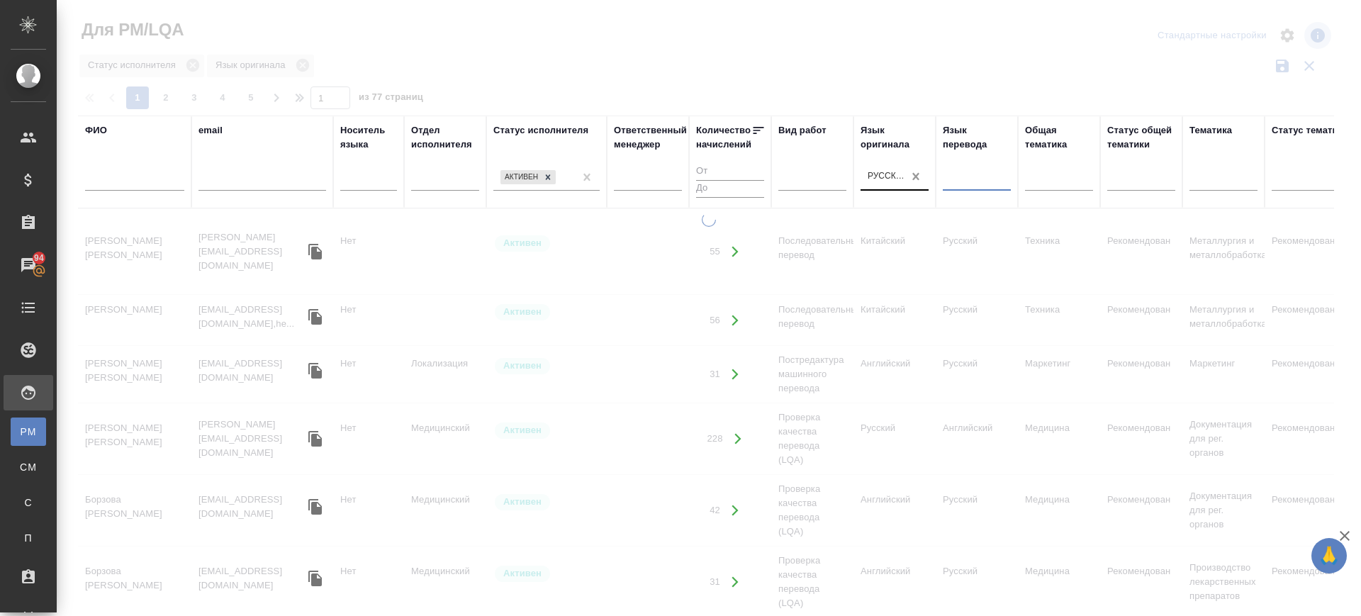
drag, startPoint x: 981, startPoint y: 172, endPoint x: 917, endPoint y: 177, distance: 64.8
click at [917, 177] on tr "ФИО email Носитель языка Отдел исполнителя Статус исполнителя Активен Ответстве…" at bounding box center [1205, 162] width 2255 height 93
type input "кир"
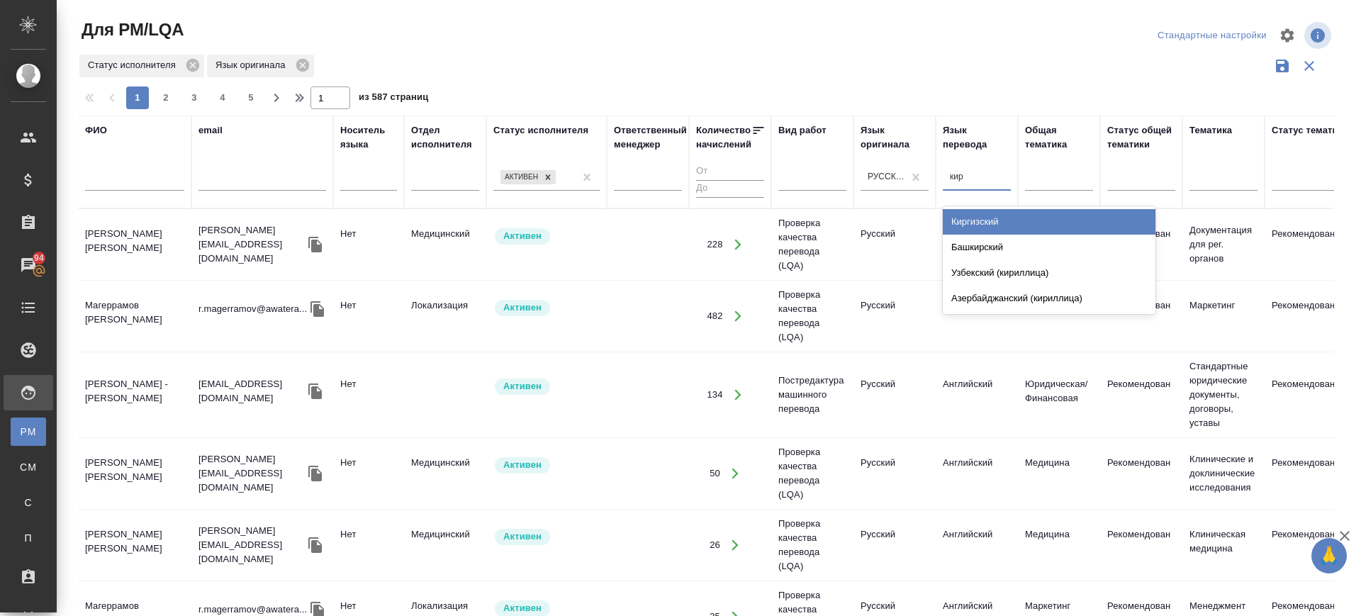
click at [982, 218] on div "Киргизский" at bounding box center [1049, 222] width 213 height 26
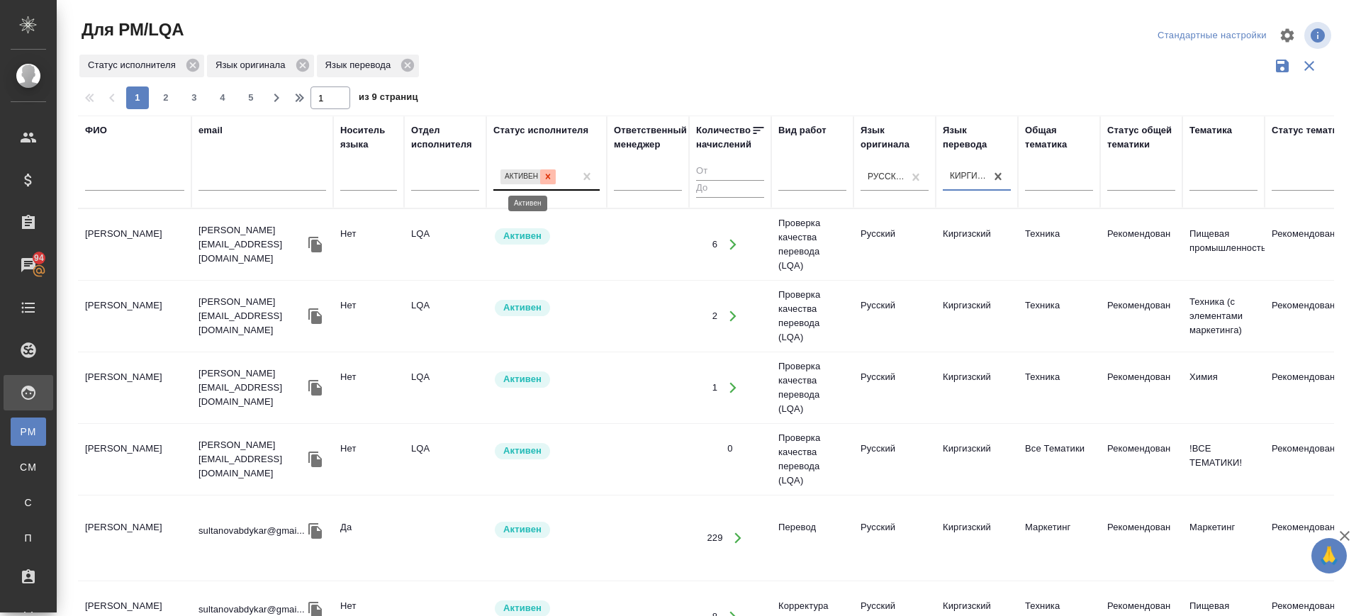
click at [552, 177] on icon at bounding box center [548, 177] width 10 height 10
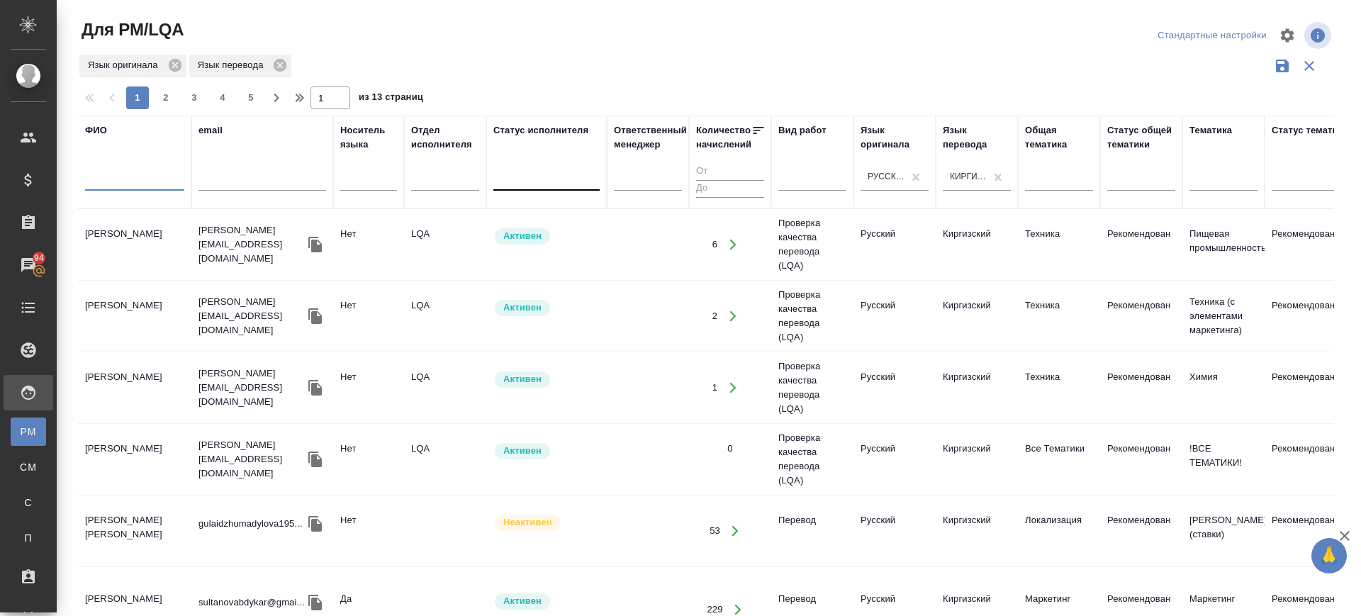
click at [130, 175] on input "text" at bounding box center [134, 182] width 99 height 18
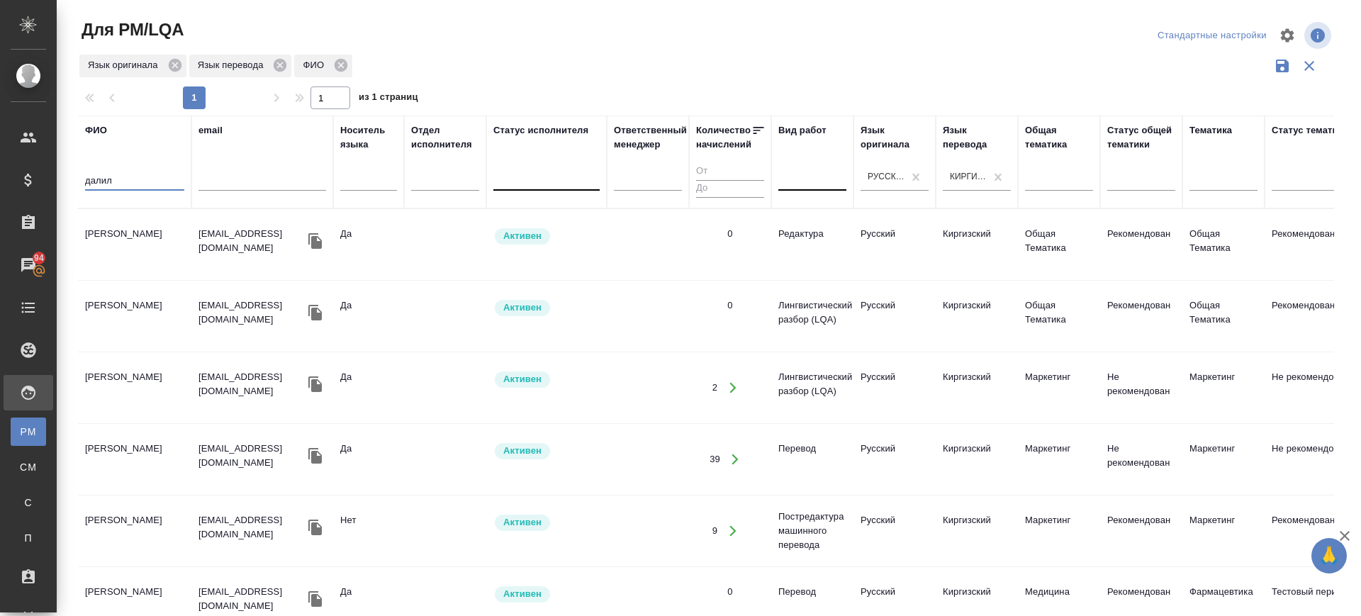
type input "далил"
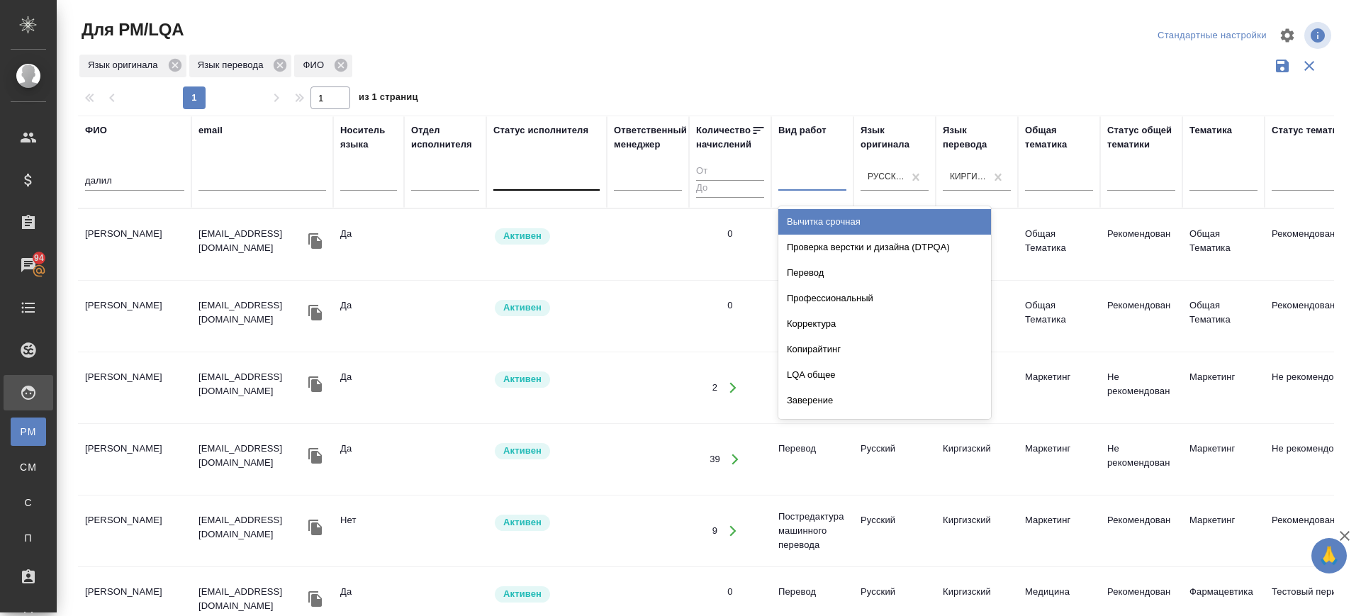
click at [797, 185] on div at bounding box center [812, 177] width 68 height 21
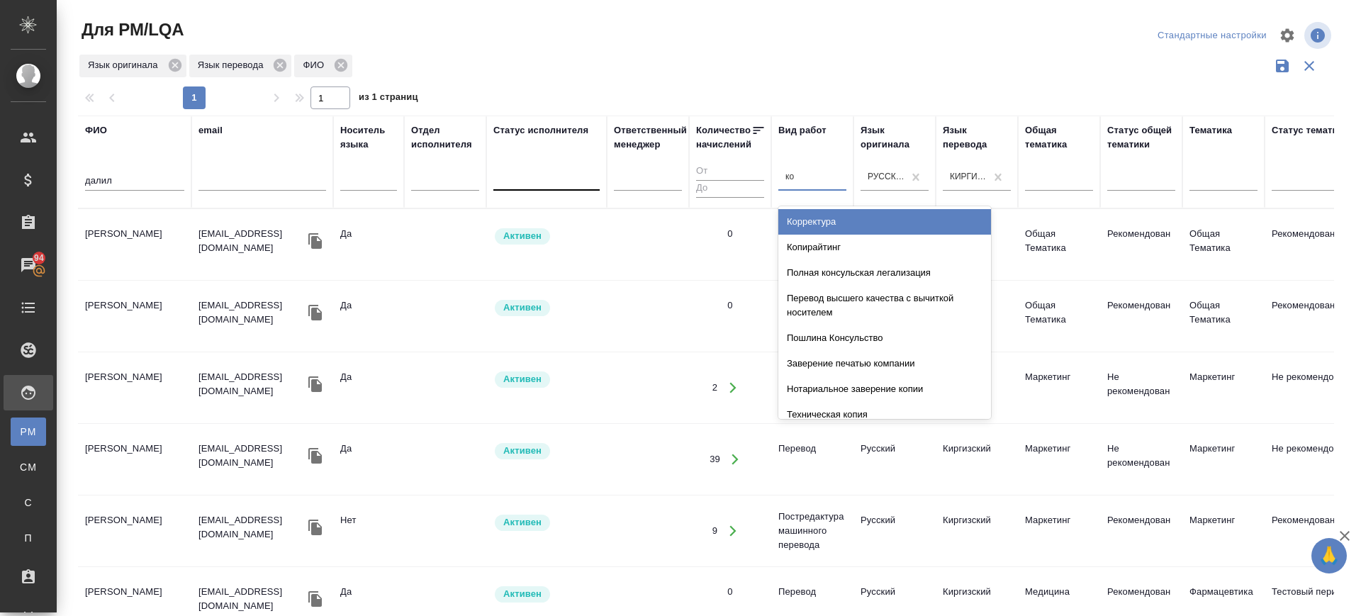
type input "кор"
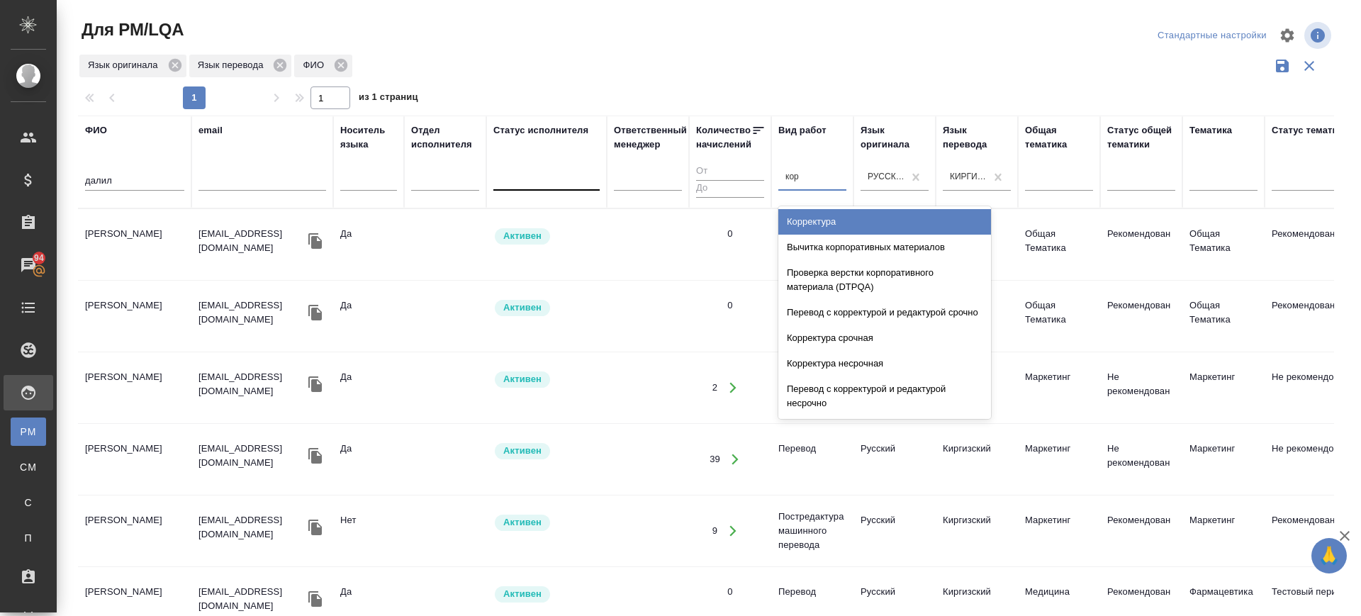
click at [807, 219] on div "Корректура" at bounding box center [884, 222] width 213 height 26
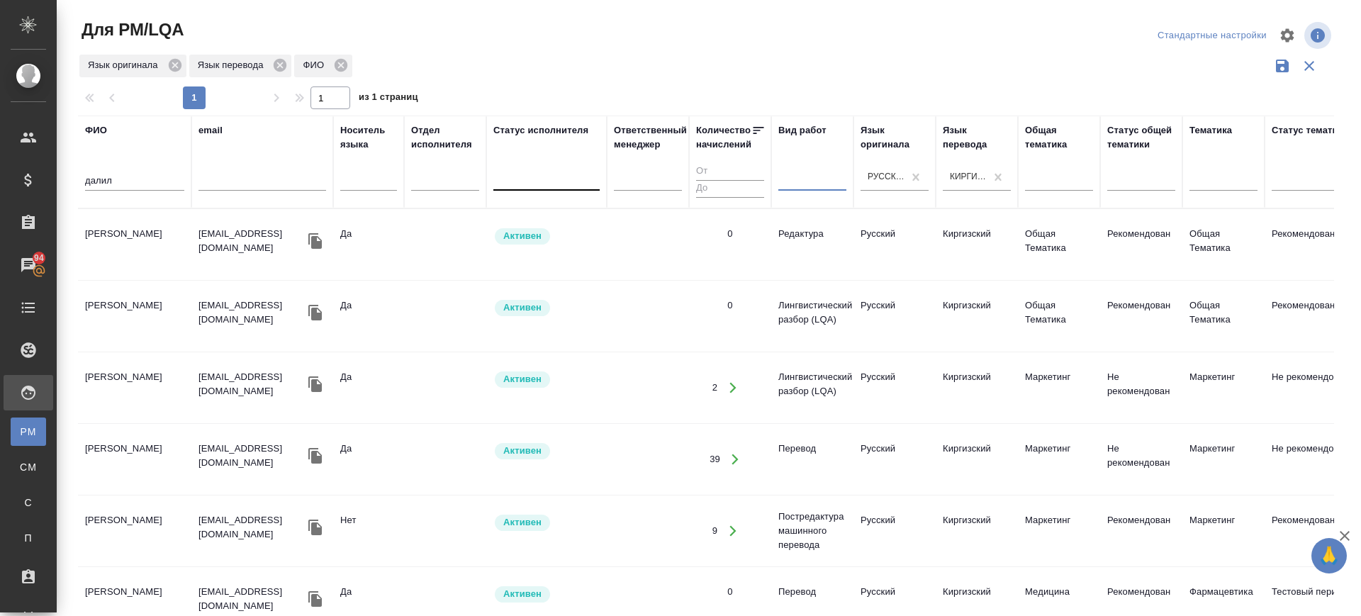
click at [96, 232] on td "[PERSON_NAME]" at bounding box center [134, 245] width 113 height 50
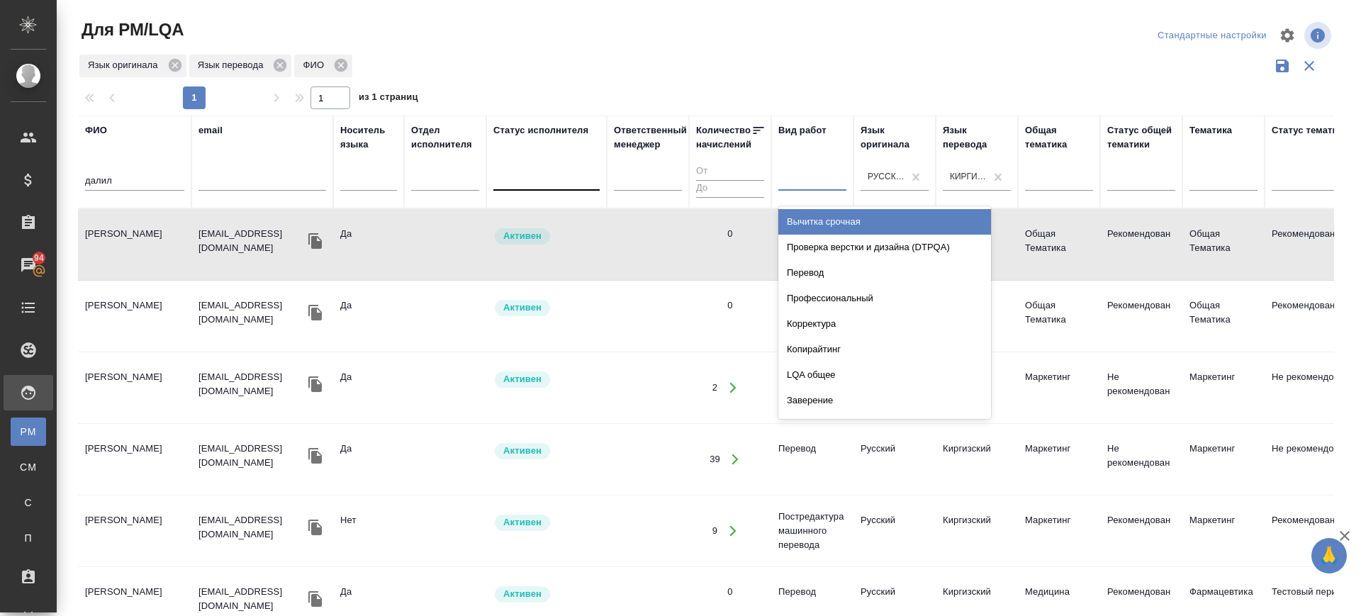
click at [839, 179] on div at bounding box center [812, 177] width 68 height 21
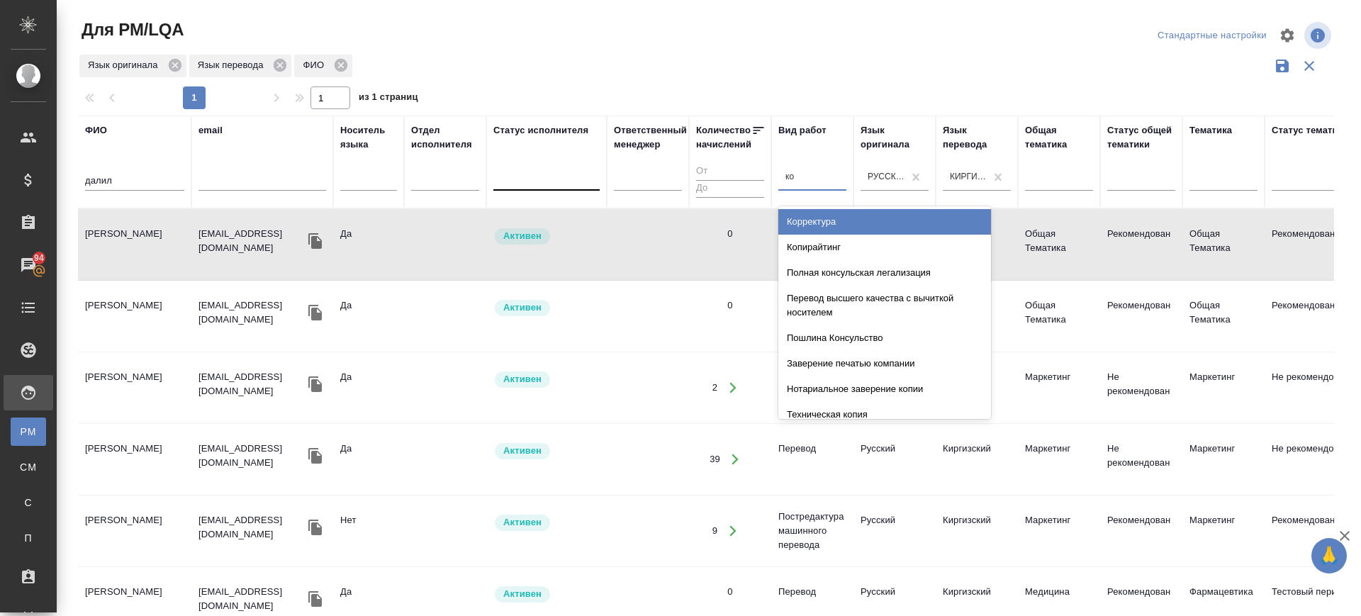
type input "кор"
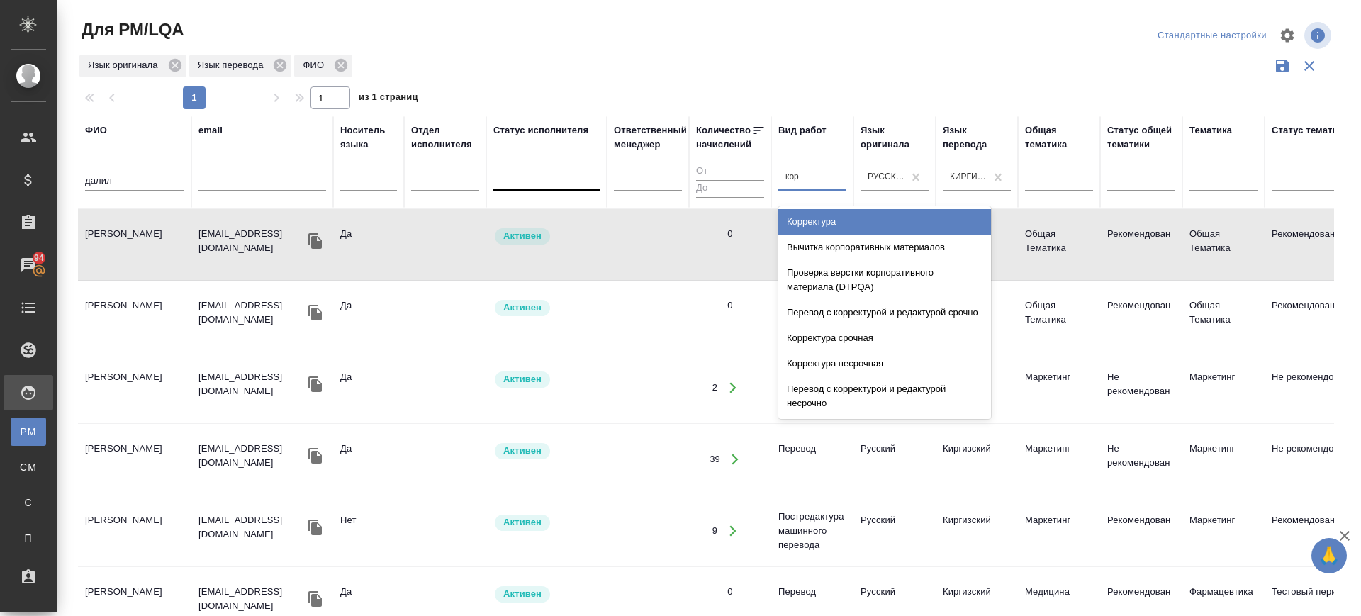
click at [845, 224] on div "Корректура" at bounding box center [884, 222] width 213 height 26
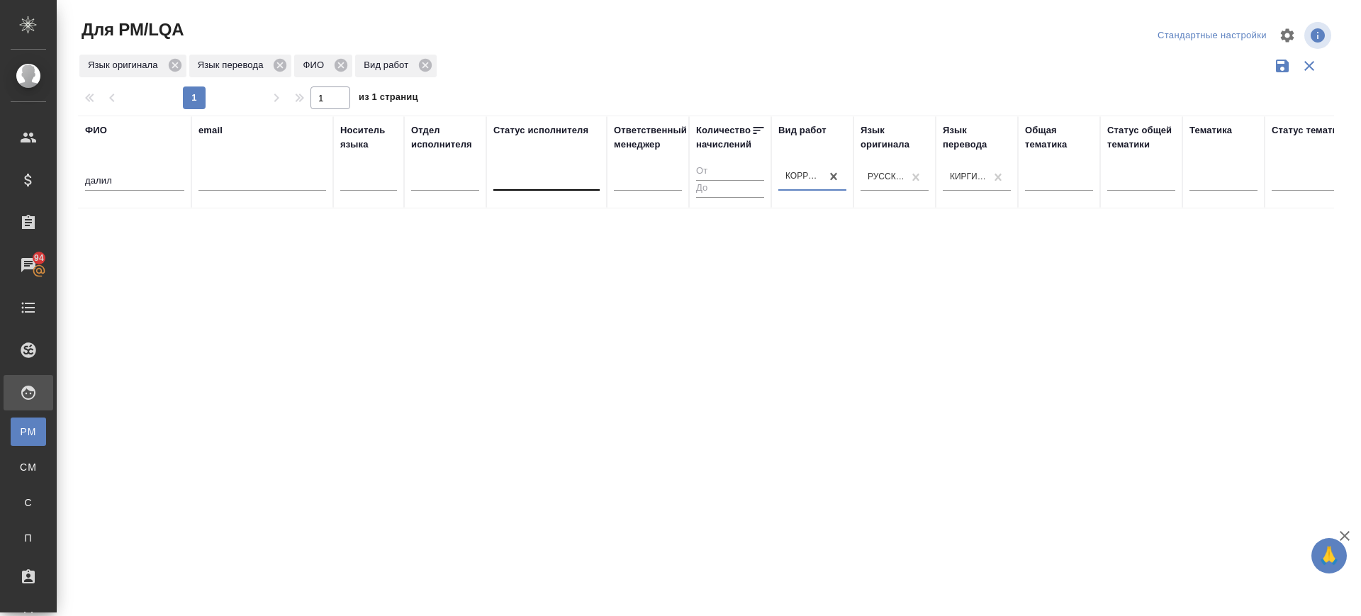
drag, startPoint x: 134, startPoint y: 172, endPoint x: 0, endPoint y: 135, distance: 139.1
click at [0, 136] on div ".cls-1 fill:#fff; AWATERA Саглам Виктория v.saglam Клиенты Спецификации Заказы …" at bounding box center [680, 308] width 1361 height 616
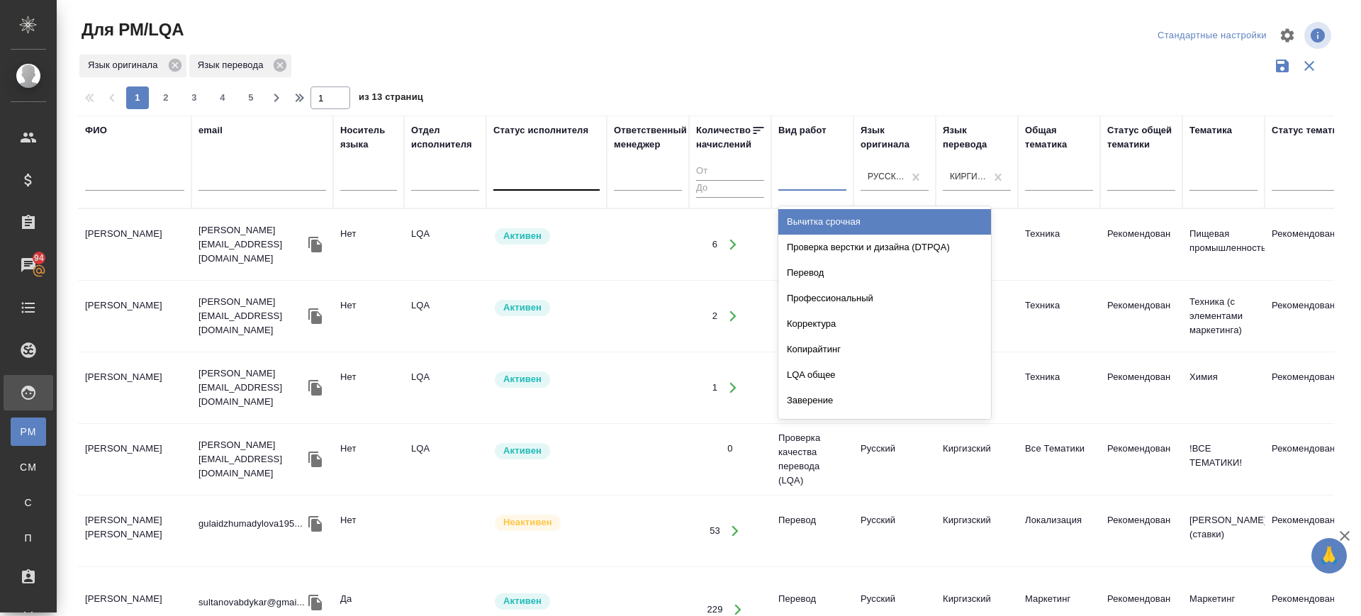
click at [807, 177] on div at bounding box center [812, 177] width 68 height 21
type input "кор"
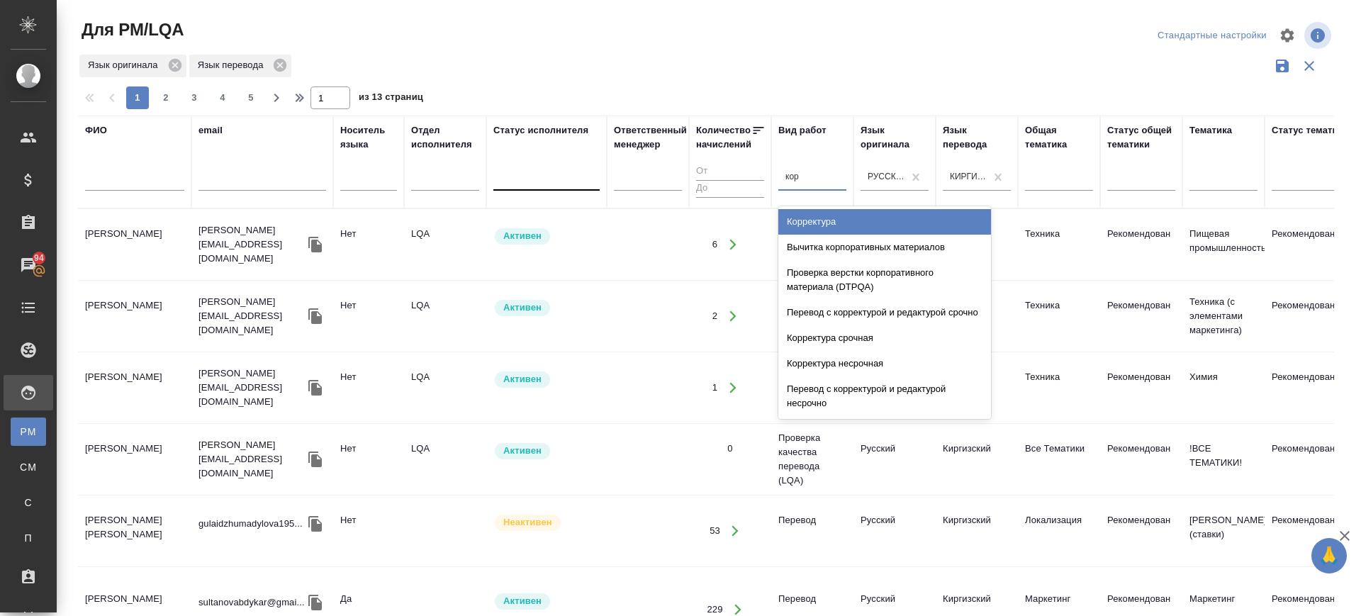
click at [827, 220] on div "Корректура" at bounding box center [884, 222] width 213 height 26
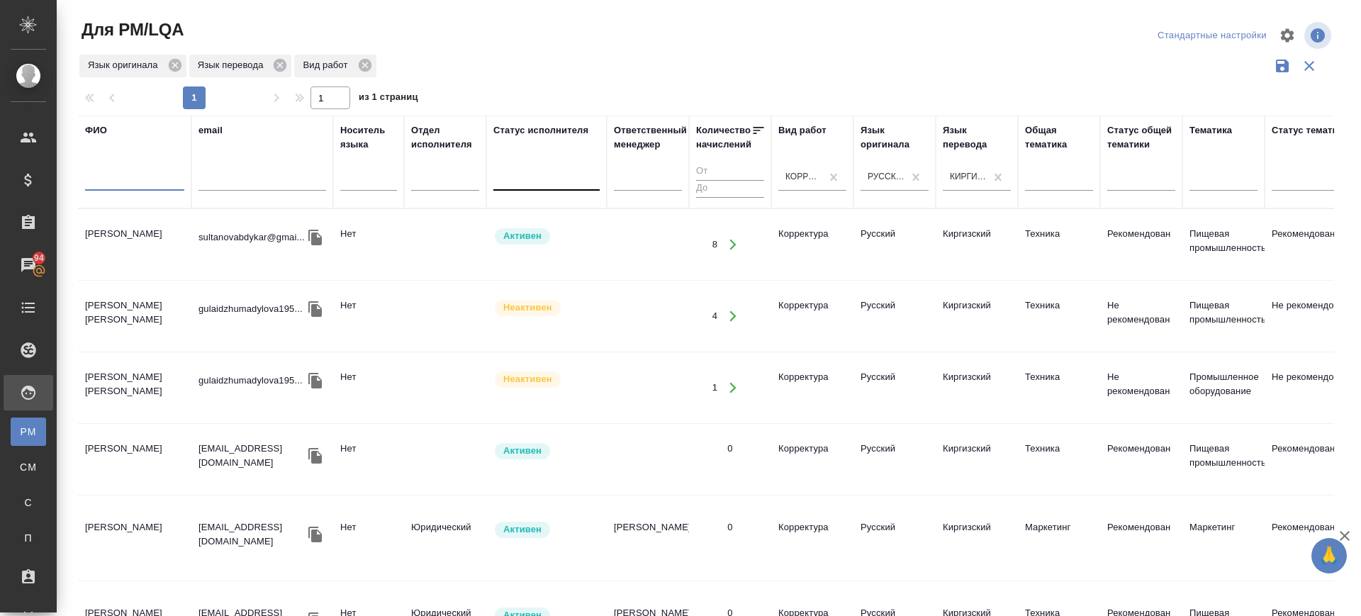
click at [119, 181] on input "text" at bounding box center [134, 182] width 99 height 18
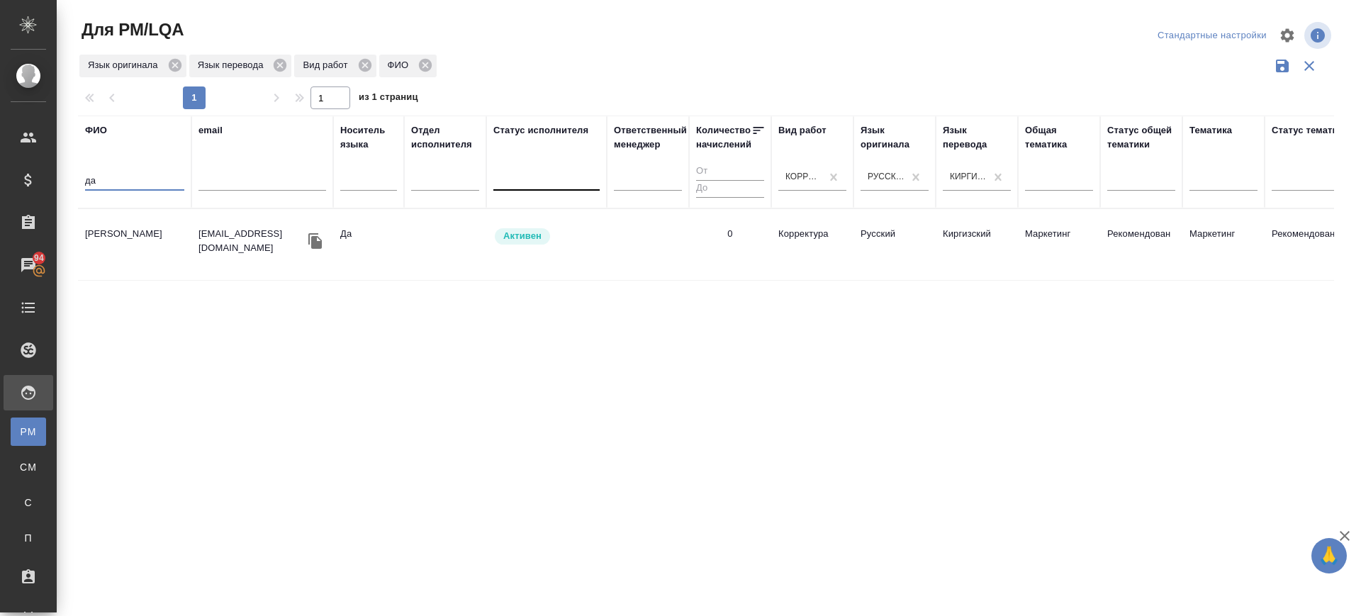
type input "да"
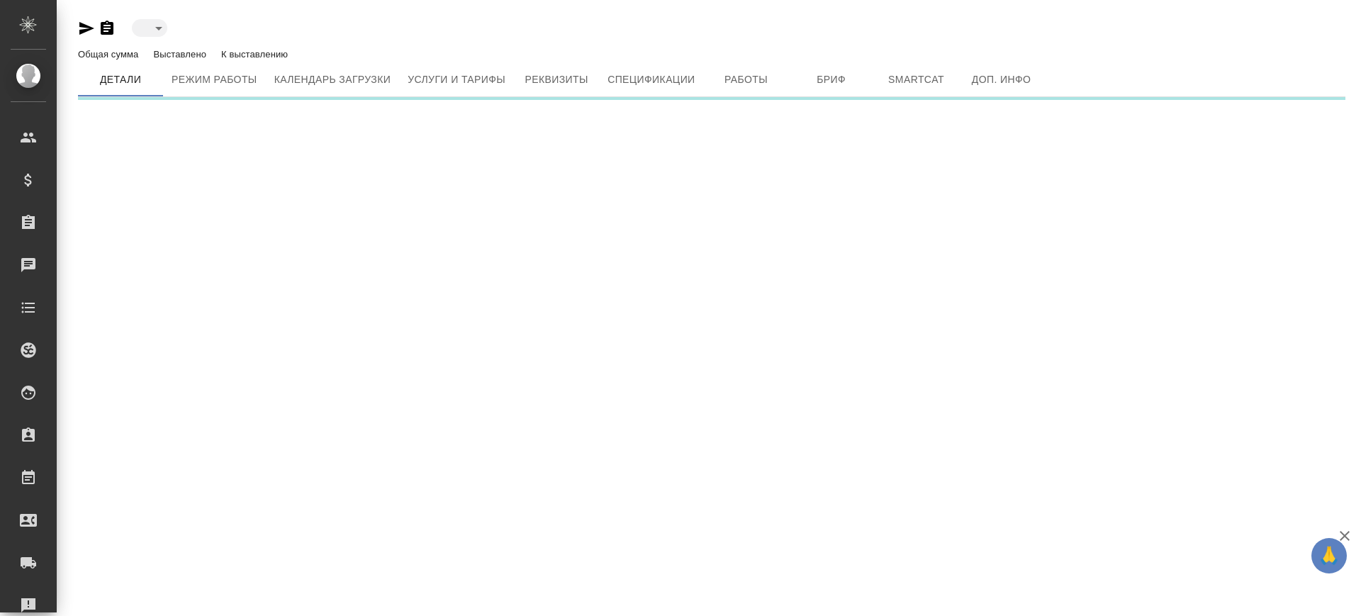
type input "active"
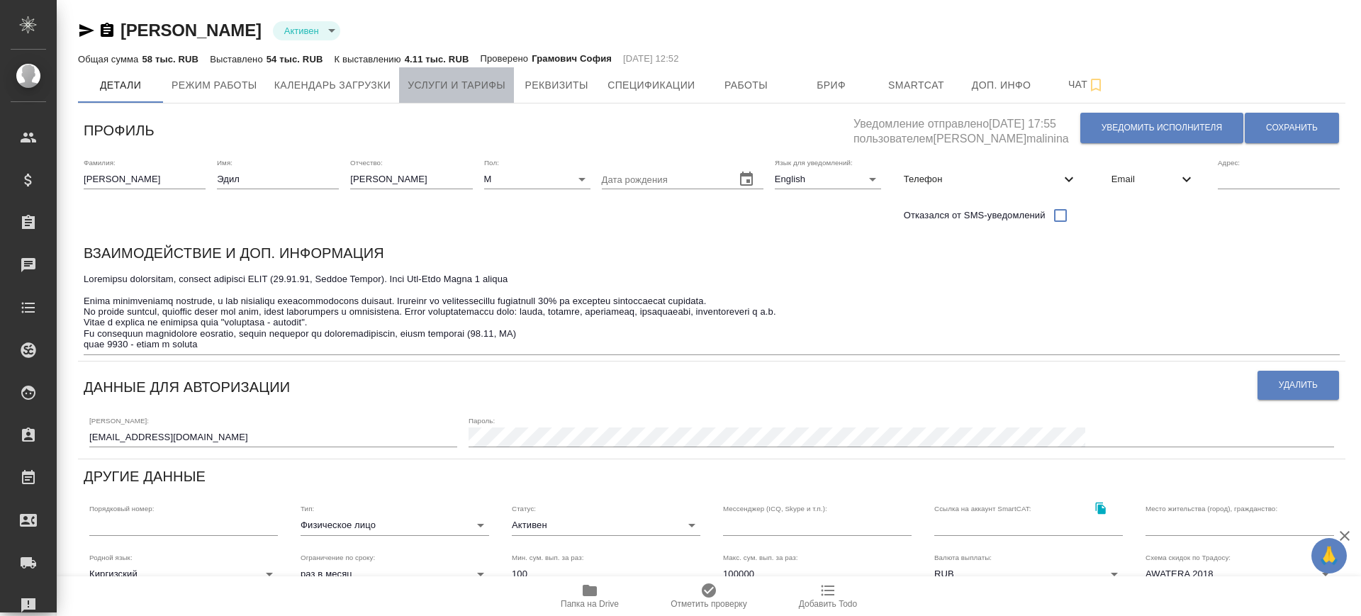
click at [500, 80] on span "Услуги и тарифы" at bounding box center [457, 86] width 98 height 18
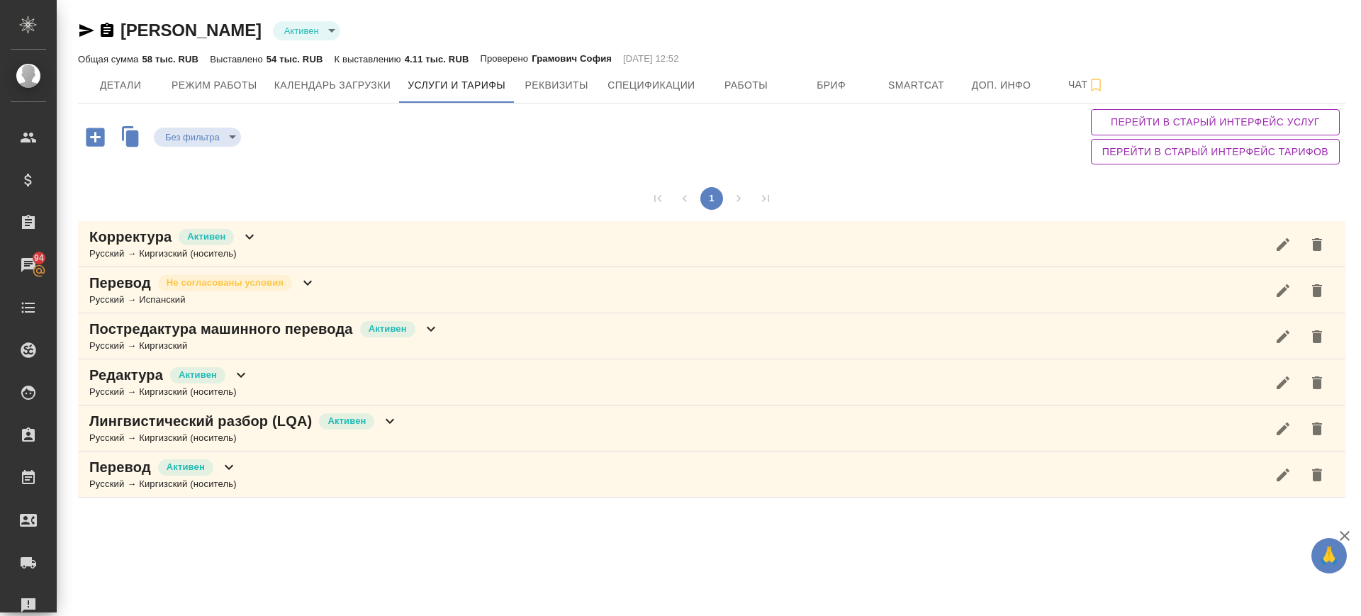
click at [287, 243] on div "Корректура Активен Русский → Киргизский (носитель)" at bounding box center [712, 244] width 1268 height 46
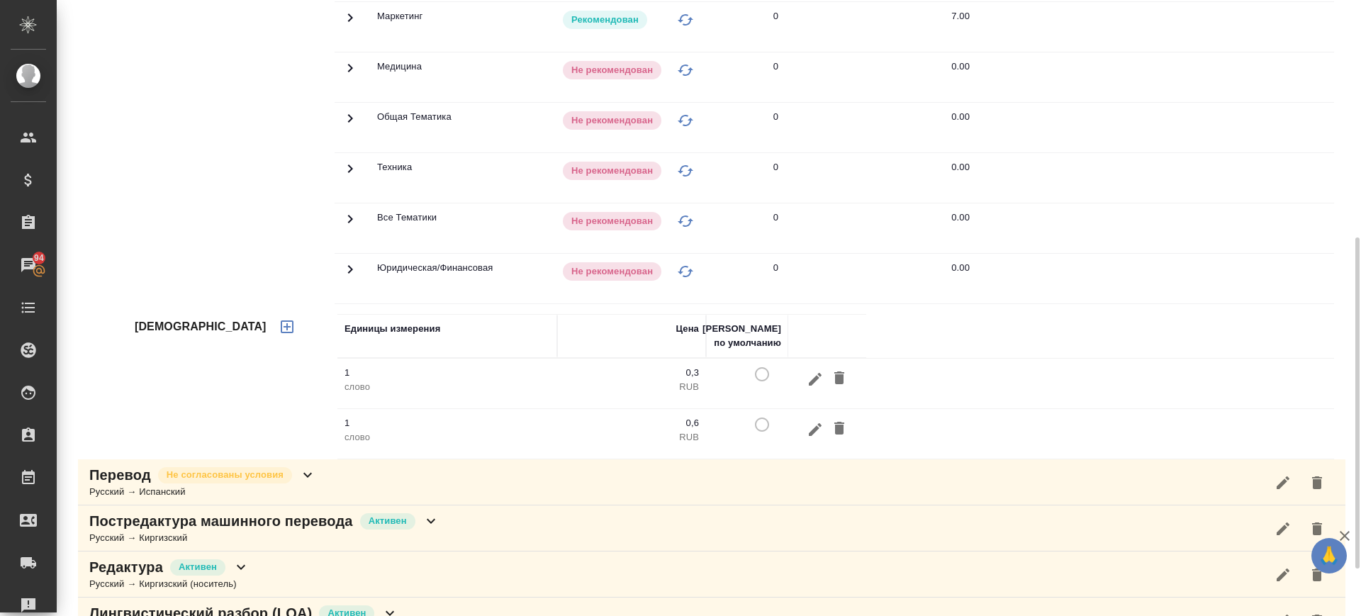
scroll to position [530, 0]
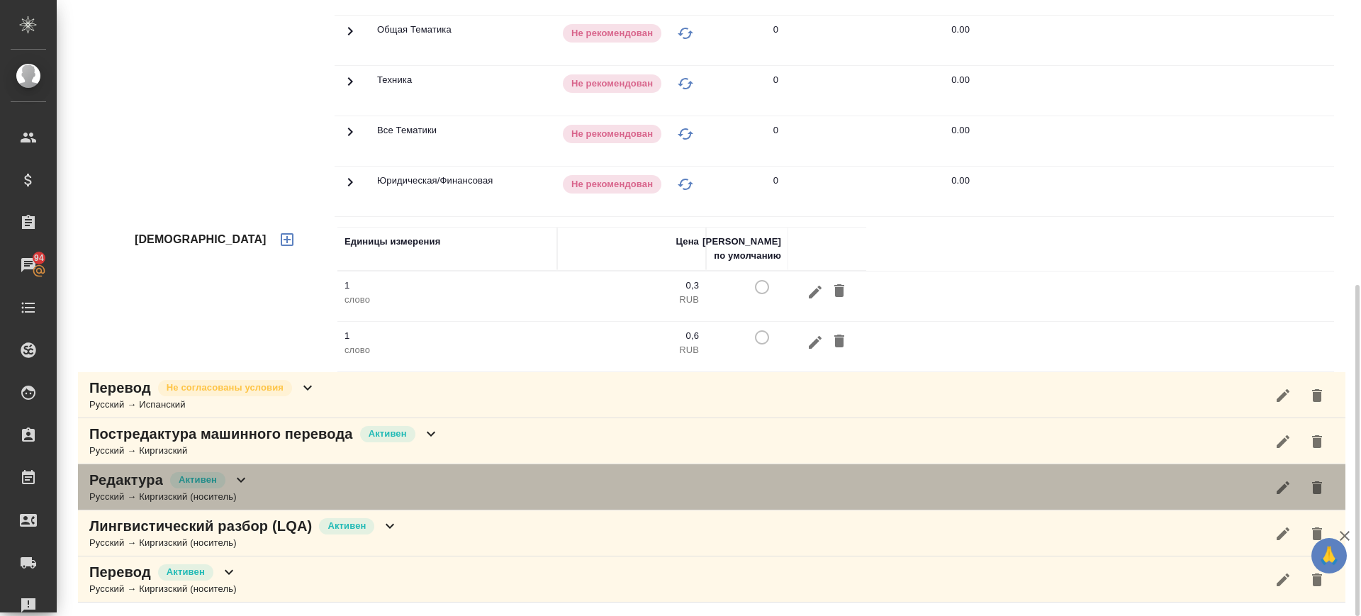
click at [437, 477] on div "Редактура Активен Русский → Киргизский (носитель)" at bounding box center [712, 487] width 1268 height 46
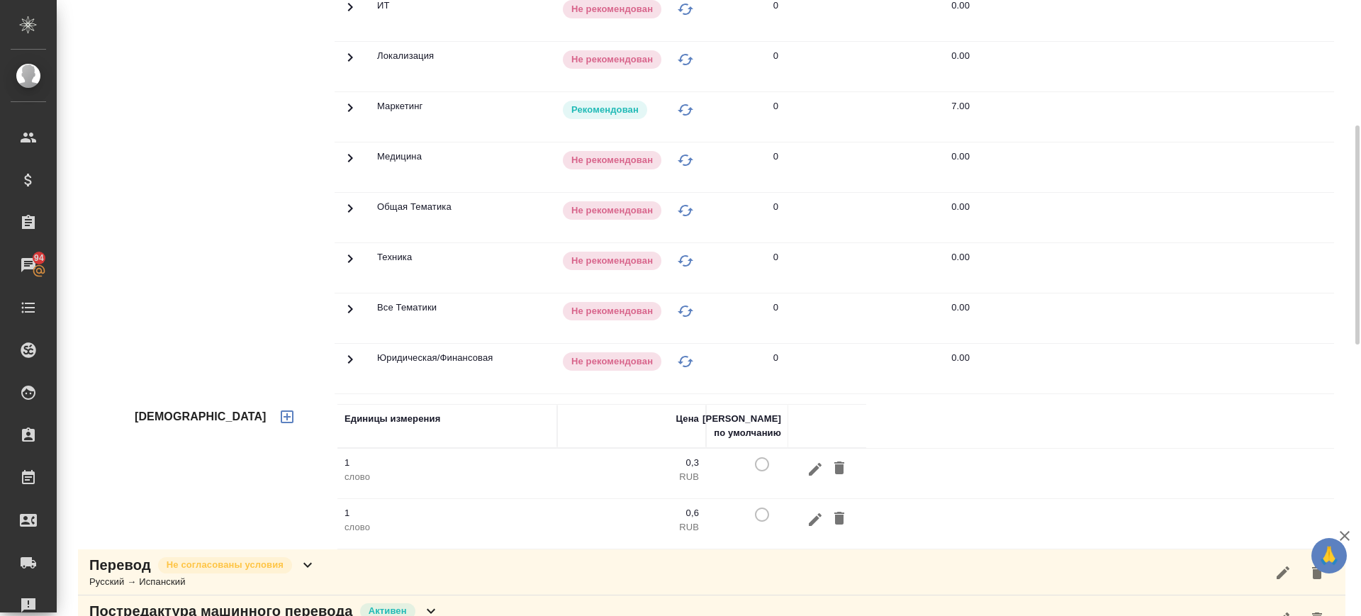
scroll to position [264, 0]
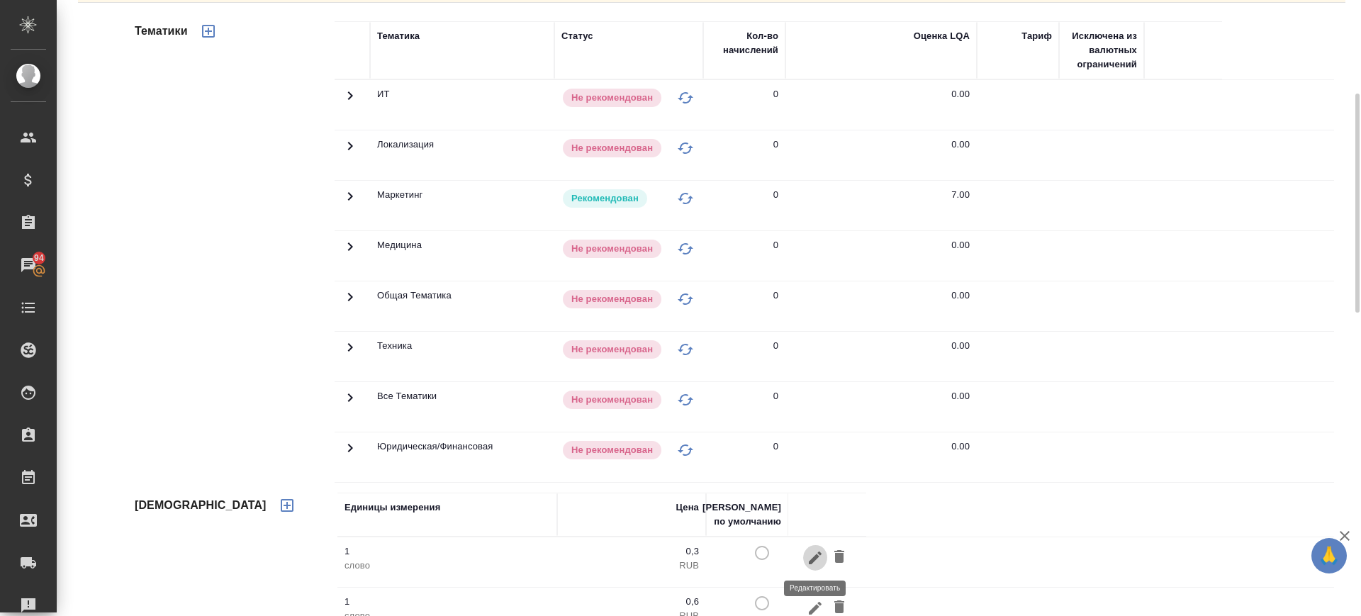
click at [815, 557] on icon "button" at bounding box center [815, 557] width 13 height 13
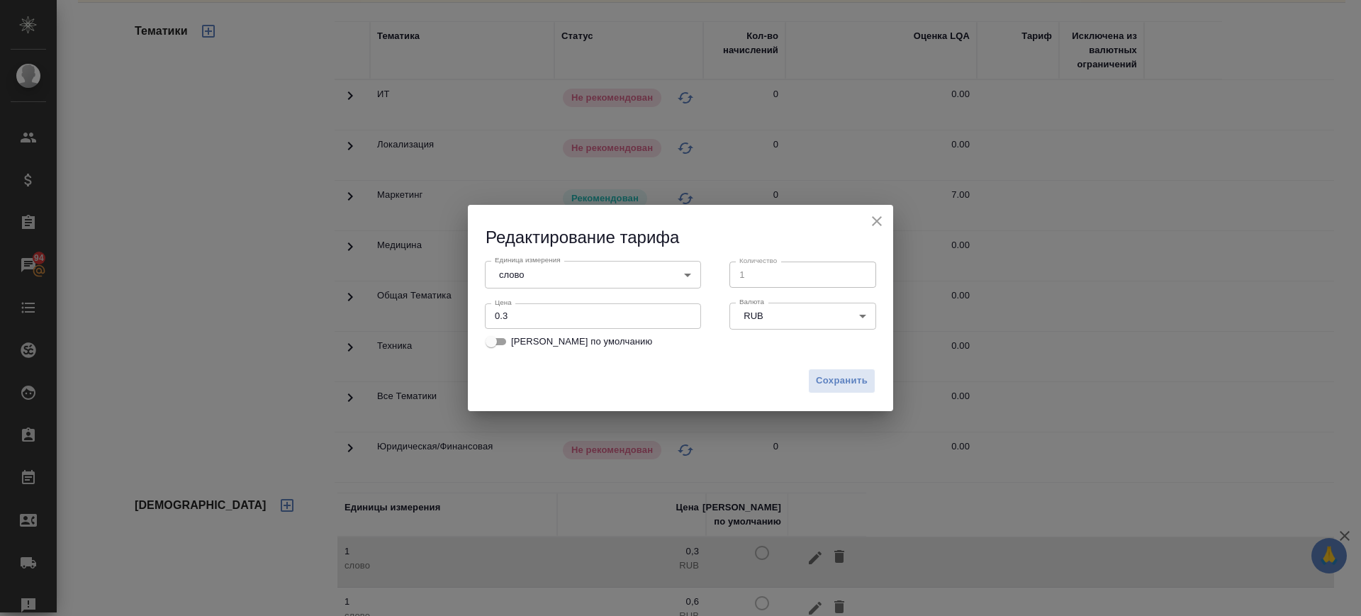
click at [577, 340] on span "[PERSON_NAME] по умолчанию" at bounding box center [581, 342] width 141 height 14
click at [517, 340] on input "[PERSON_NAME] по умолчанию" at bounding box center [491, 341] width 51 height 17
checkbox input "true"
click at [854, 380] on span "Сохранить" at bounding box center [842, 381] width 52 height 16
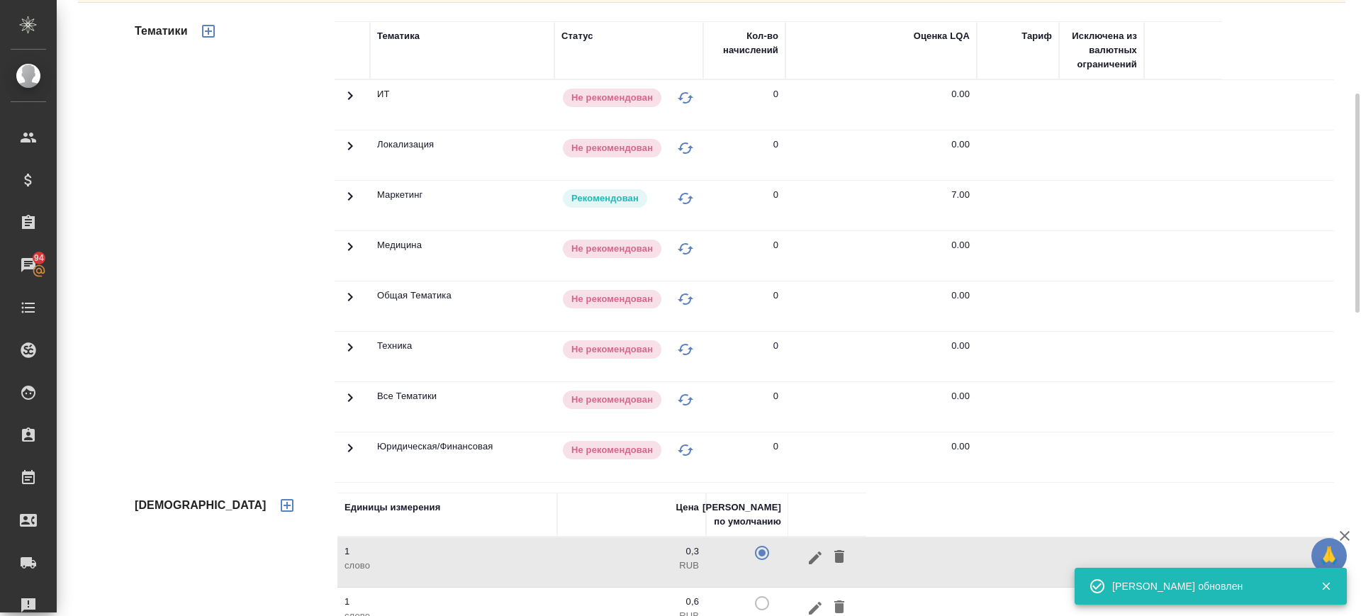
scroll to position [0, 0]
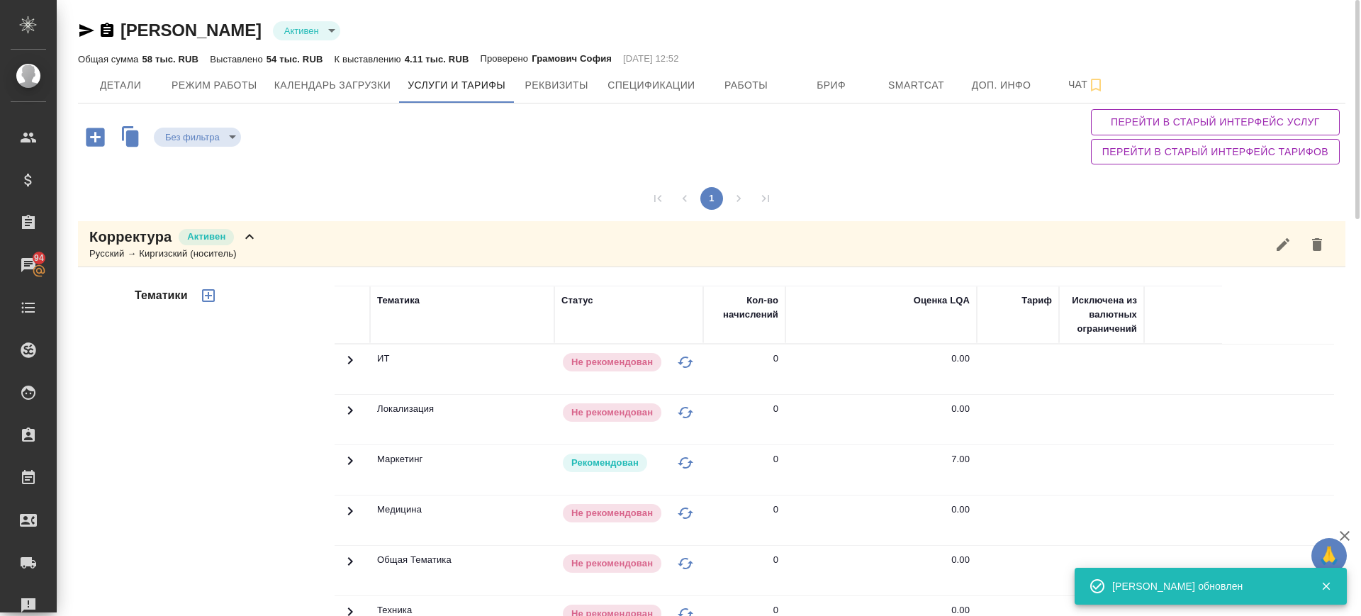
click at [670, 243] on div "Корректура Активен Русский → Киргизский (носитель)" at bounding box center [712, 244] width 1268 height 46
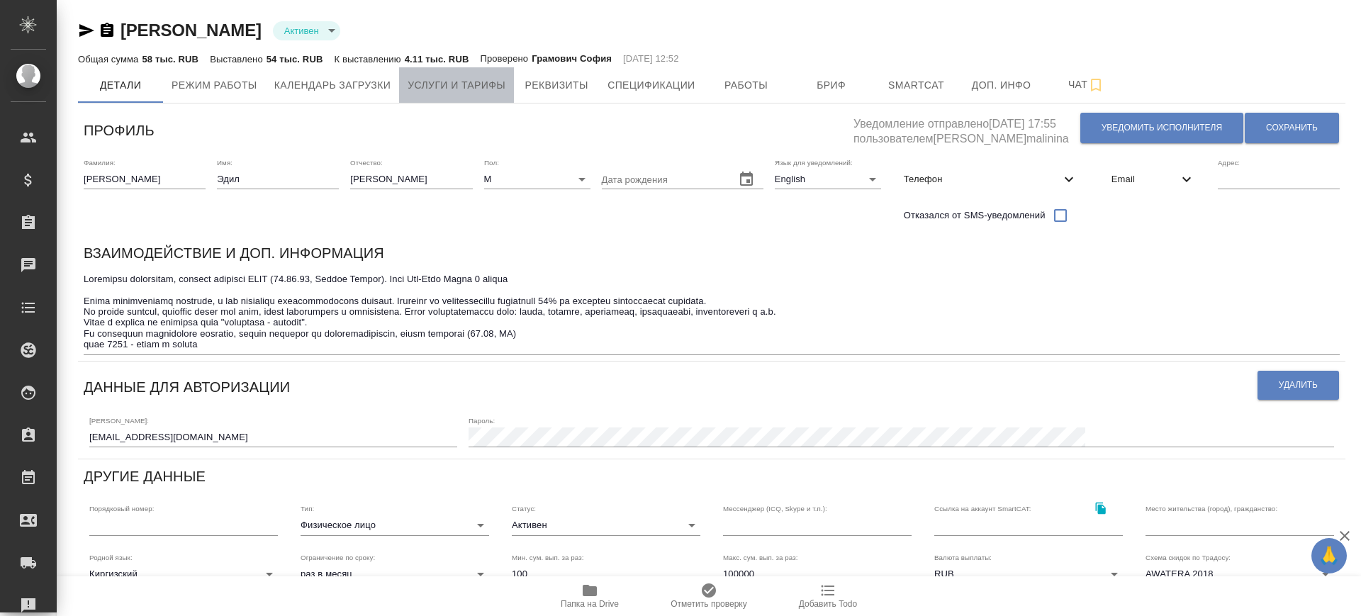
click at [476, 82] on span "Услуги и тарифы" at bounding box center [457, 86] width 98 height 18
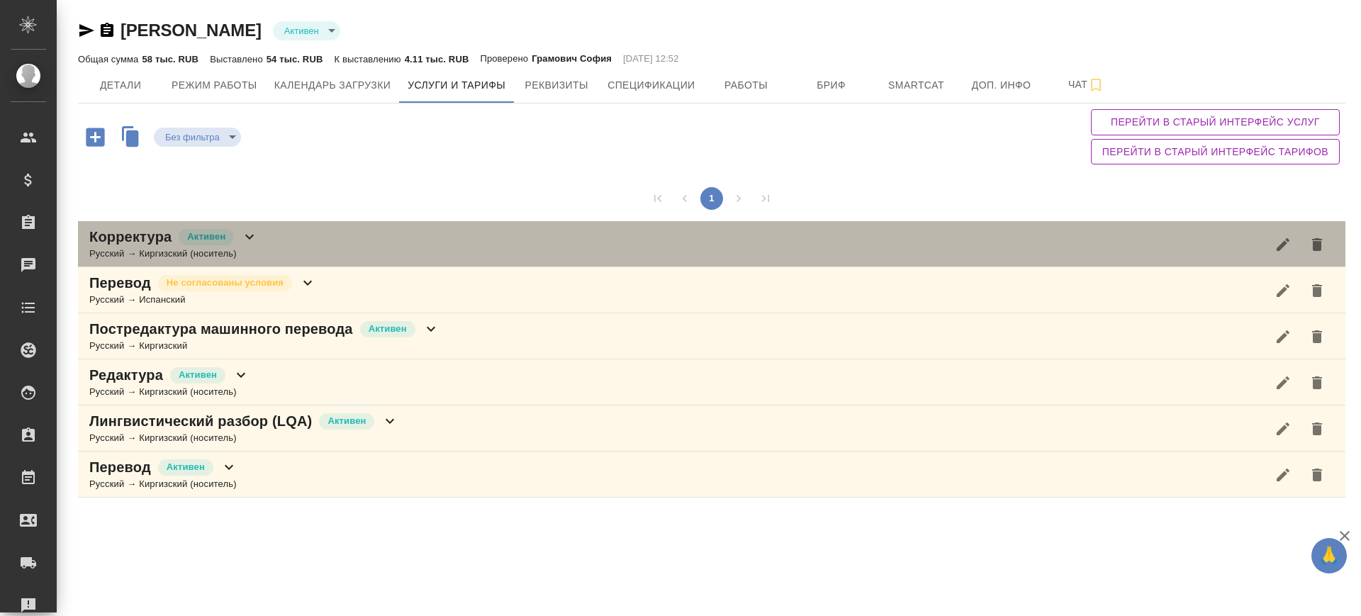
click at [381, 245] on div "Корректура Активен Русский → Киргизский (носитель)" at bounding box center [712, 244] width 1268 height 46
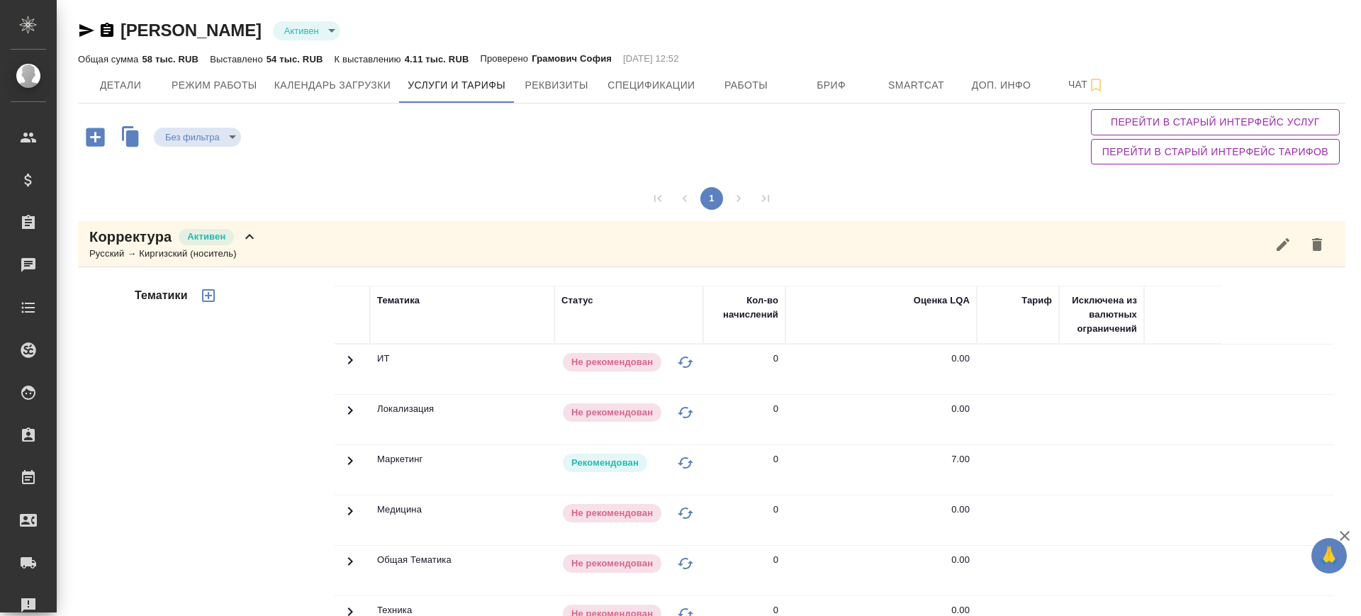
scroll to position [443, 0]
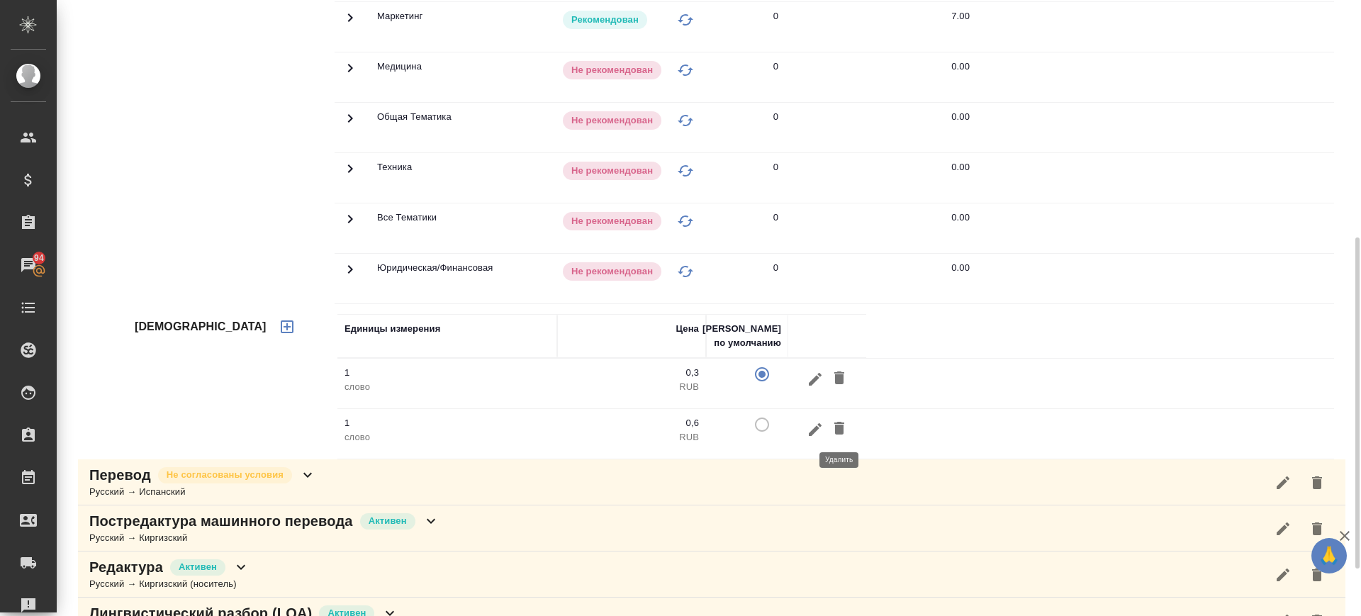
click at [837, 432] on icon "button" at bounding box center [839, 428] width 10 height 13
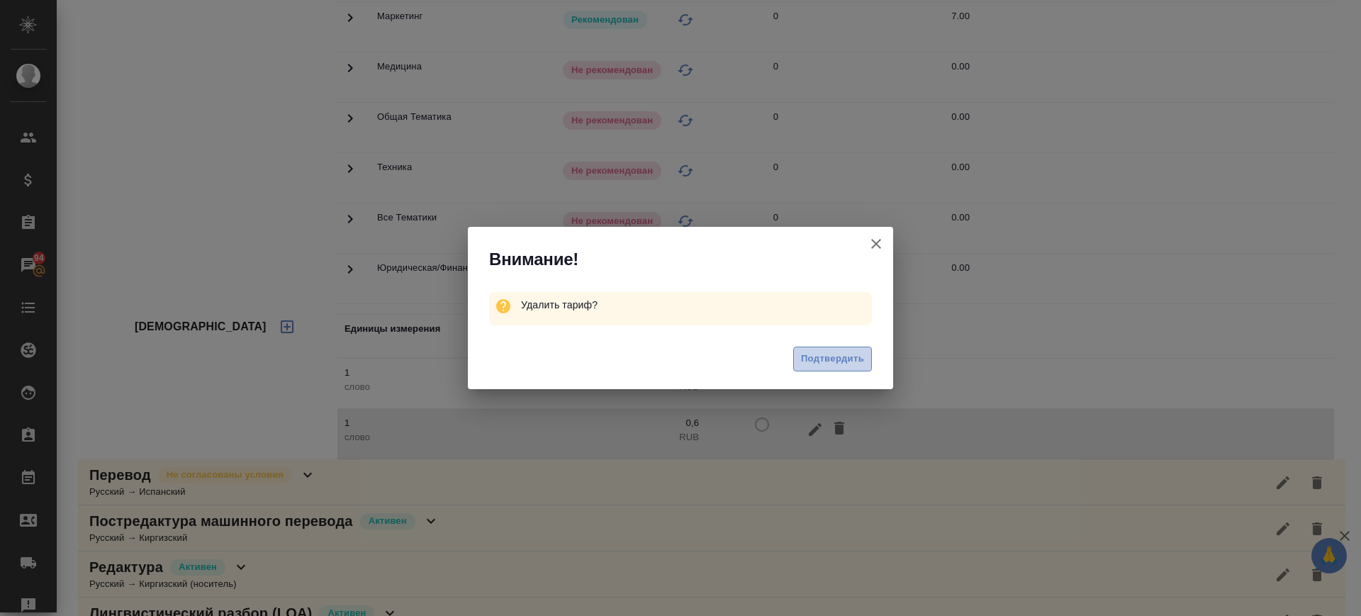
drag, startPoint x: 833, startPoint y: 356, endPoint x: 595, endPoint y: 431, distance: 249.8
click at [829, 359] on span "Подтвердить" at bounding box center [832, 359] width 63 height 16
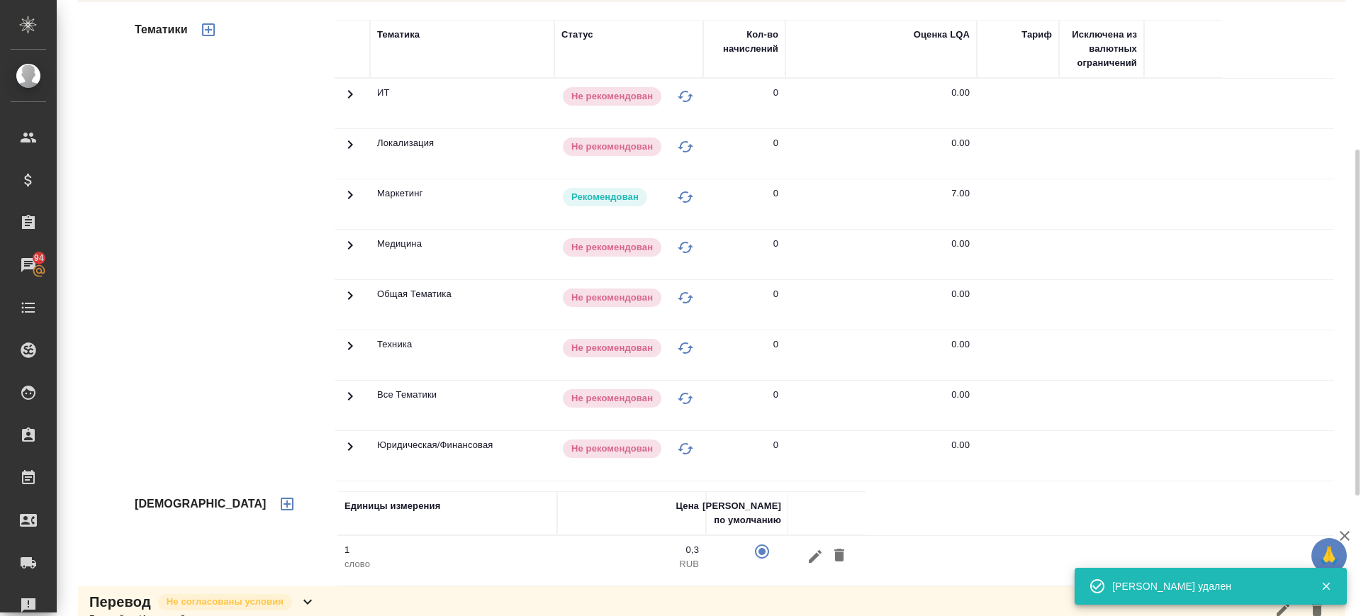
scroll to position [177, 0]
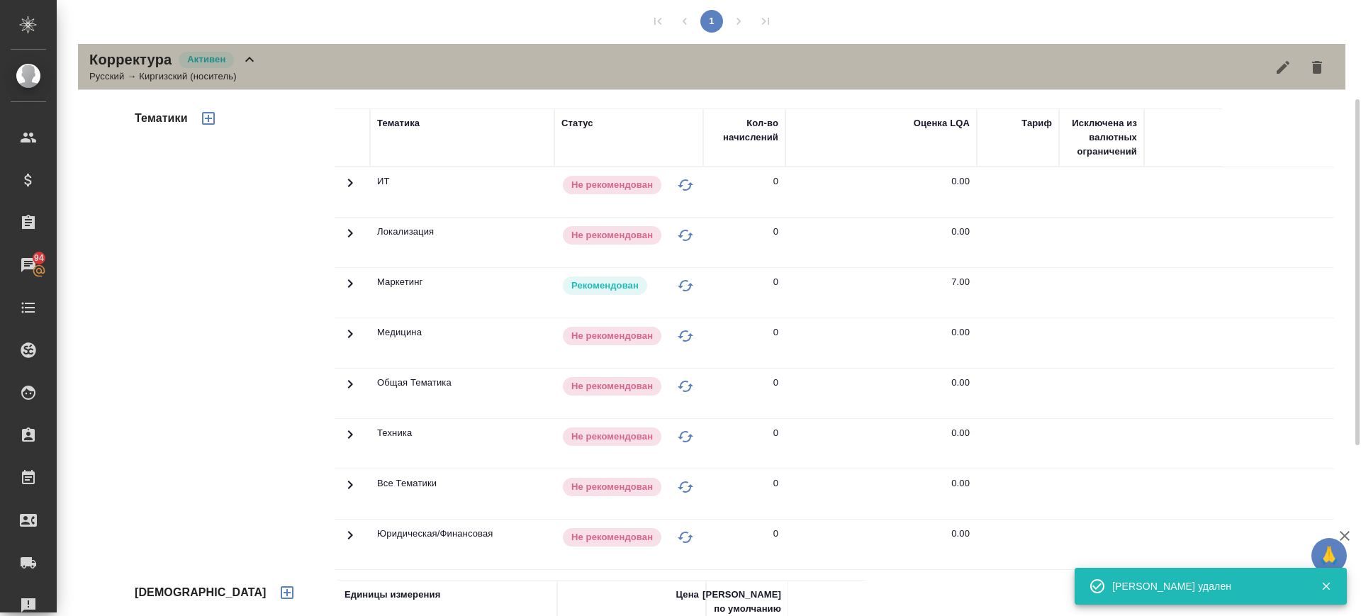
click at [310, 65] on div "Корректура Активен Русский → Киргизский (носитель)" at bounding box center [712, 67] width 1268 height 46
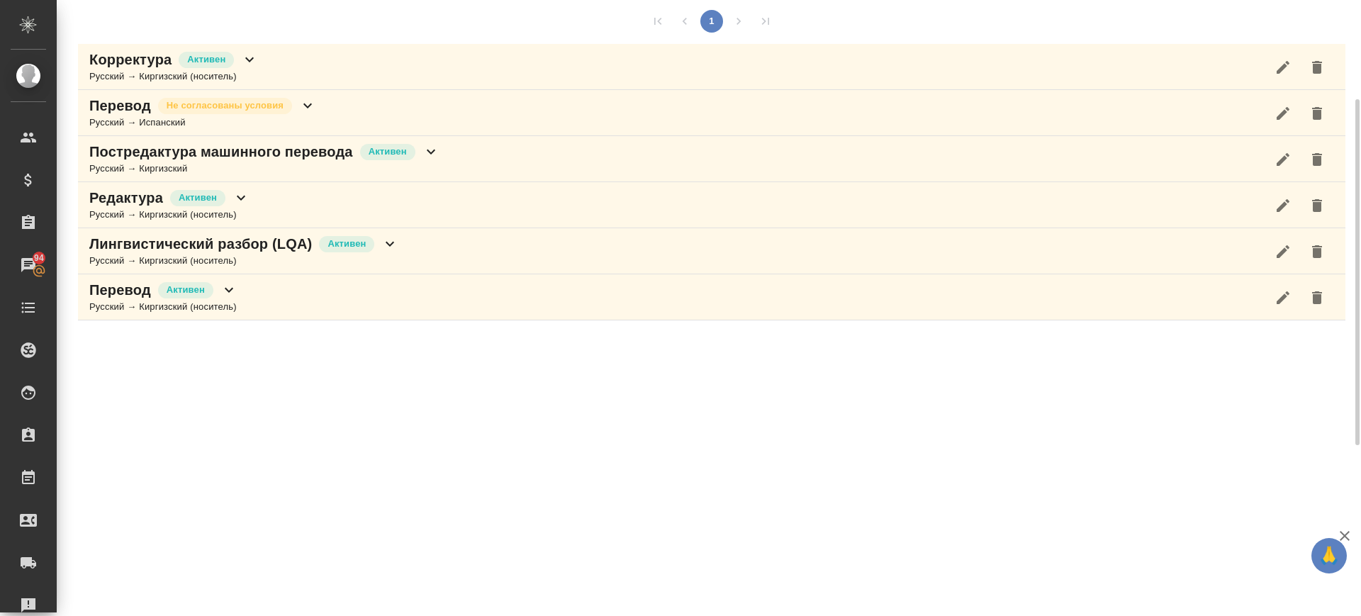
scroll to position [0, 0]
